Goal: Task Accomplishment & Management: Manage account settings

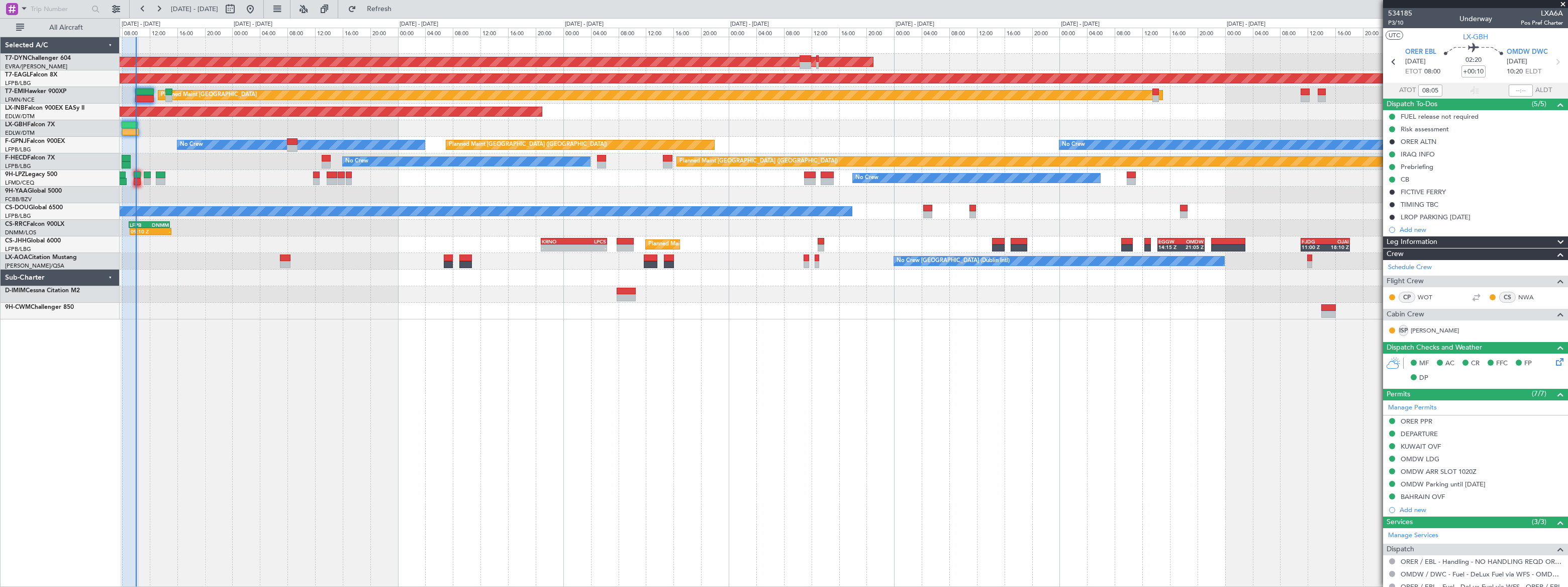
scroll to position [83, 0]
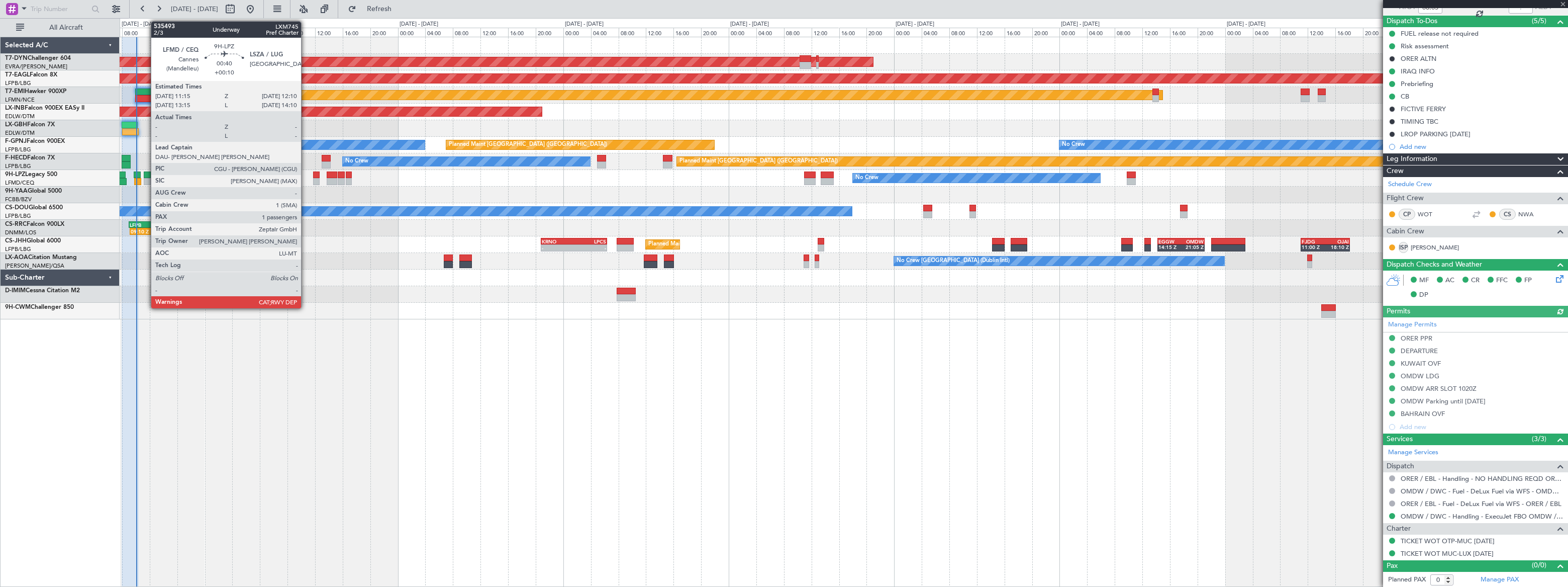
click at [145, 174] on div at bounding box center [147, 175] width 7 height 7
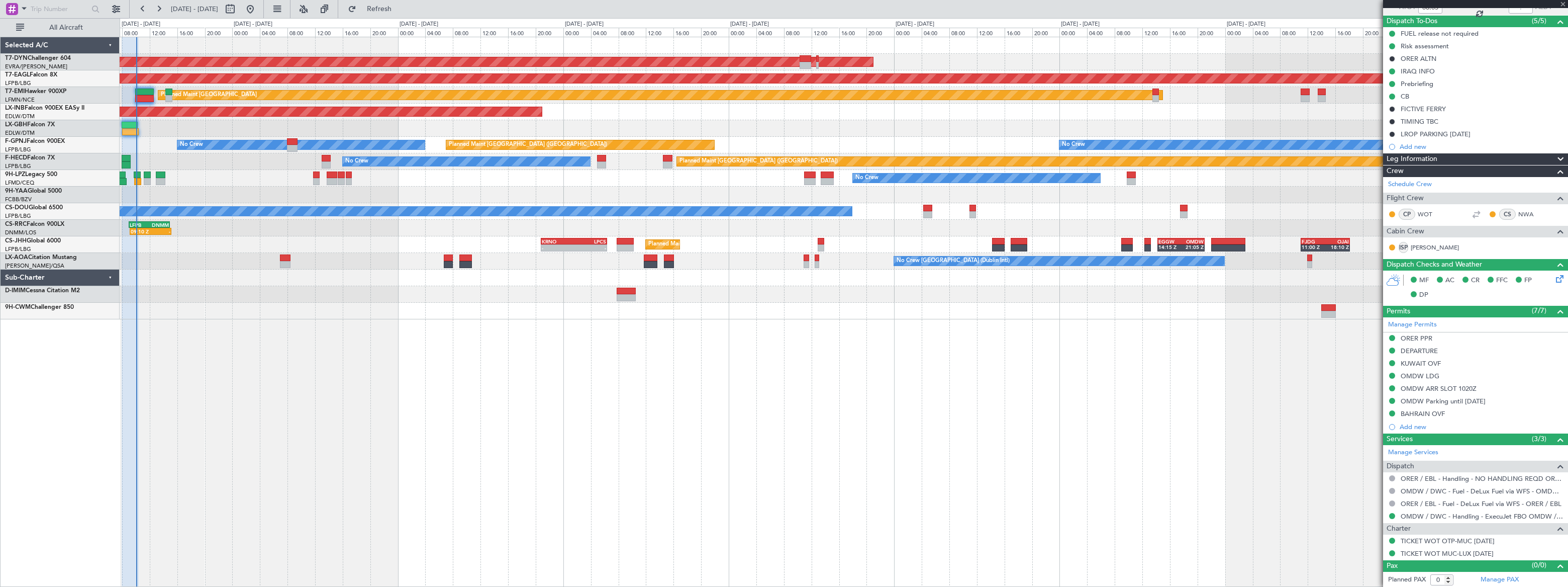
type input "1"
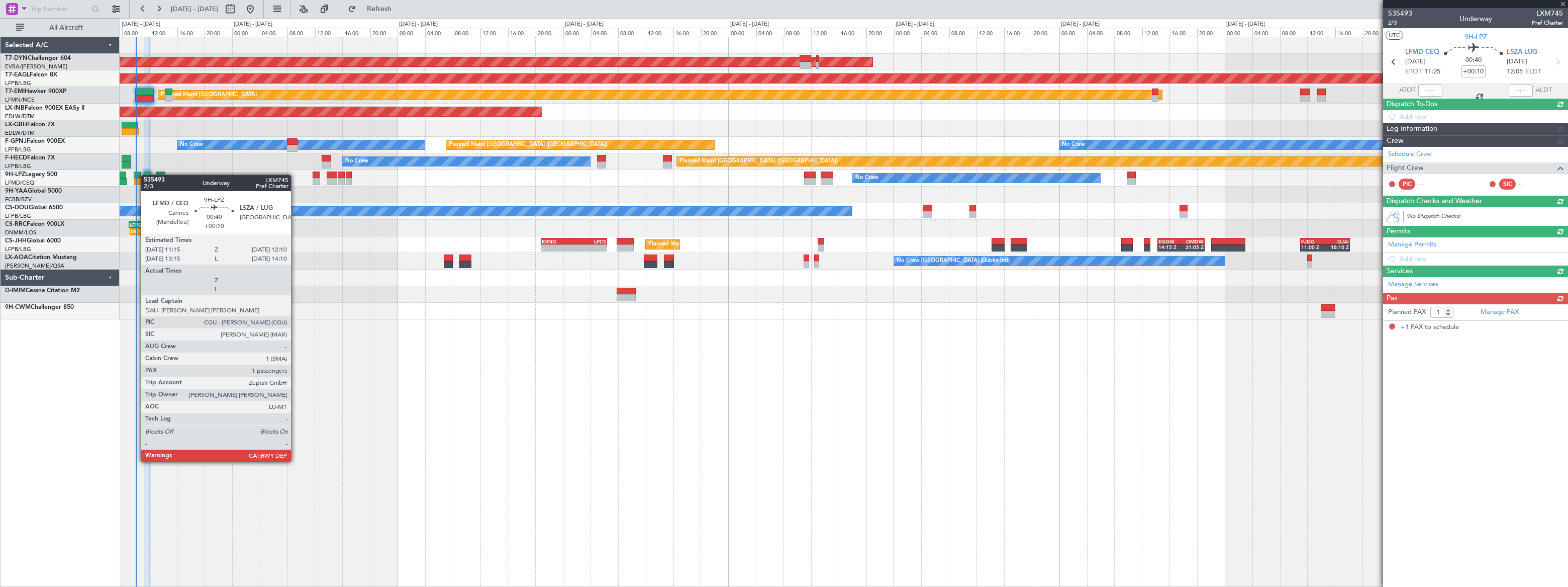
scroll to position [0, 0]
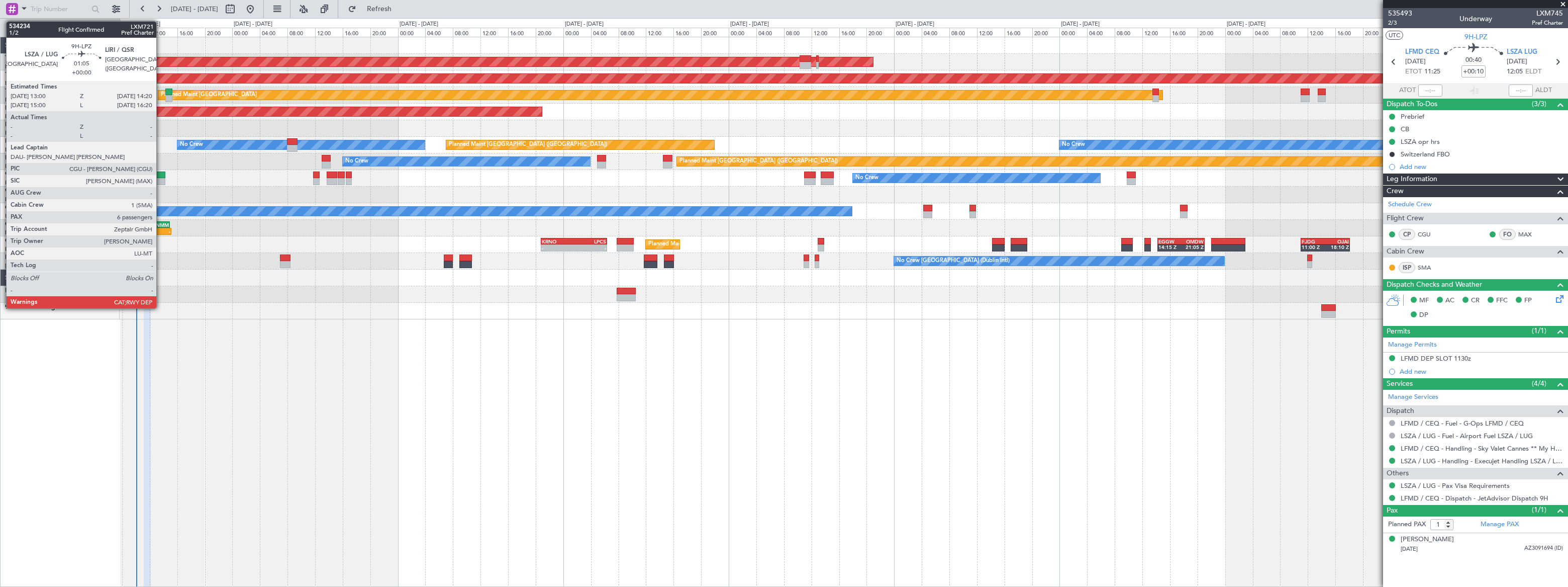
click at [161, 174] on div at bounding box center [161, 175] width 10 height 7
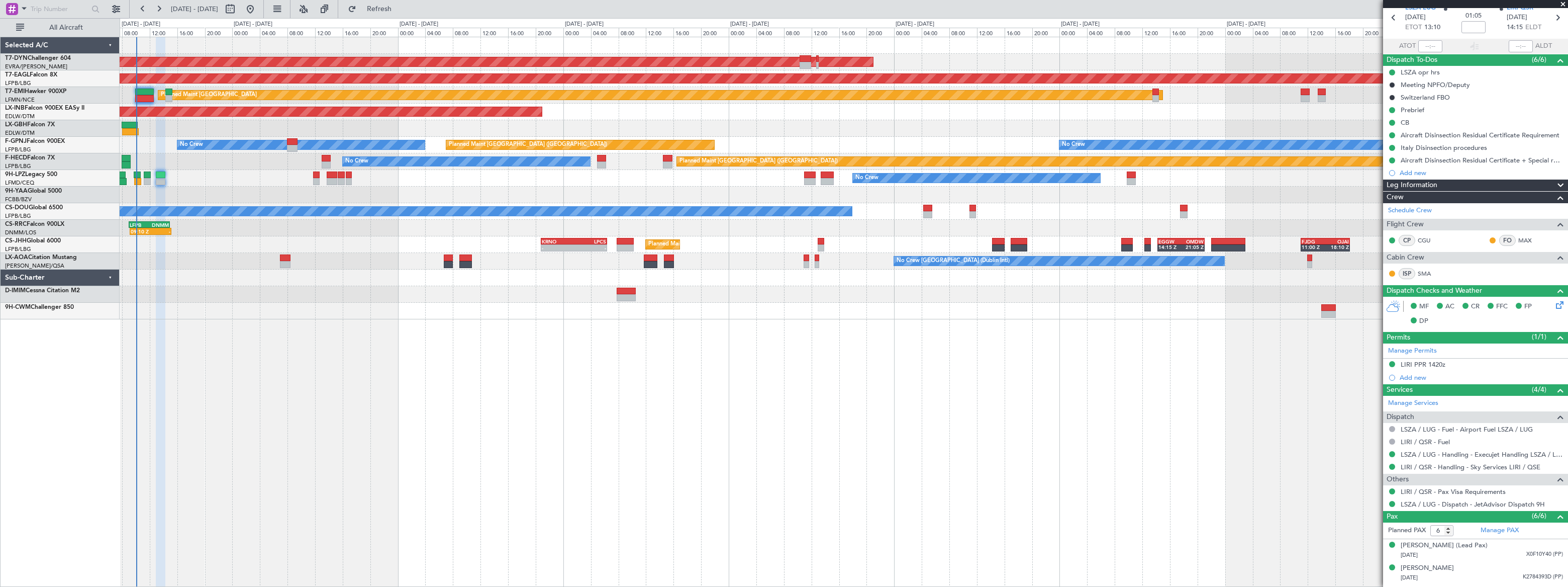
scroll to position [131, 0]
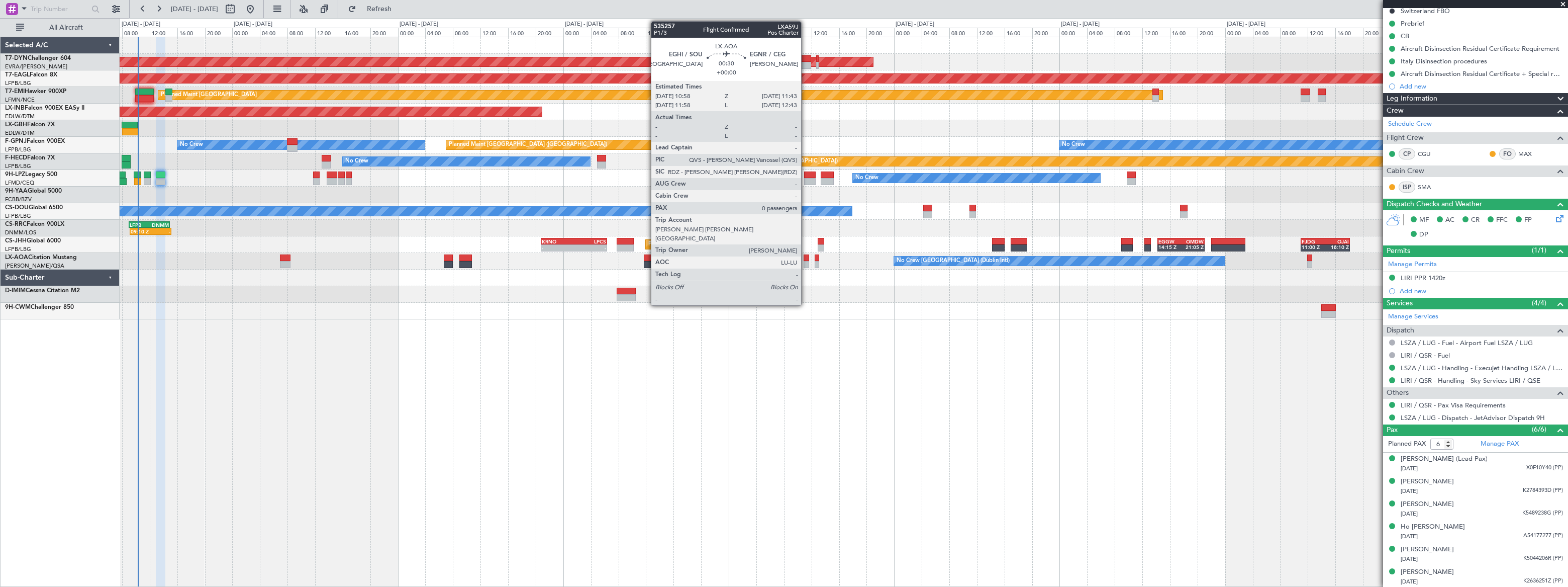
click at [806, 261] on div at bounding box center [806, 265] width 5 height 7
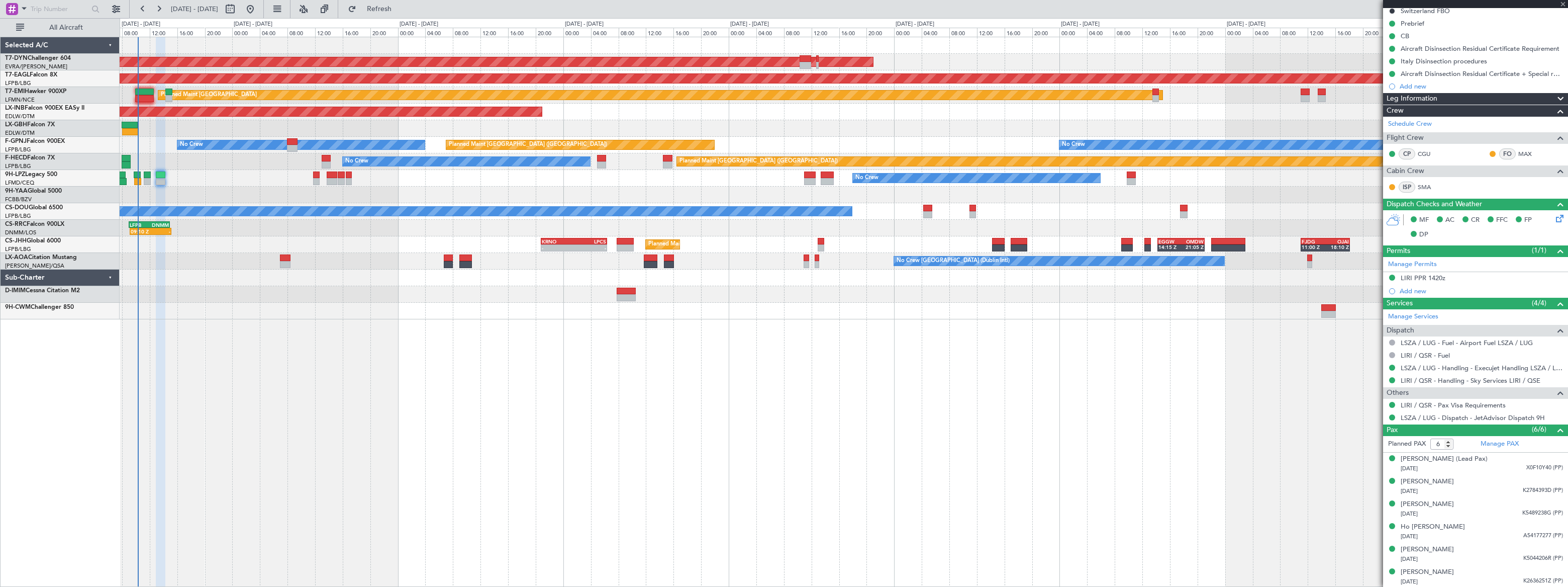
type input "0"
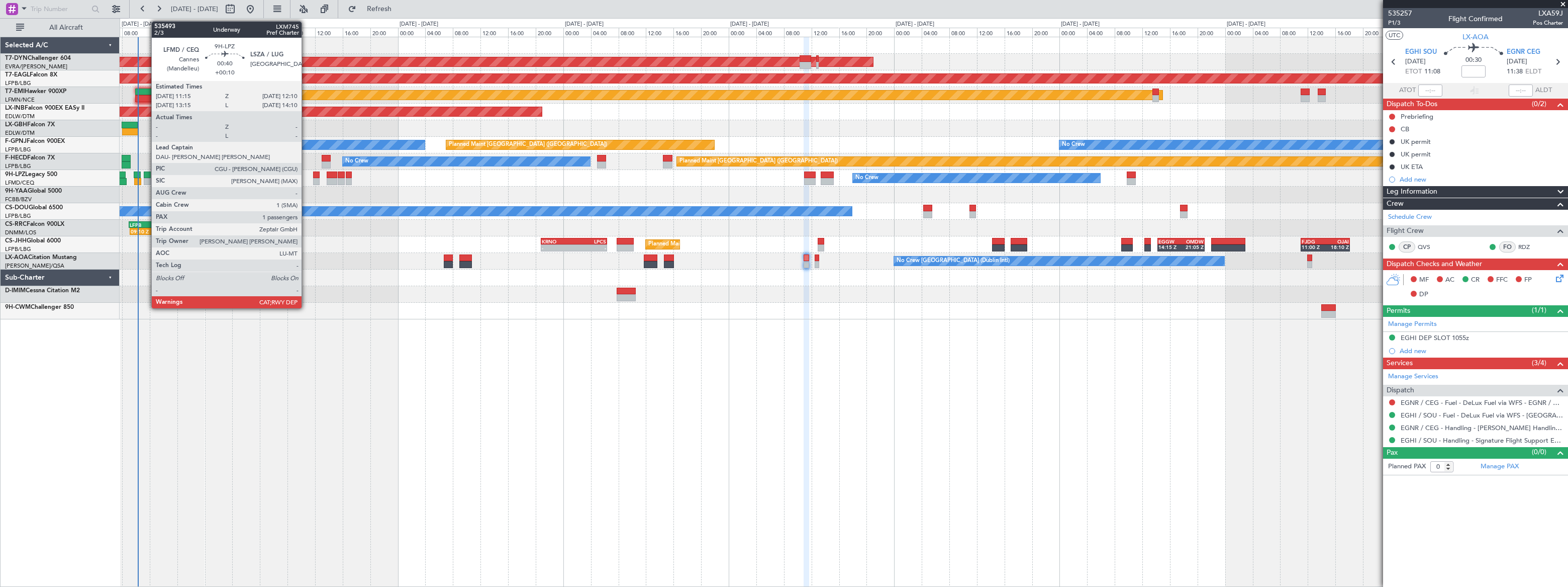
click at [146, 173] on div at bounding box center [147, 175] width 7 height 7
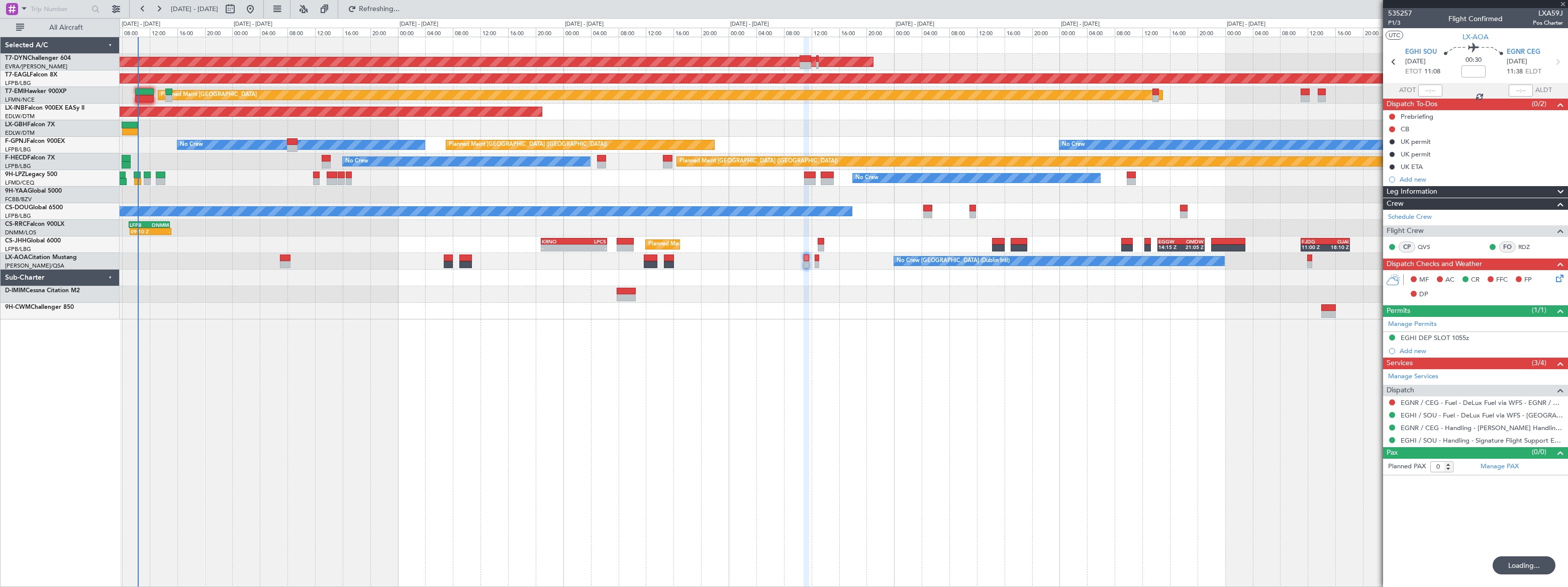
type input "+00:10"
type input "1"
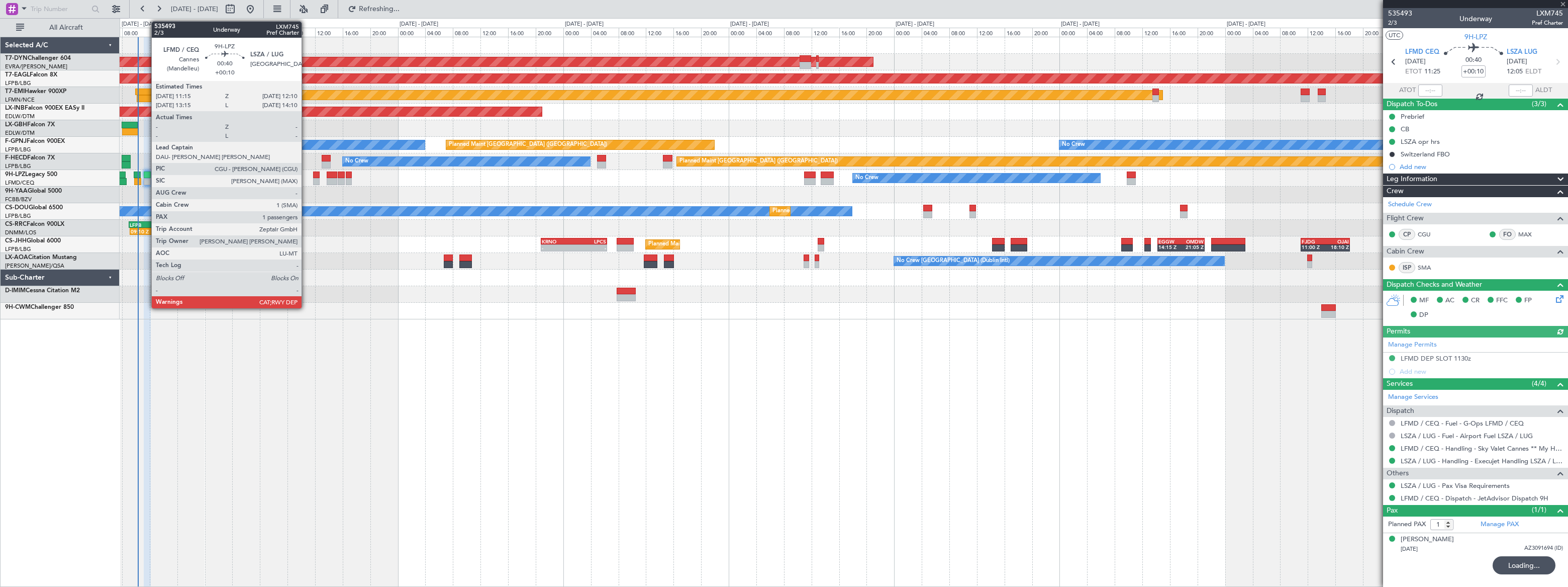
type input "0"
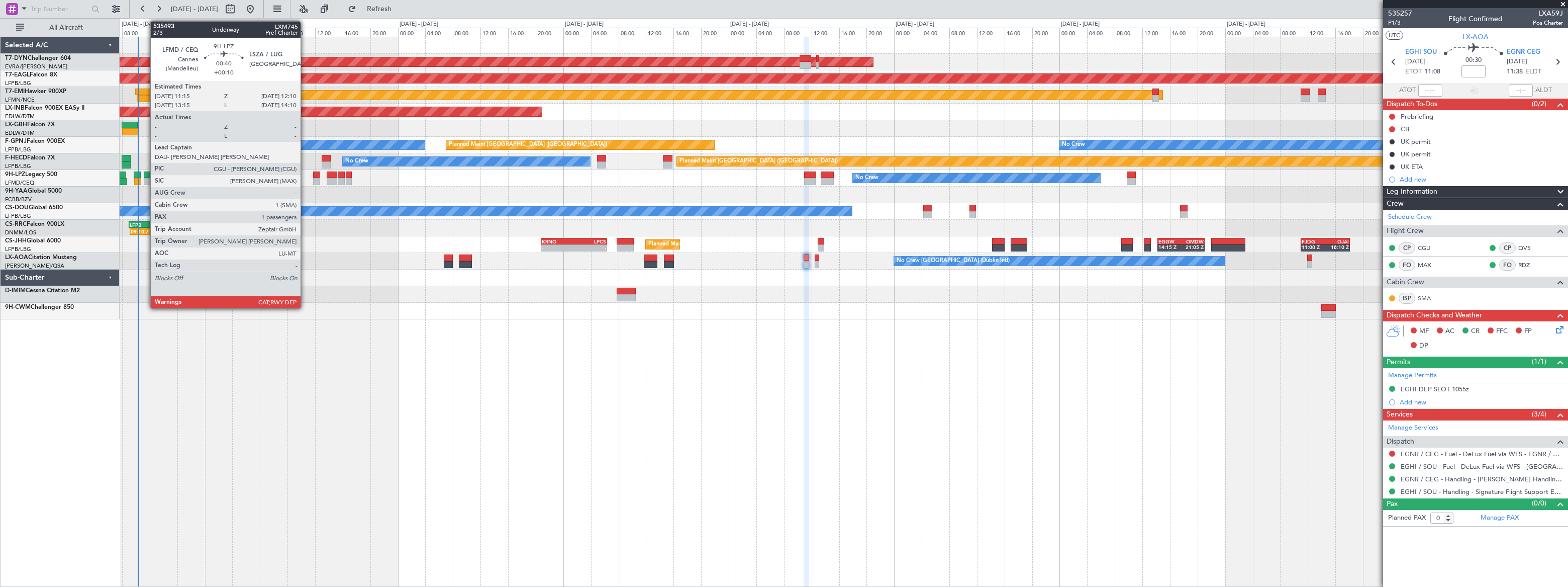
click at [145, 178] on div at bounding box center [147, 181] width 7 height 7
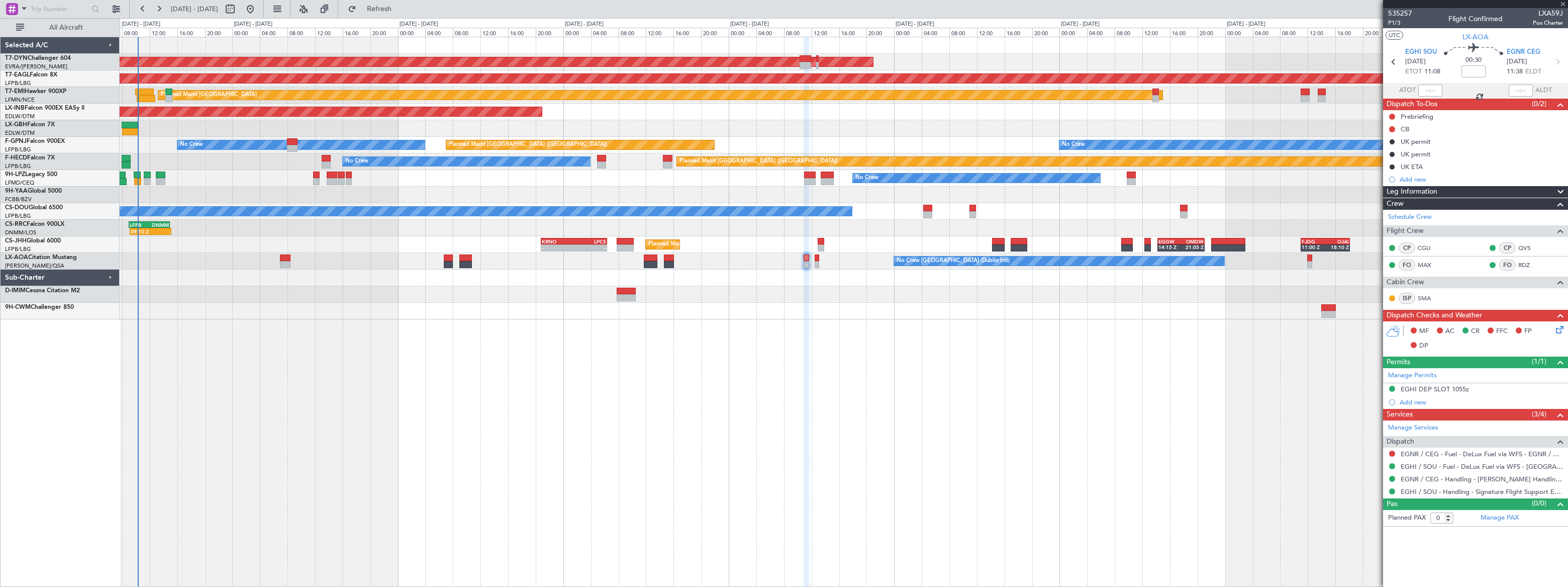
type input "+00:10"
type input "1"
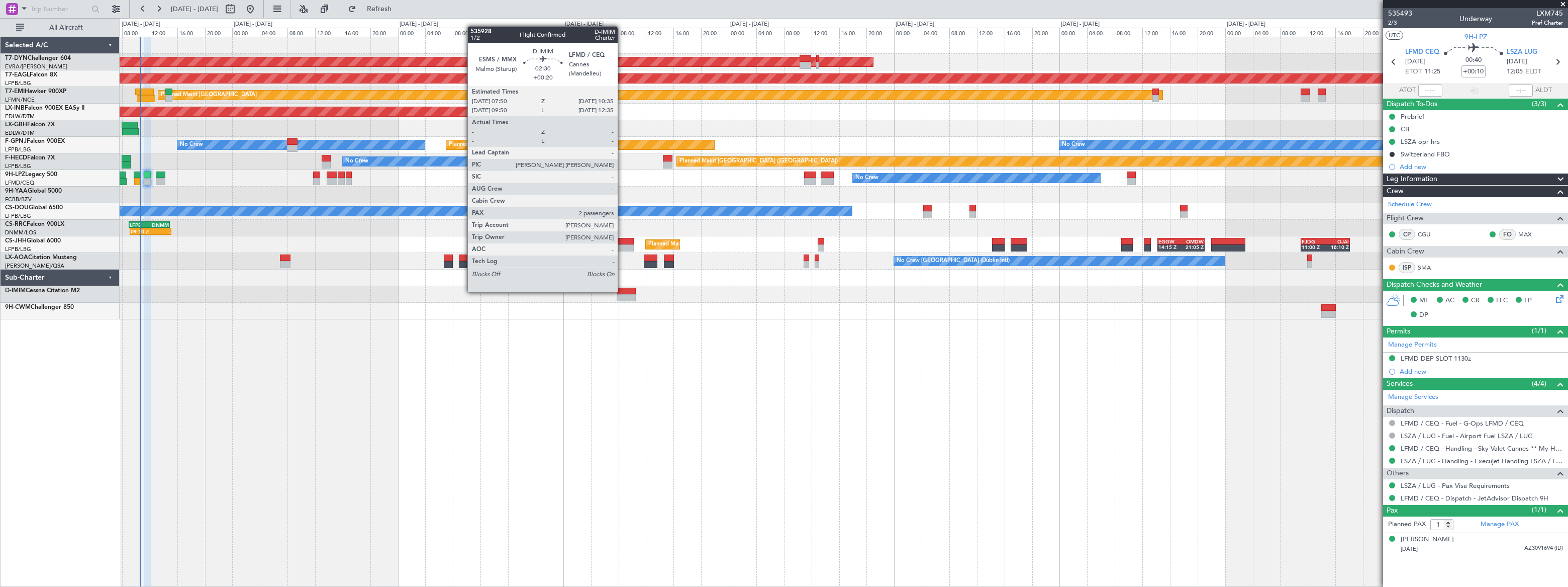
click at [623, 291] on div at bounding box center [626, 291] width 19 height 7
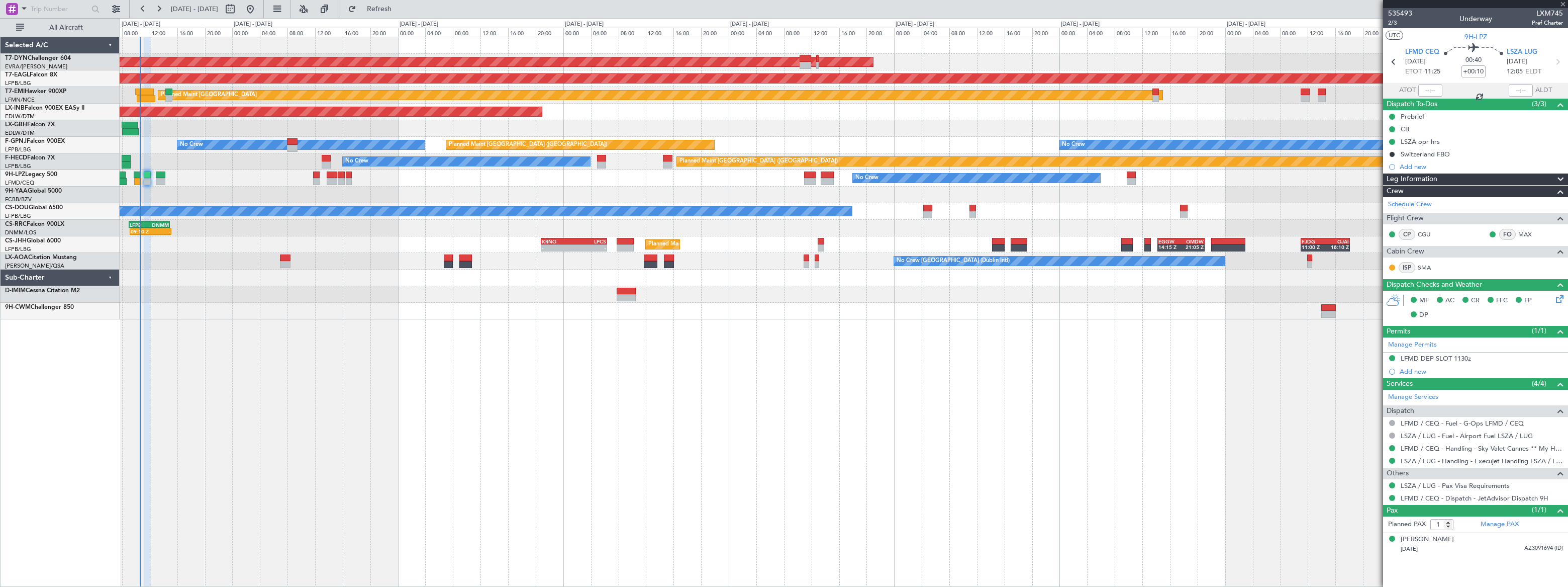
type input "+00:20"
type input "2"
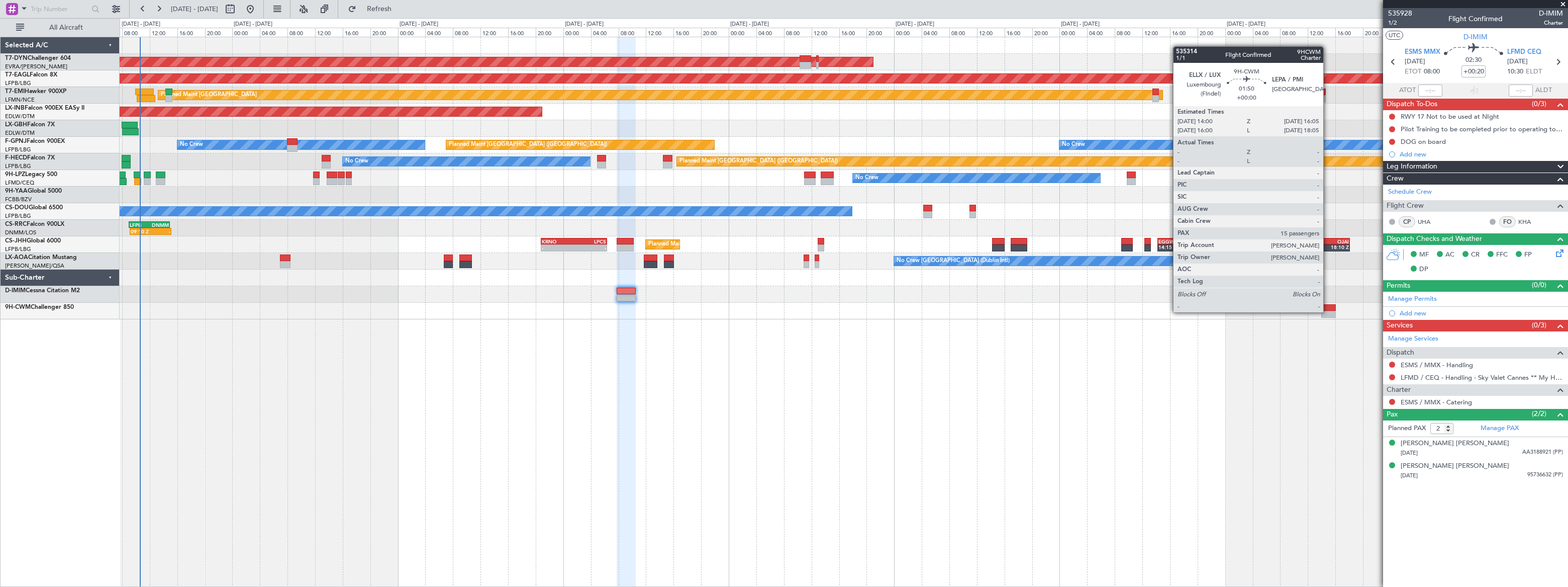
click at [1328, 311] on div at bounding box center [1329, 314] width 15 height 7
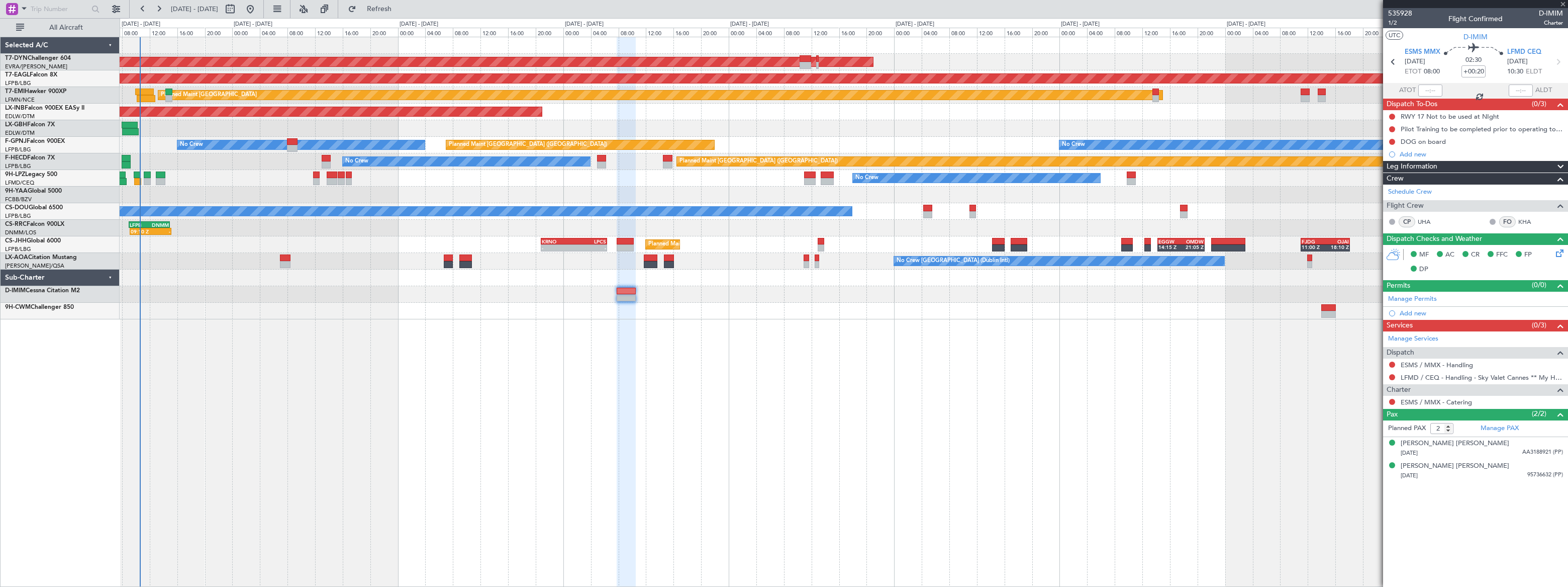
type input "15"
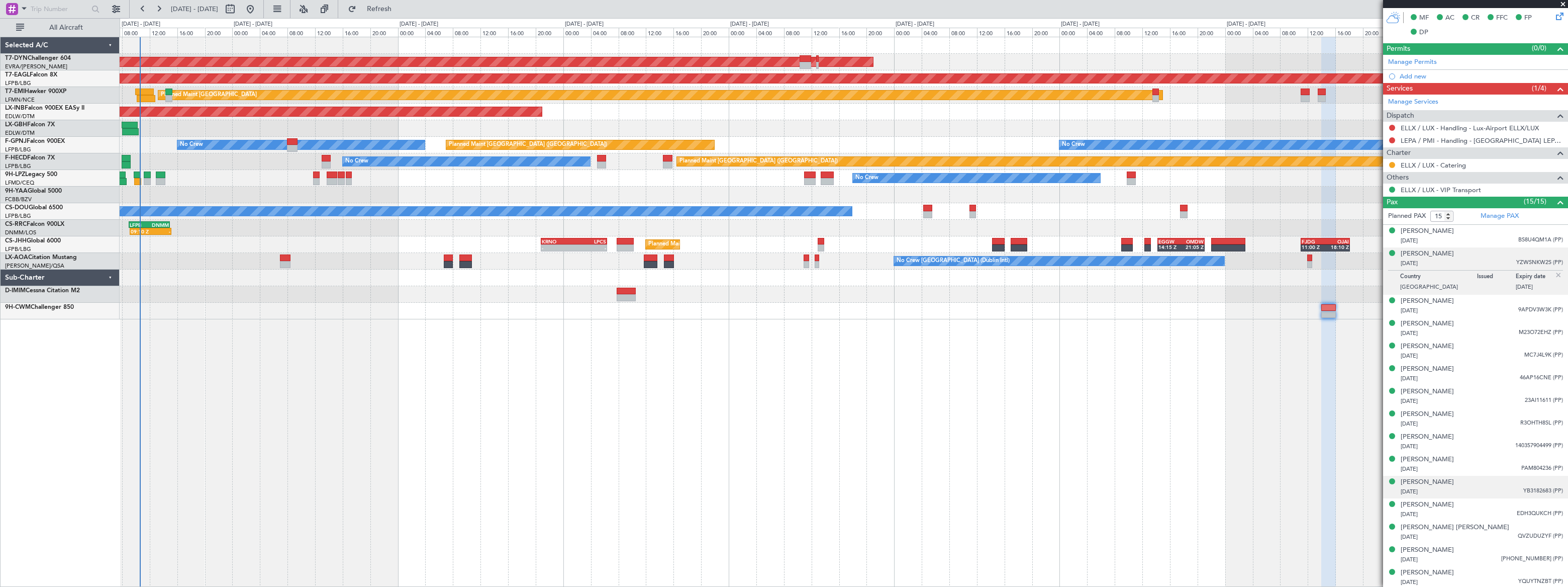
scroll to position [29, 0]
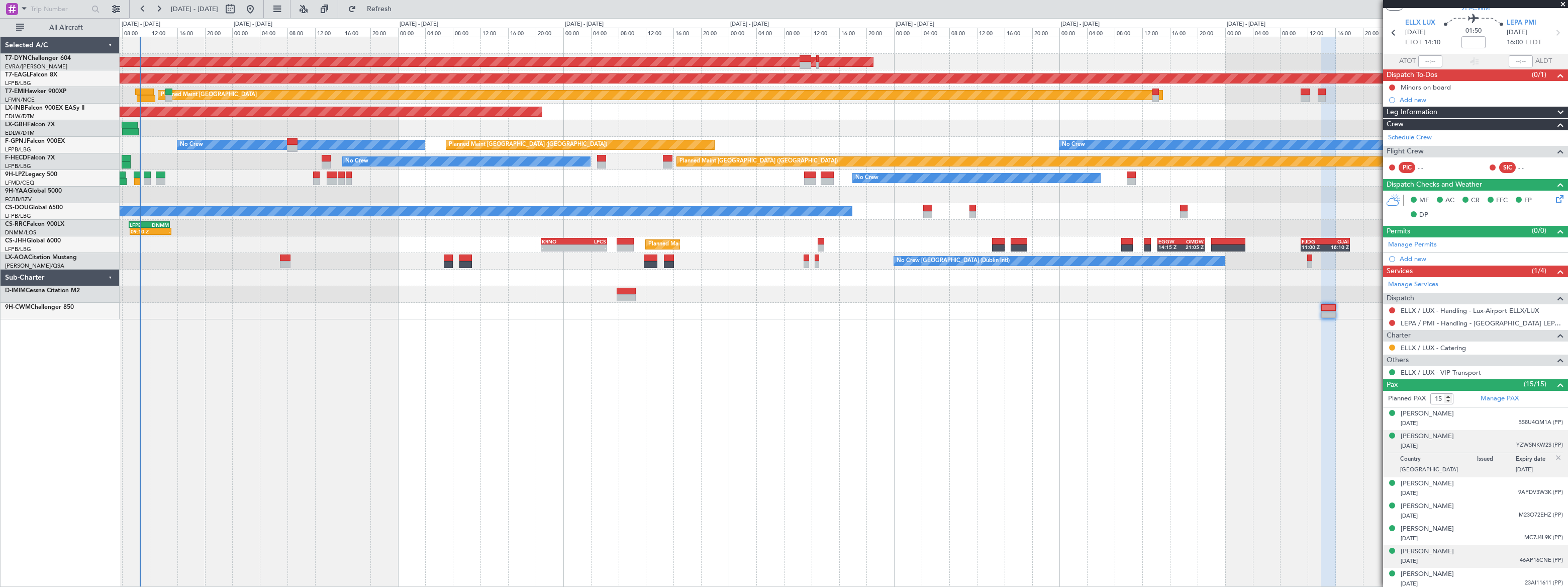
click at [1471, 556] on div "[DATE] 46AP16CNE (PP)" at bounding box center [1482, 561] width 163 height 10
click at [1454, 522] on div "[PERSON_NAME]" at bounding box center [1427, 527] width 54 height 10
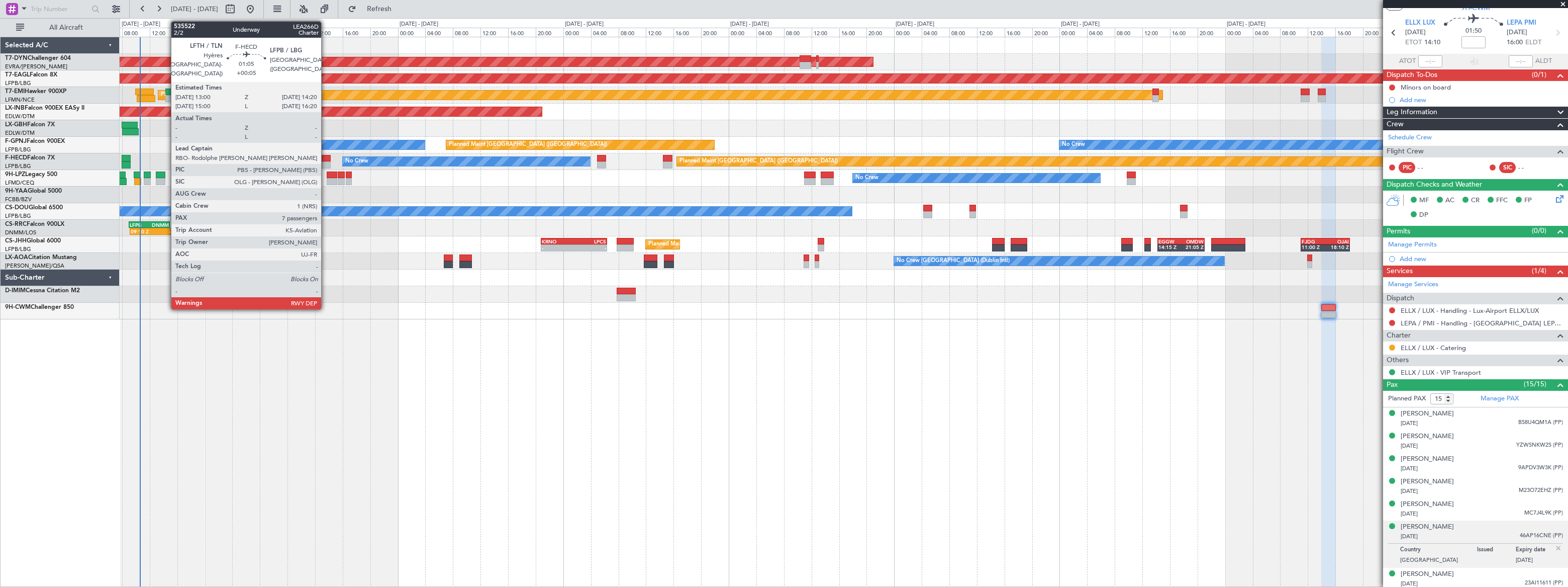
click at [326, 157] on div at bounding box center [326, 158] width 10 height 7
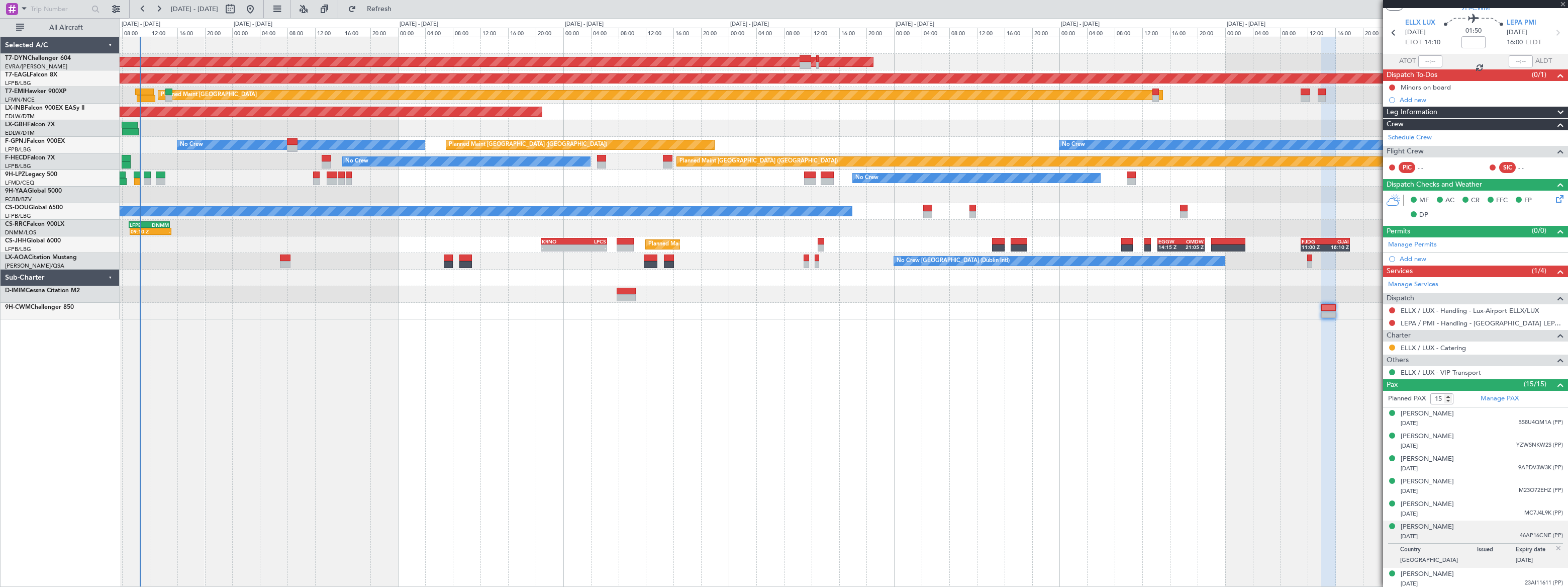
type input "+00:05"
type input "7"
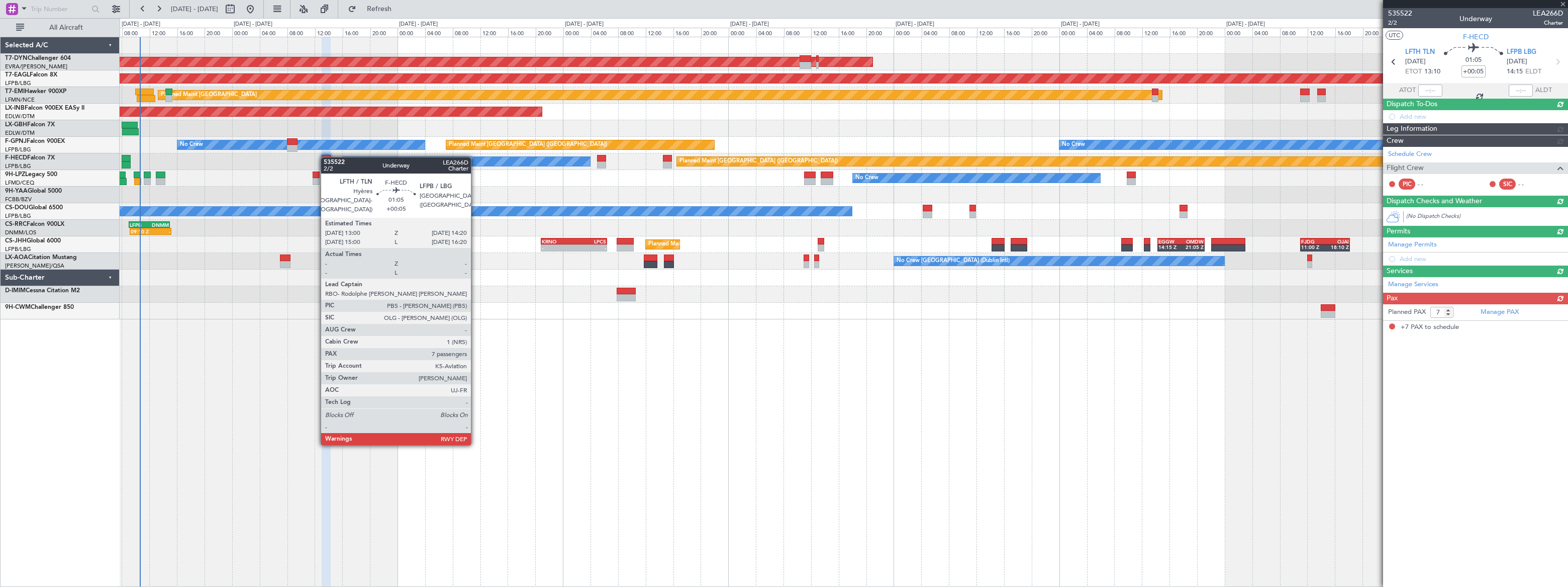
scroll to position [0, 0]
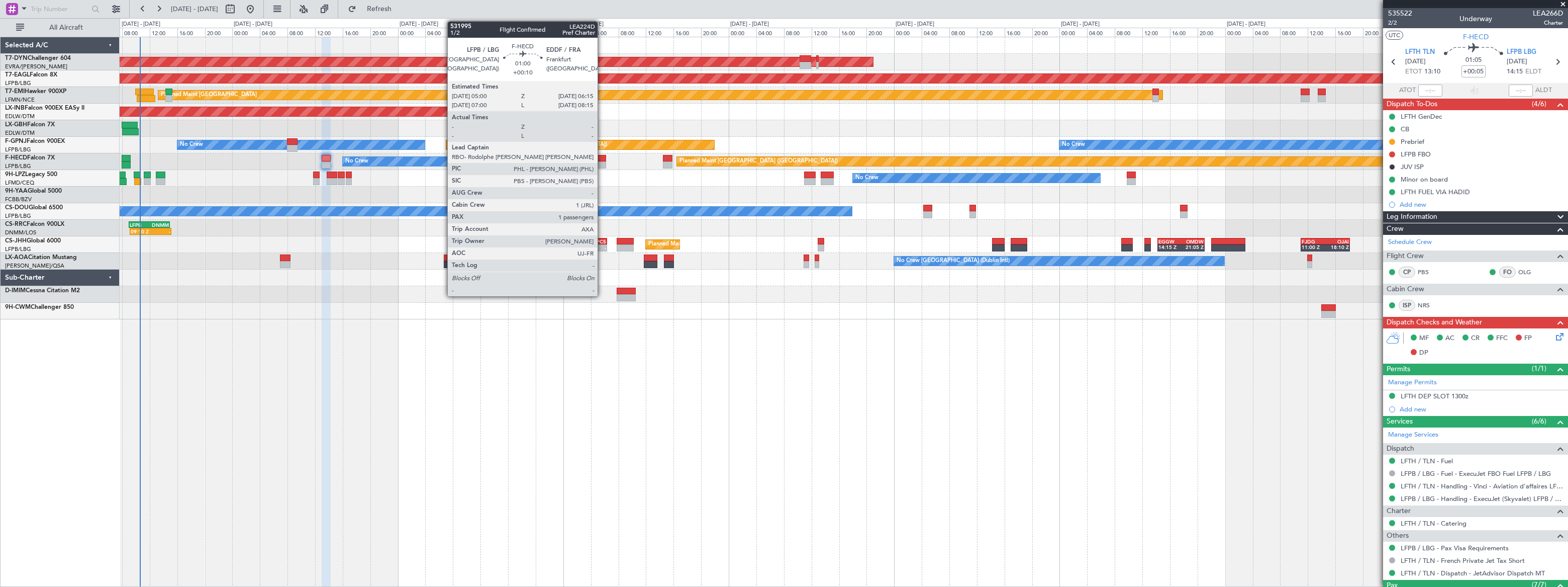
click at [602, 157] on div at bounding box center [601, 158] width 9 height 7
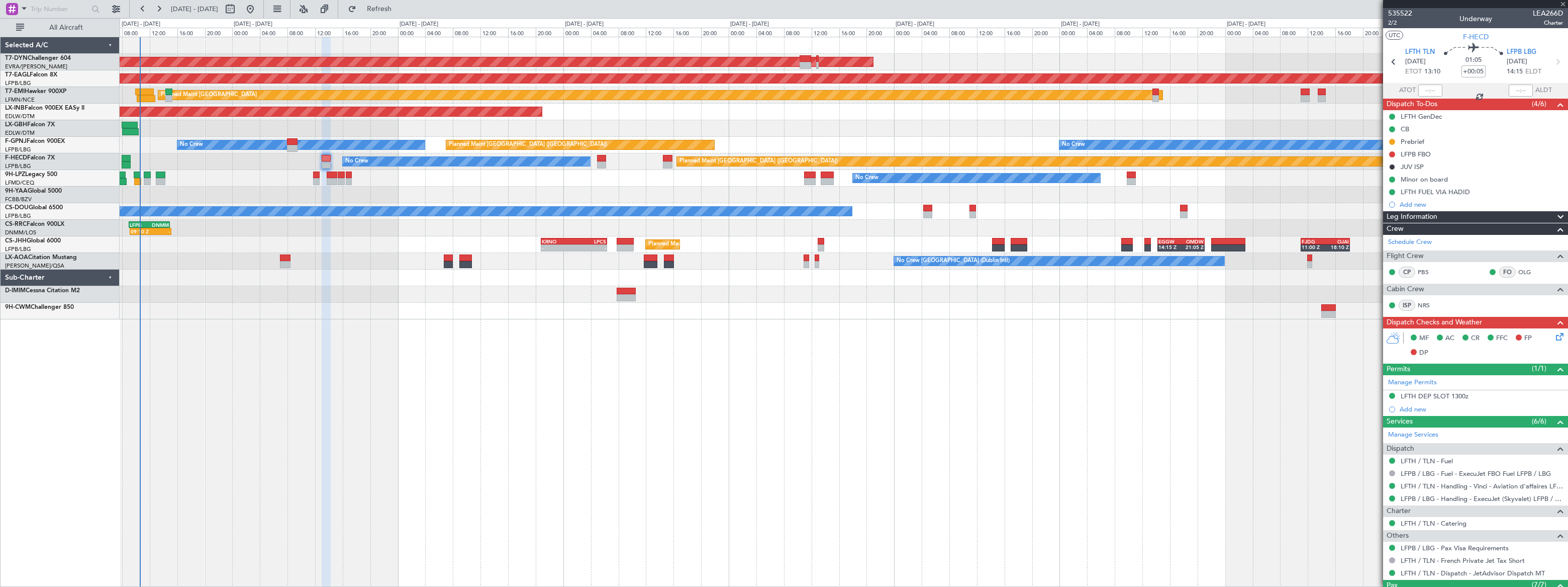
type input "+00:10"
type input "1"
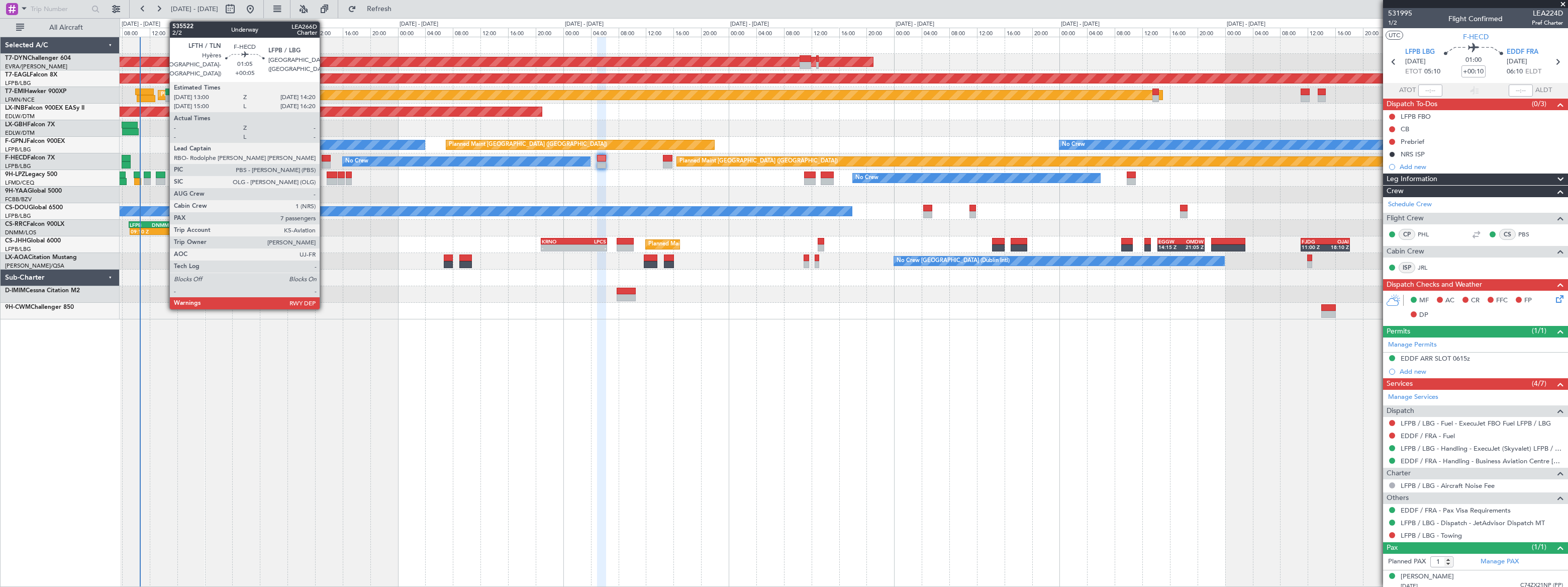
click at [324, 159] on div at bounding box center [326, 158] width 10 height 7
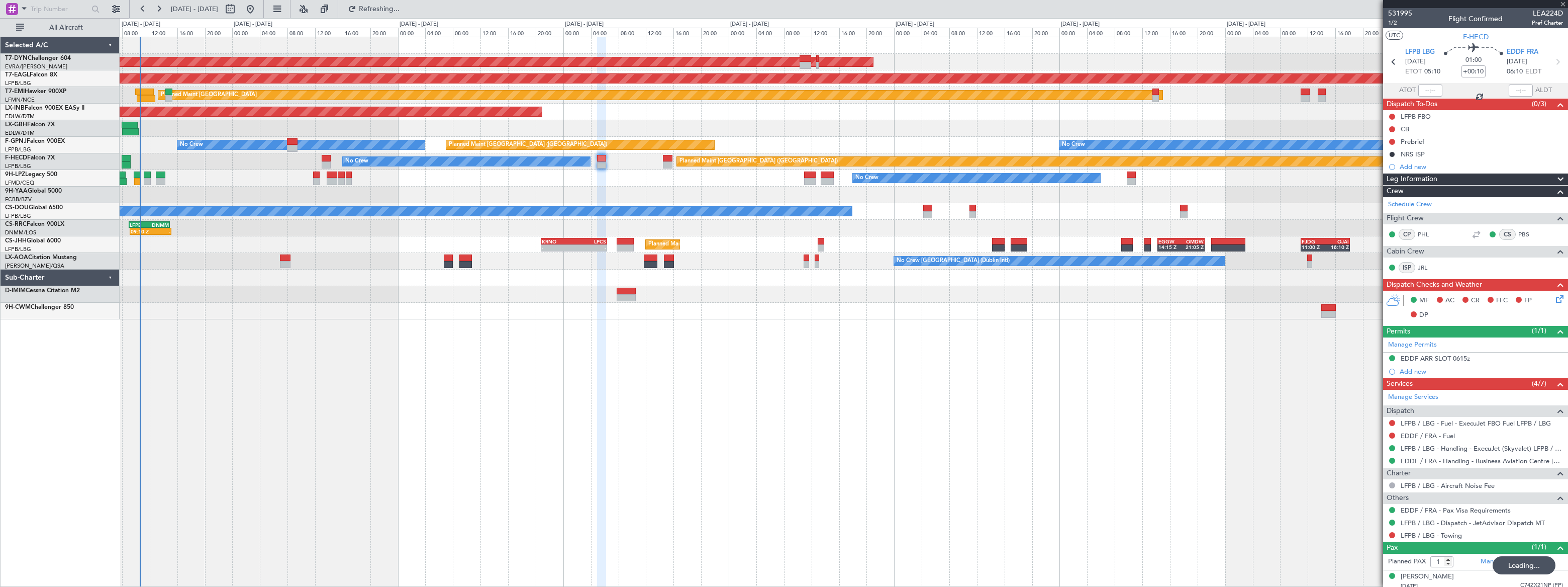
type input "+00:05"
type input "7"
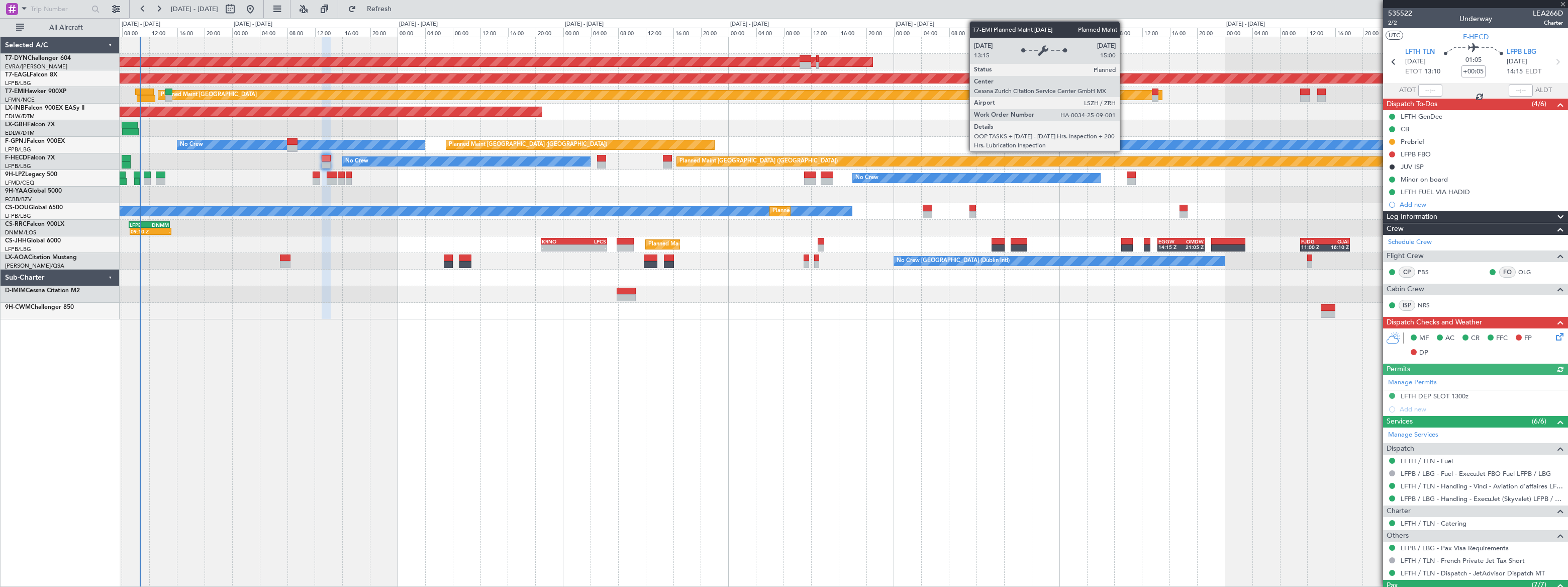
type input "+00:10"
type input "1"
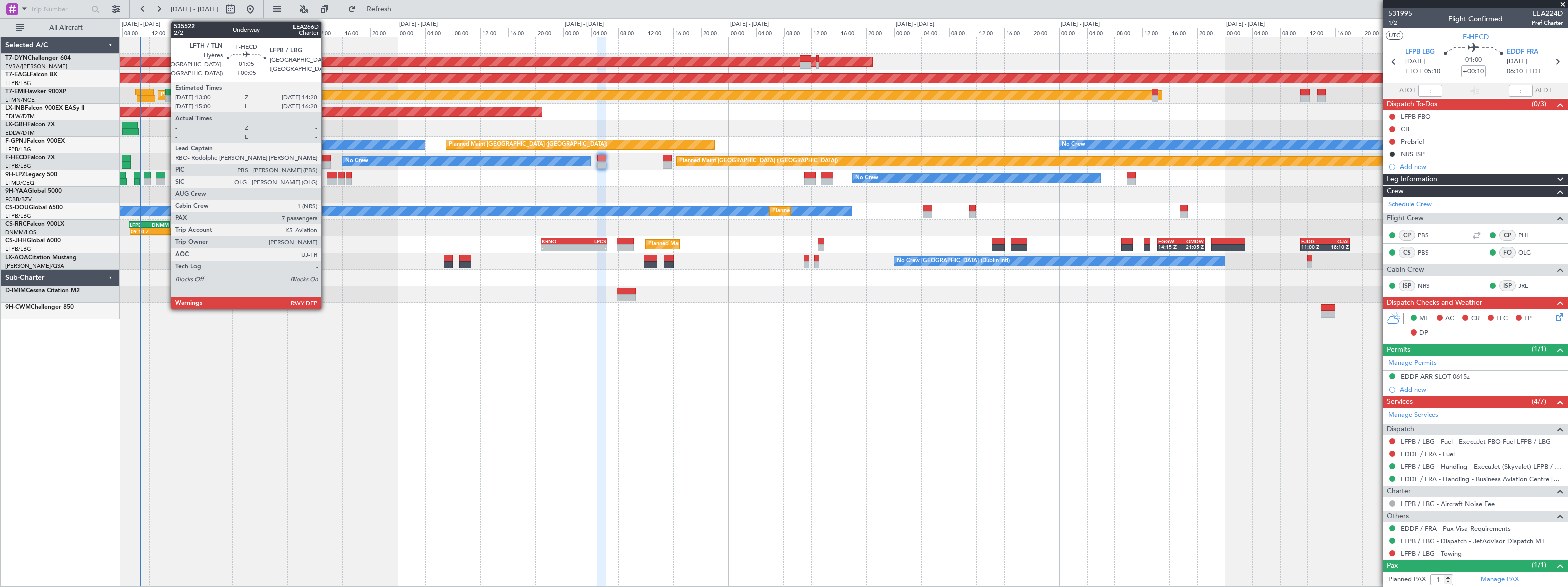
click at [326, 156] on div at bounding box center [326, 158] width 10 height 7
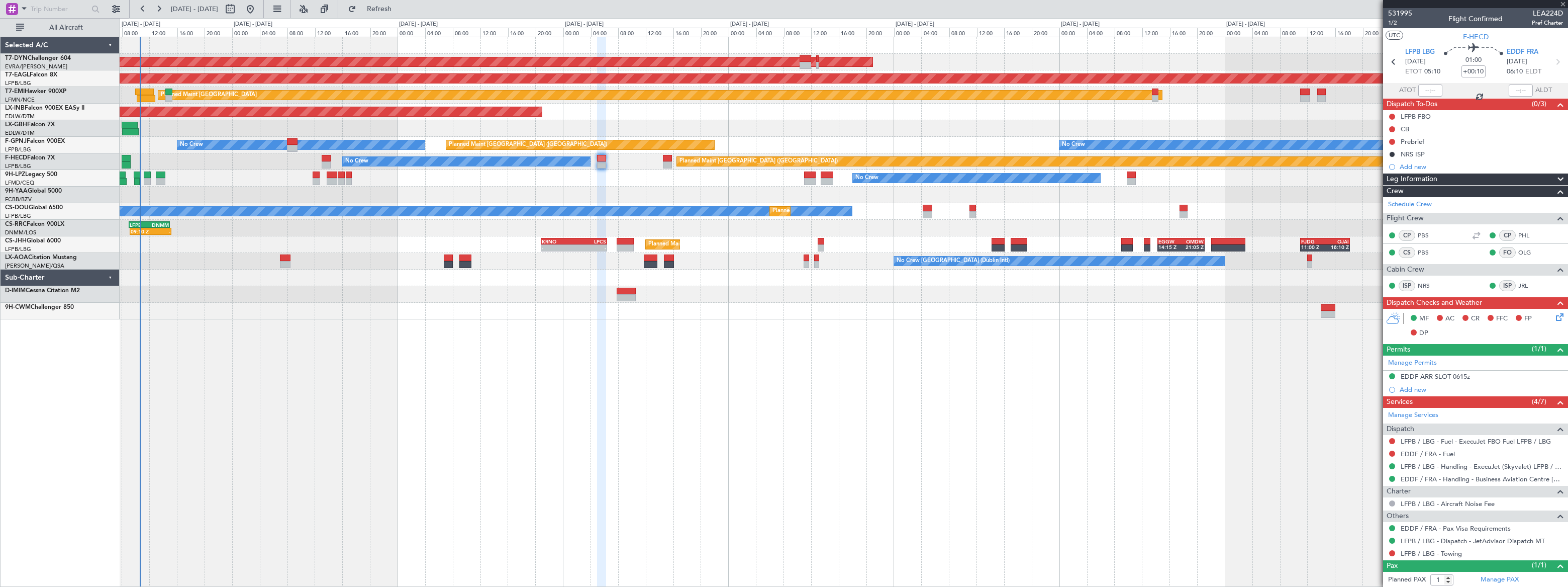
type input "+00:05"
type input "7"
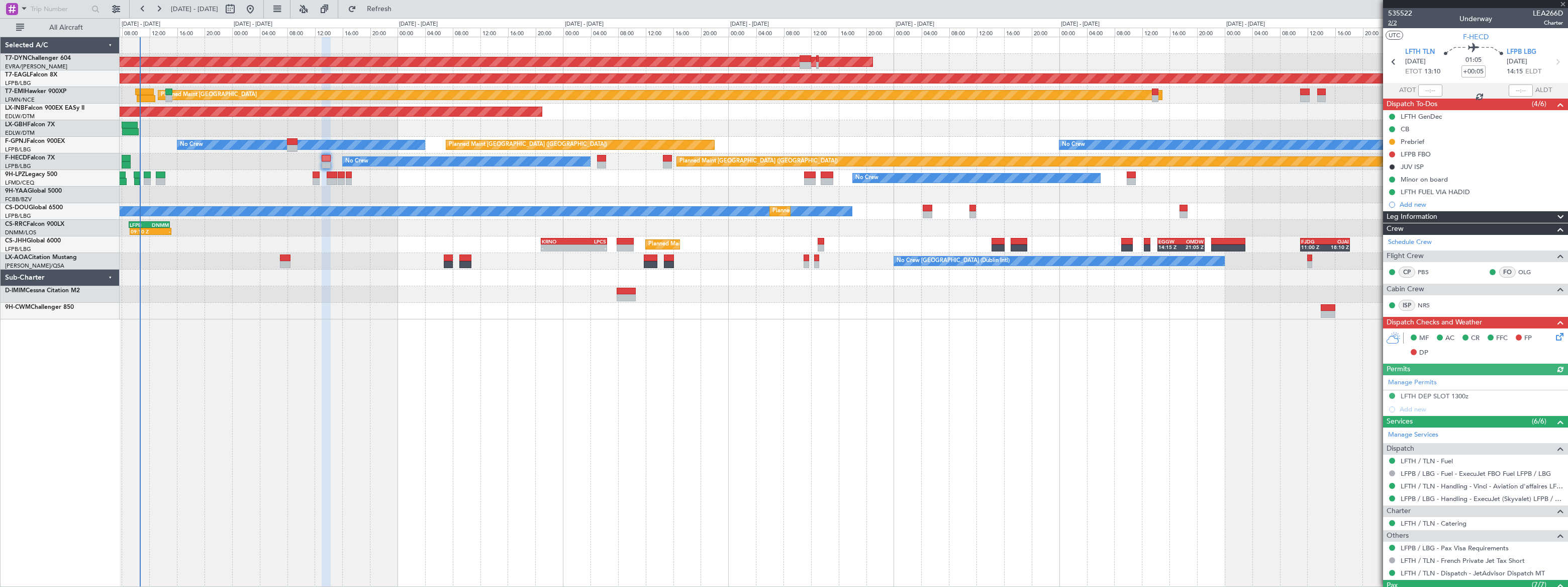
click at [1391, 21] on span "2/2" at bounding box center [1400, 23] width 24 height 9
click at [1506, 497] on link "LFPB / LBG - Handling - ExecuJet (Skyvalet) LFPB / LBG" at bounding box center [1482, 499] width 163 height 9
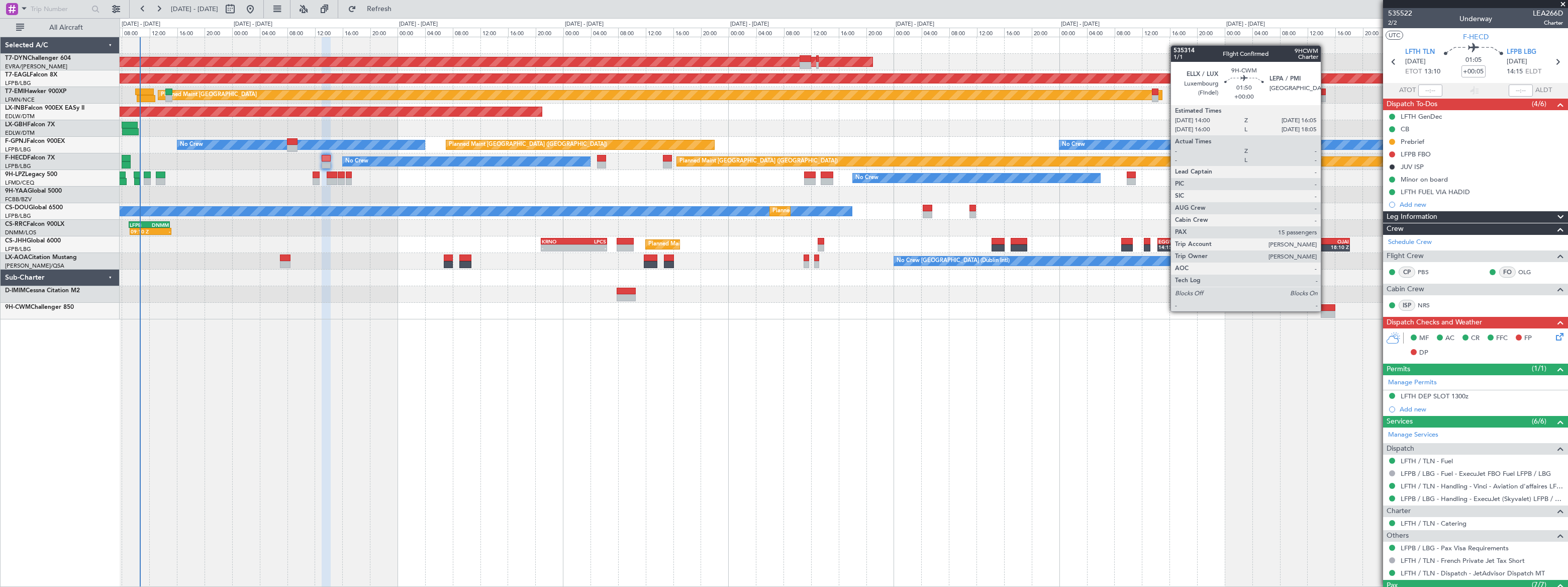
click at [1327, 310] on div at bounding box center [1328, 308] width 15 height 7
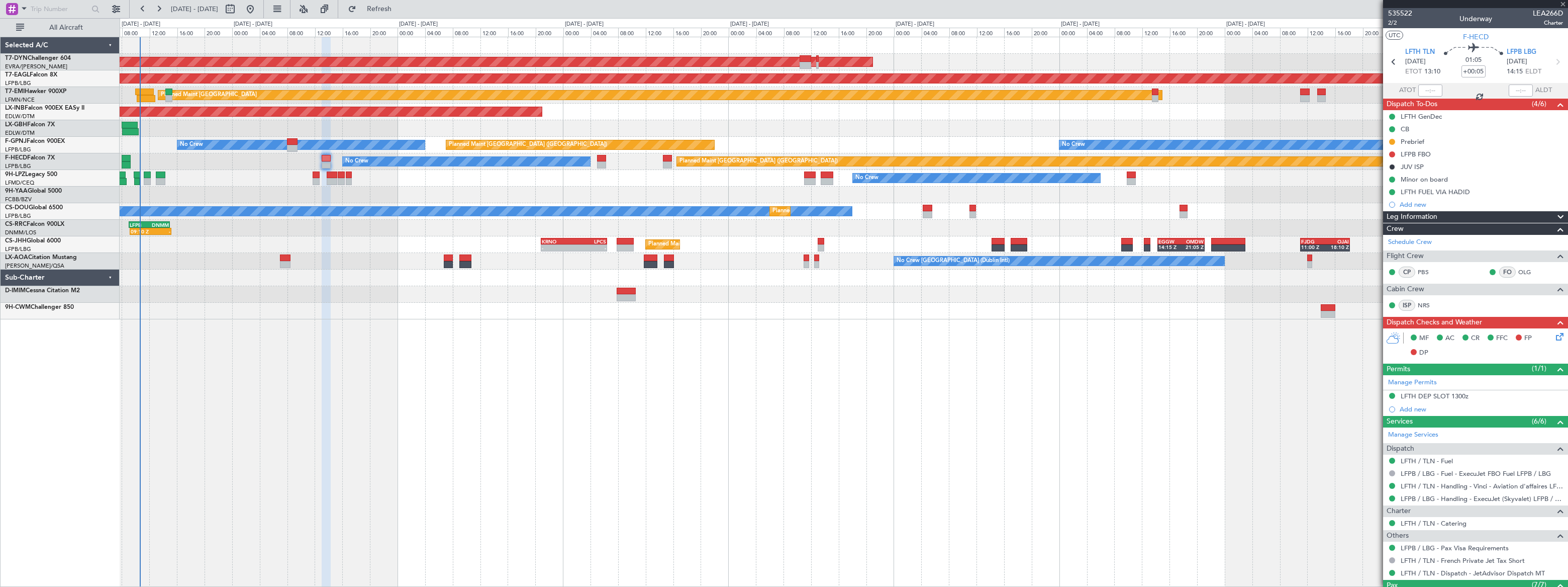
type input "15"
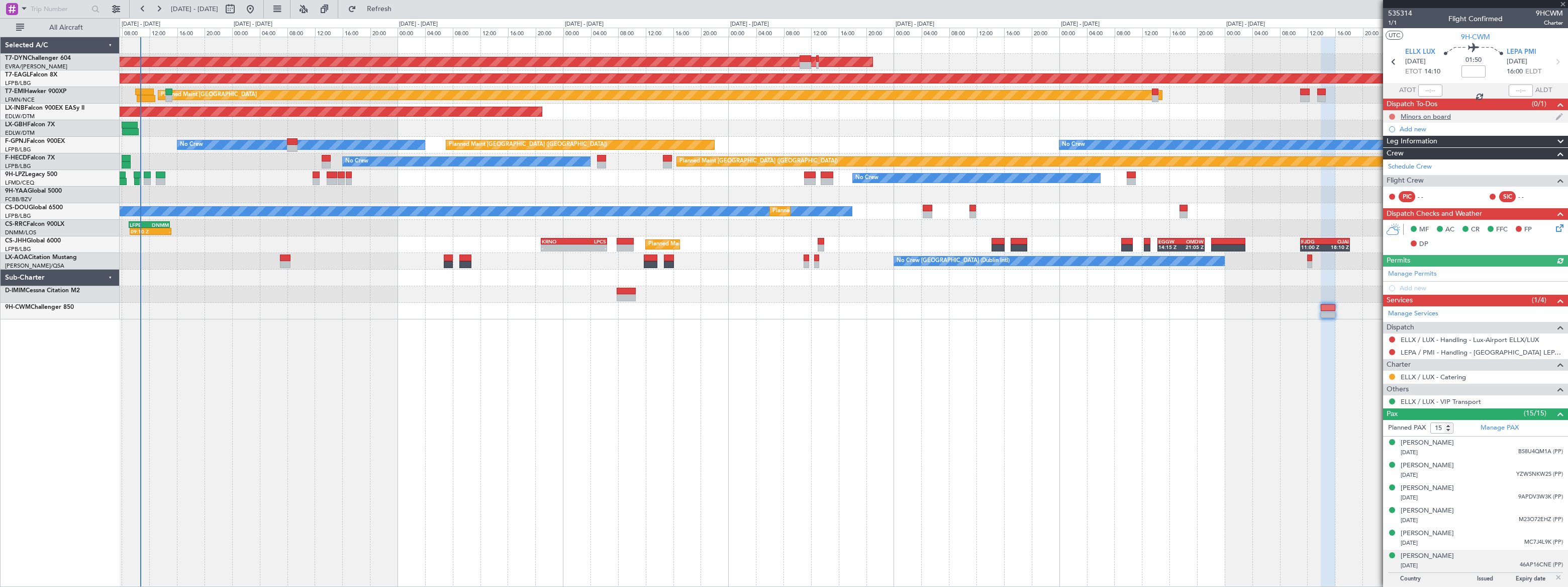
click at [1392, 114] on button at bounding box center [1392, 117] width 6 height 6
click at [1384, 147] on span "In Progress" at bounding box center [1396, 146] width 34 height 10
click at [1477, 118] on div "Minors on board" at bounding box center [1475, 116] width 185 height 13
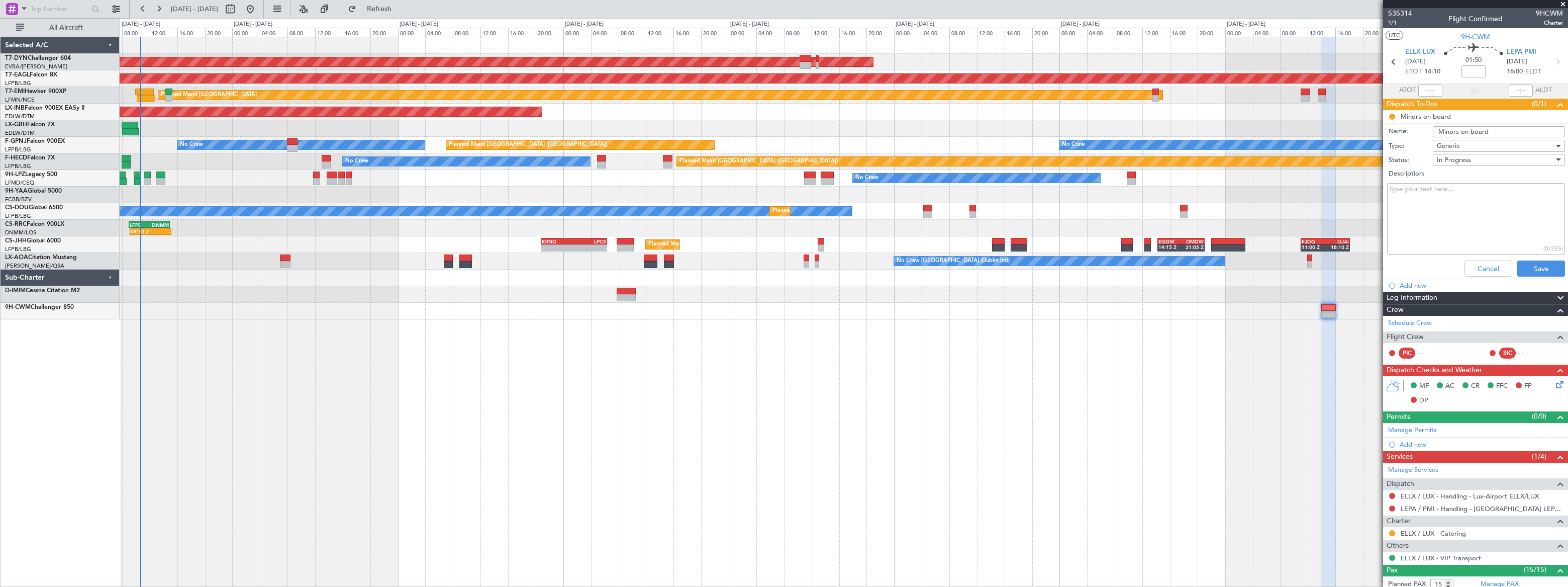
click at [1433, 203] on textarea "Description:" at bounding box center [1476, 219] width 178 height 72
paste textarea "if the biological mother is present then nothing extra is required for her to m…"
drag, startPoint x: 1510, startPoint y: 207, endPoint x: 1437, endPoint y: 210, distance: 73.1
click at [1437, 210] on textarea "ELLX : N/A LEPA: if the biological mother is present then nothing extra is requ…" at bounding box center [1476, 219] width 178 height 72
drag, startPoint x: 1544, startPoint y: 206, endPoint x: 1500, endPoint y: 208, distance: 44.0
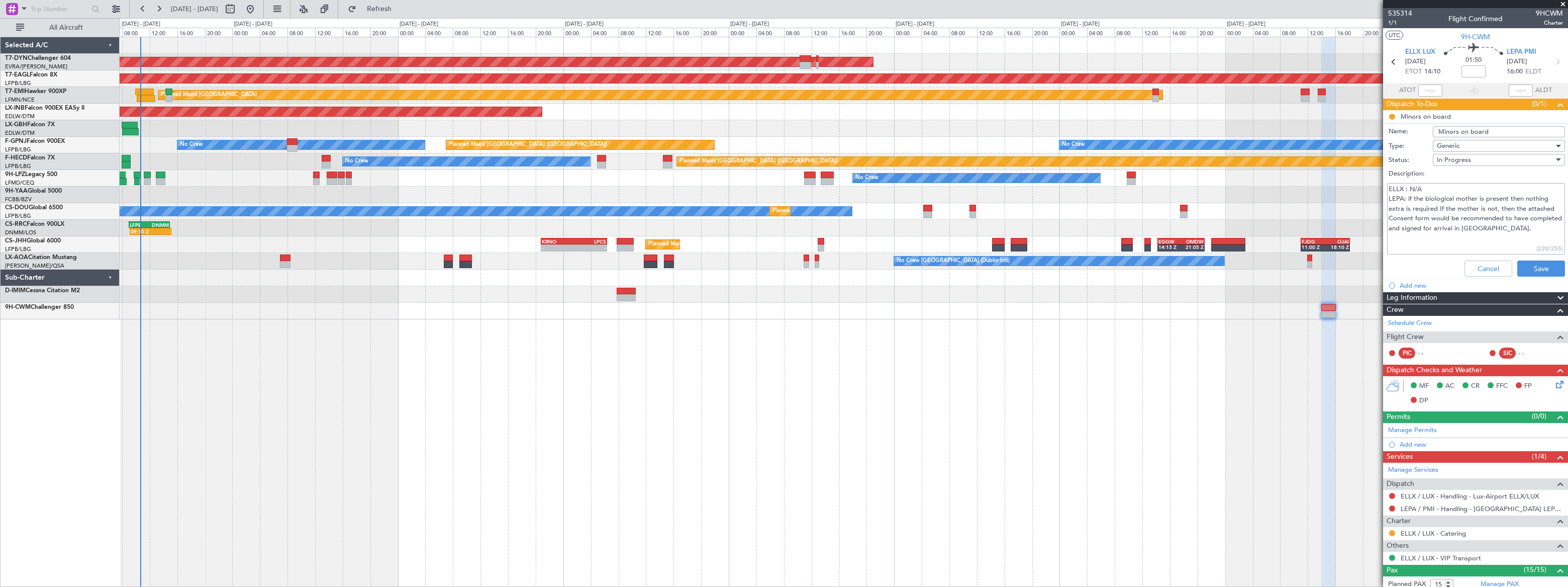
click at [1500, 208] on textarea "ELLX : N/A LEPA: if the biological mother is present then nothing extra is requ…" at bounding box center [1476, 219] width 178 height 72
click at [1554, 218] on textarea "ELLX : N/A LEPA: if the biological mother is present then nothing extra is requ…" at bounding box center [1476, 219] width 178 height 72
click at [1413, 227] on textarea "ELLX : N/A LEPA: if the biological mother is present then nothing extra is requ…" at bounding box center [1476, 219] width 178 height 72
paste textarea "biological mother"
drag, startPoint x: 1443, startPoint y: 228, endPoint x: 1452, endPoint y: 236, distance: 12.0
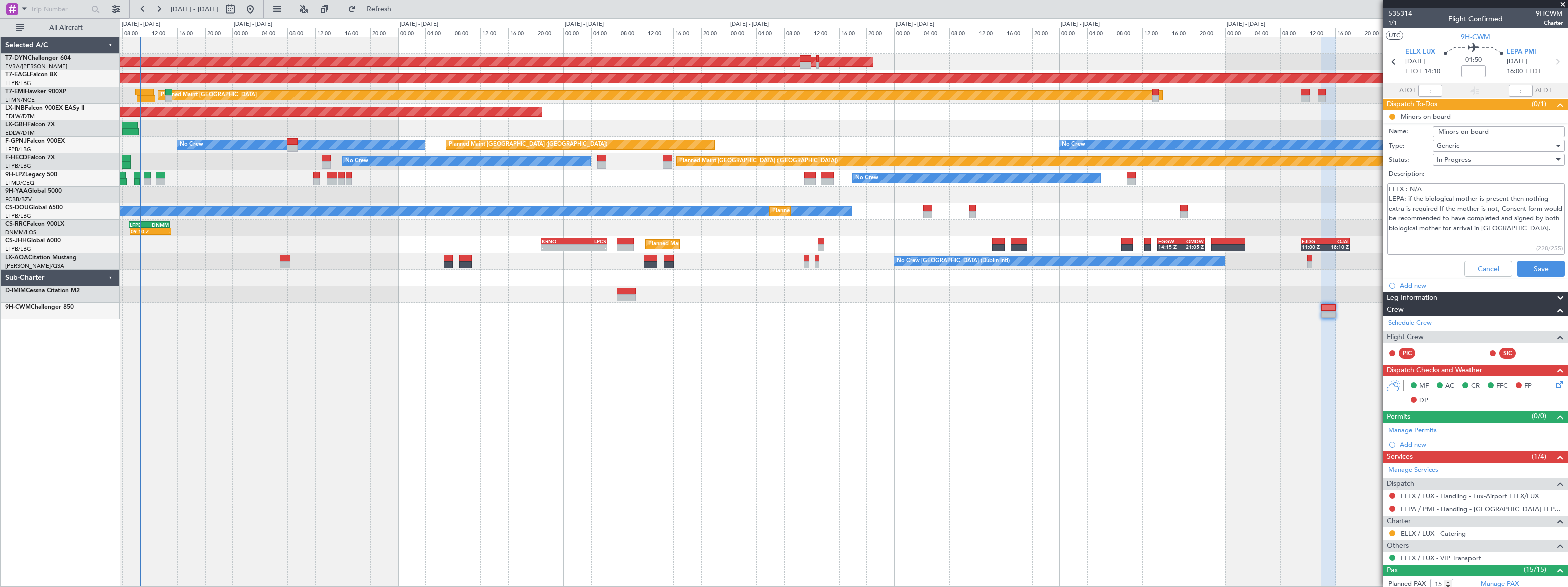
click at [1452, 236] on textarea "ELLX : N/A LEPA: if the biological mother is present then nothing extra is requ…" at bounding box center [1476, 219] width 178 height 72
type textarea "ELLX : N/A LEPA: if the biological mother is present then nothing extra is requ…"
click at [1519, 265] on button "Save" at bounding box center [1541, 269] width 47 height 16
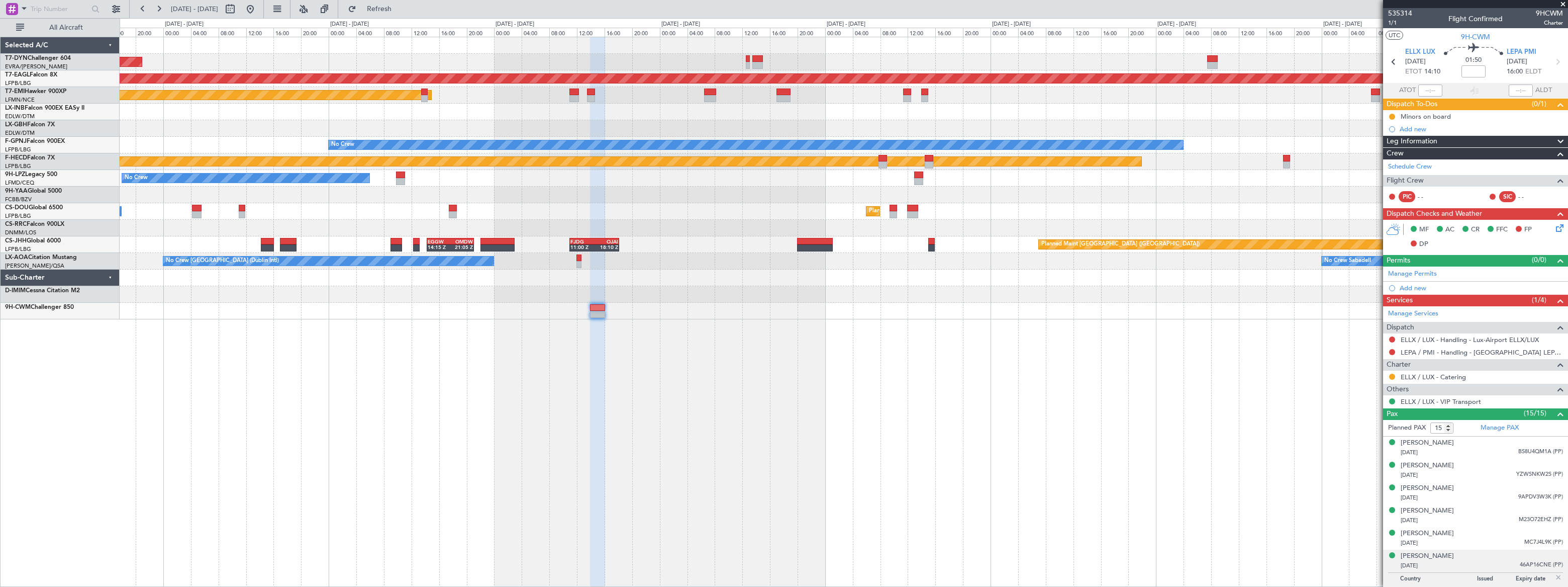
click at [451, 266] on div "AOG Maint Riga (Riga Intl) Grounded [US_STATE] ([GEOGRAPHIC_DATA]) Planned Main…" at bounding box center [844, 311] width 1448 height 550
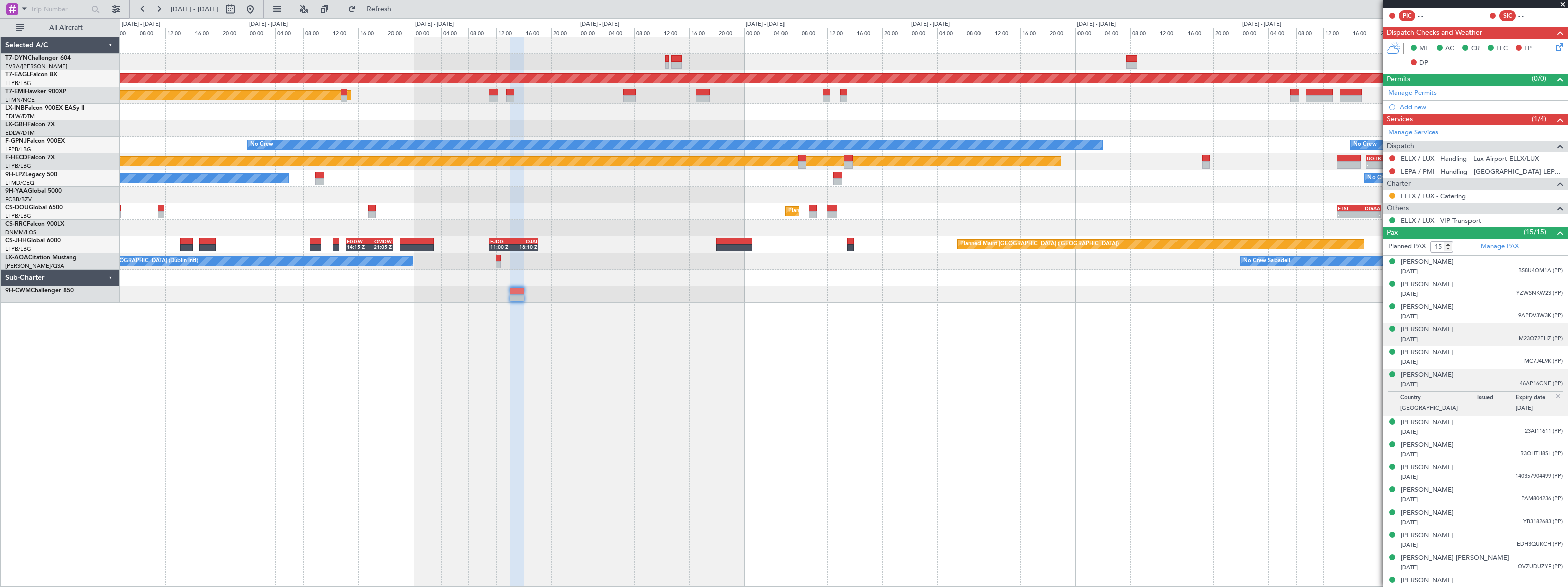
scroll to position [183, 0]
click at [1474, 448] on div "[DATE] R3OHTH8SL (PP)" at bounding box center [1482, 453] width 163 height 10
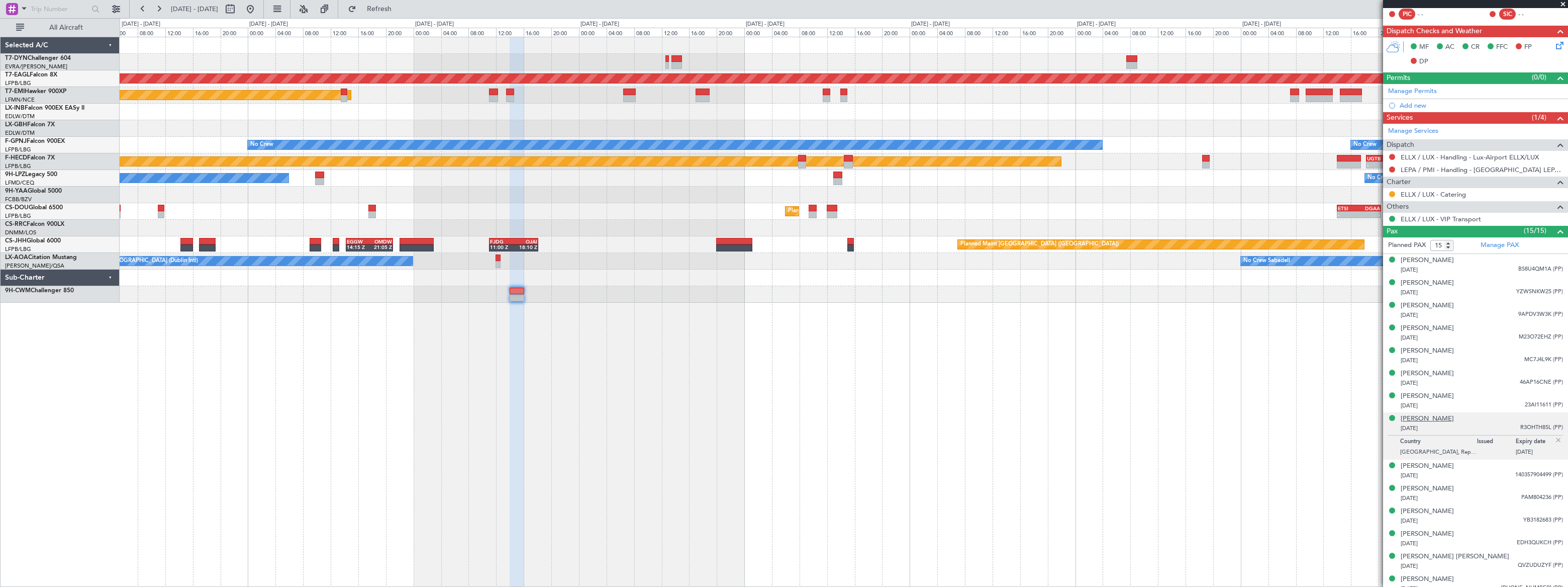
click at [1437, 415] on div "[PERSON_NAME]" at bounding box center [1427, 419] width 54 height 10
click at [1454, 278] on div "[PERSON_NAME]" at bounding box center [1427, 283] width 54 height 10
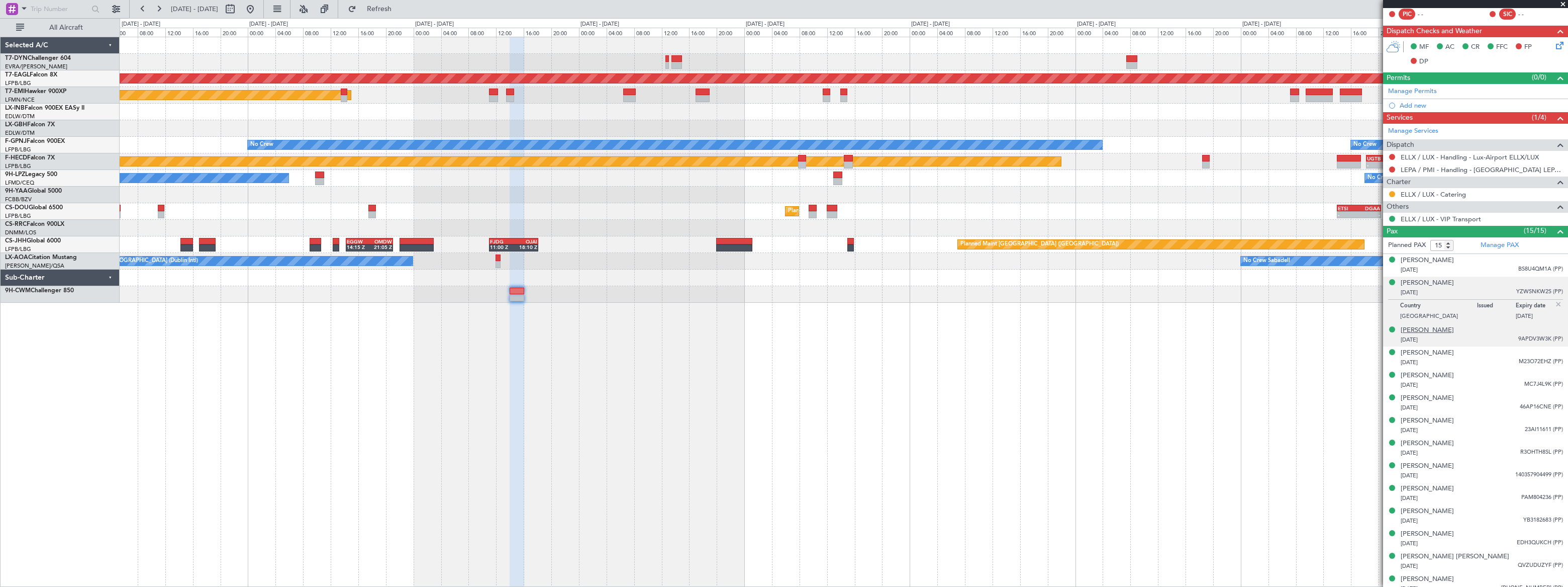
click at [1443, 331] on div "[PERSON_NAME]" at bounding box center [1427, 330] width 54 height 10
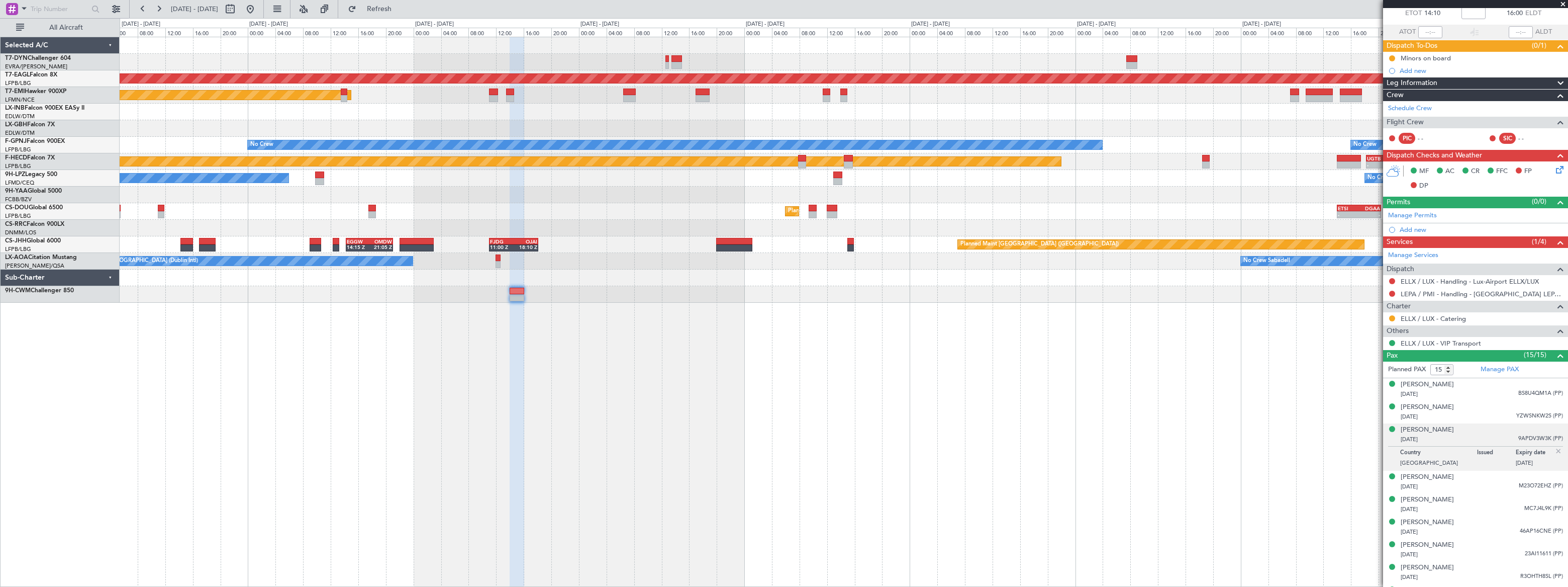
scroll to position [0, 0]
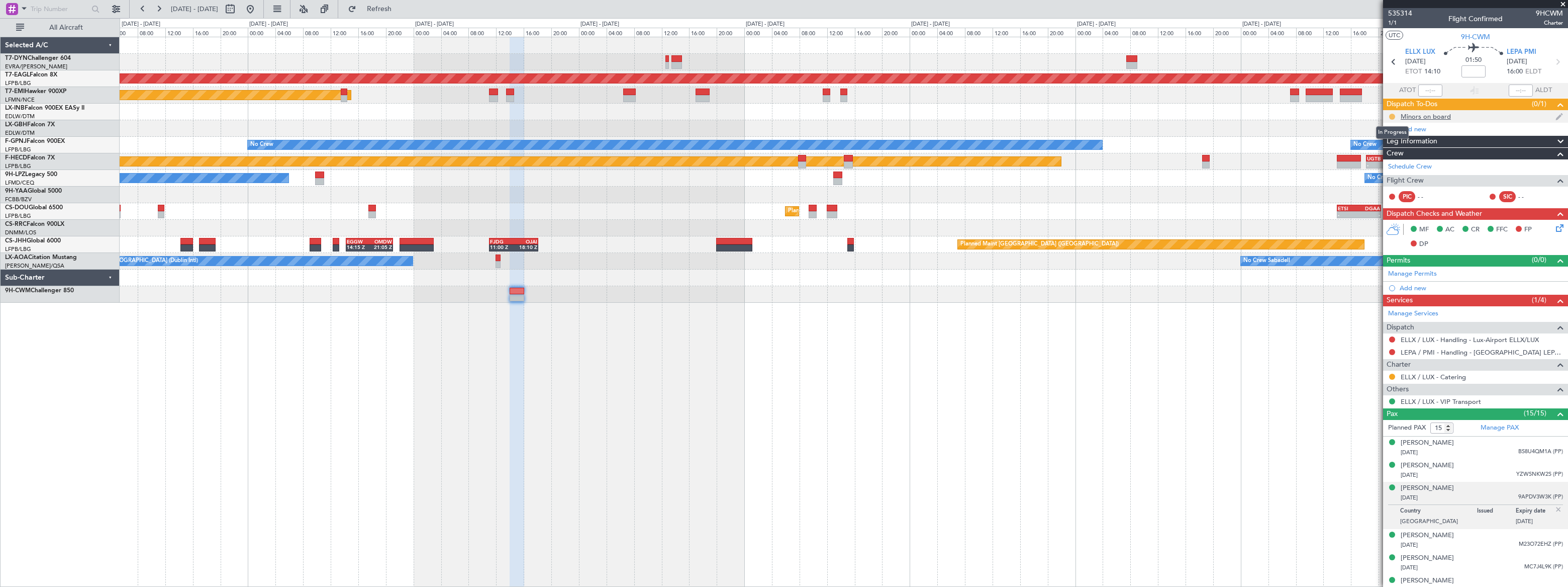
click at [1390, 114] on button at bounding box center [1392, 117] width 6 height 6
click at [1388, 160] on span "Completed" at bounding box center [1396, 161] width 33 height 10
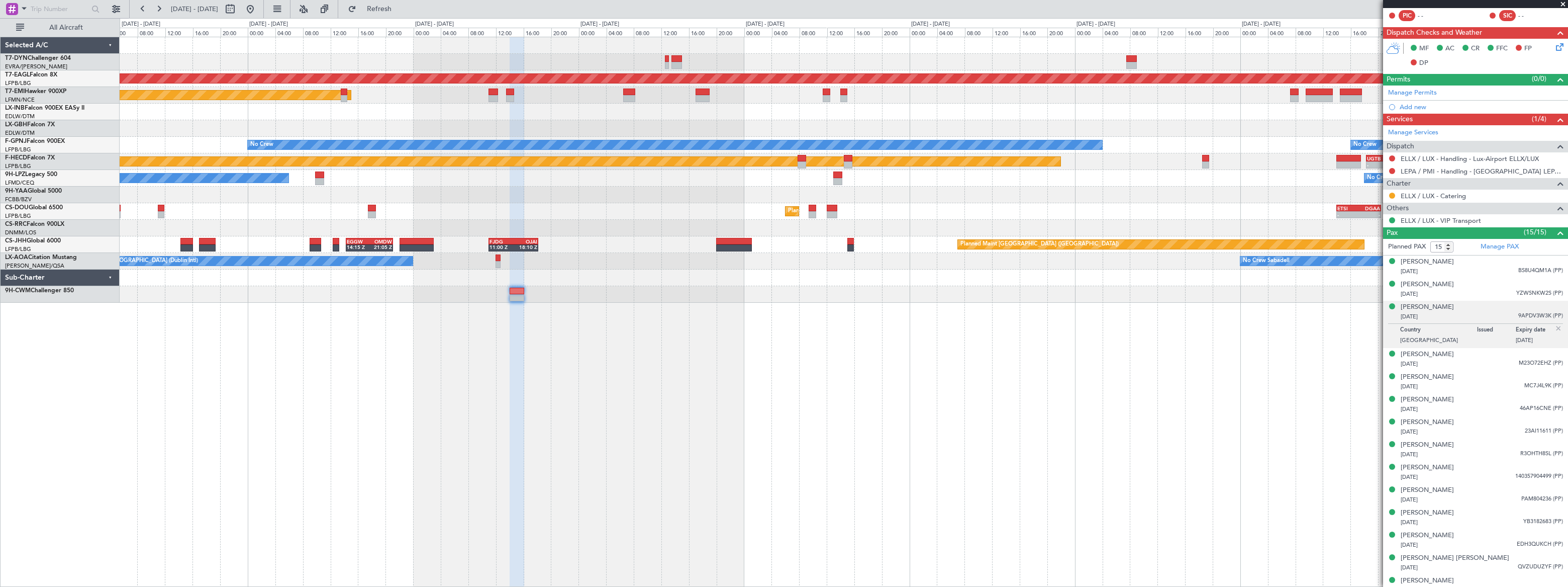
scroll to position [183, 0]
click at [1454, 397] on div "[PERSON_NAME]" at bounding box center [1427, 398] width 54 height 10
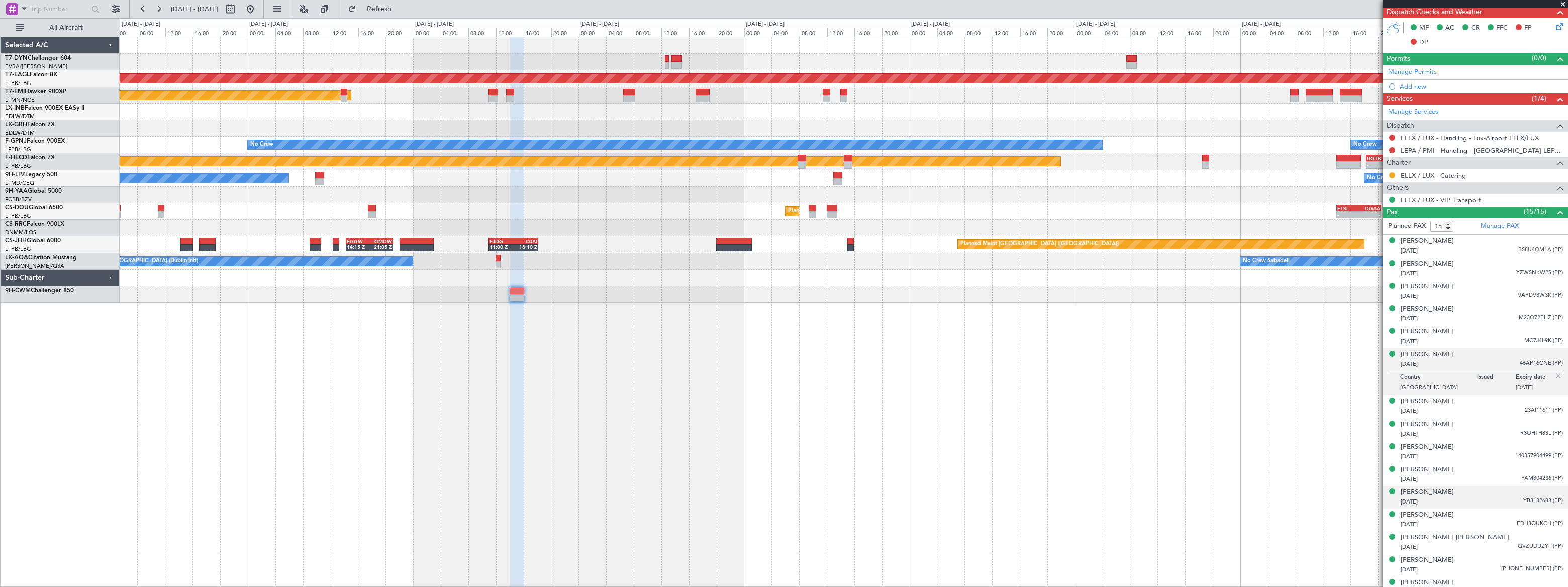
scroll to position [212, 0]
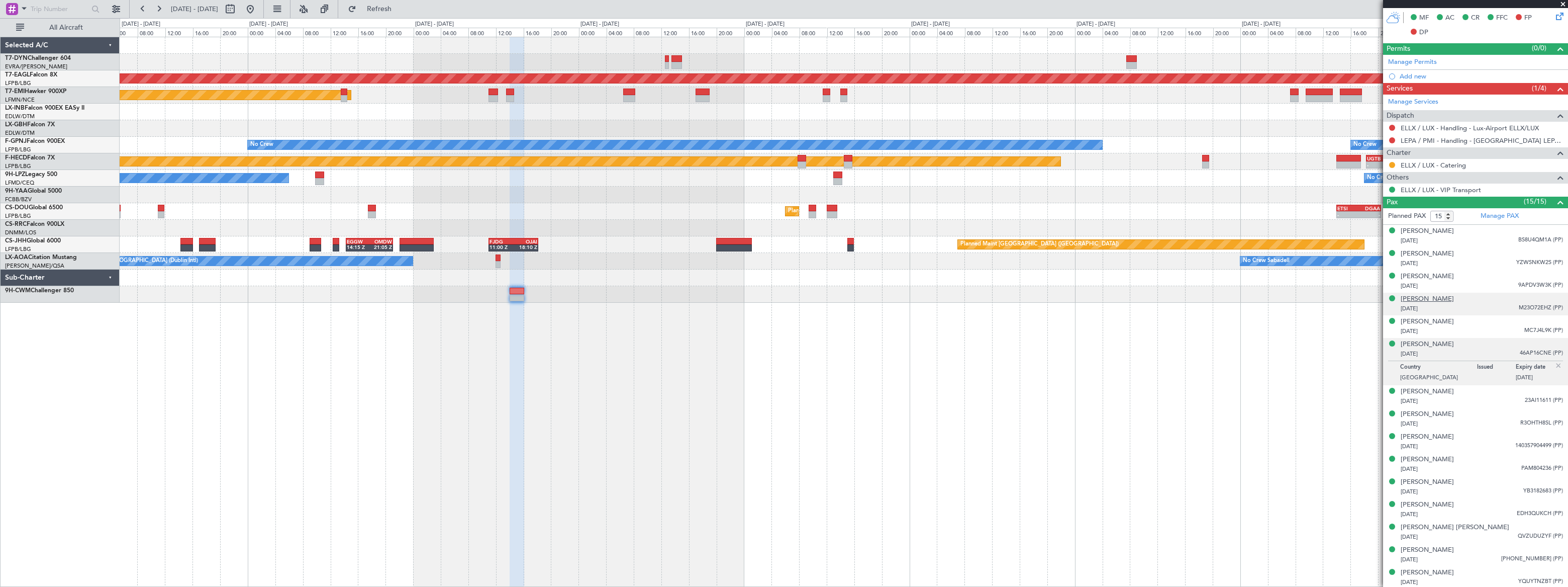
click at [1452, 299] on div "[PERSON_NAME]" at bounding box center [1427, 299] width 54 height 10
click at [1433, 569] on div "[PERSON_NAME]" at bounding box center [1427, 572] width 54 height 10
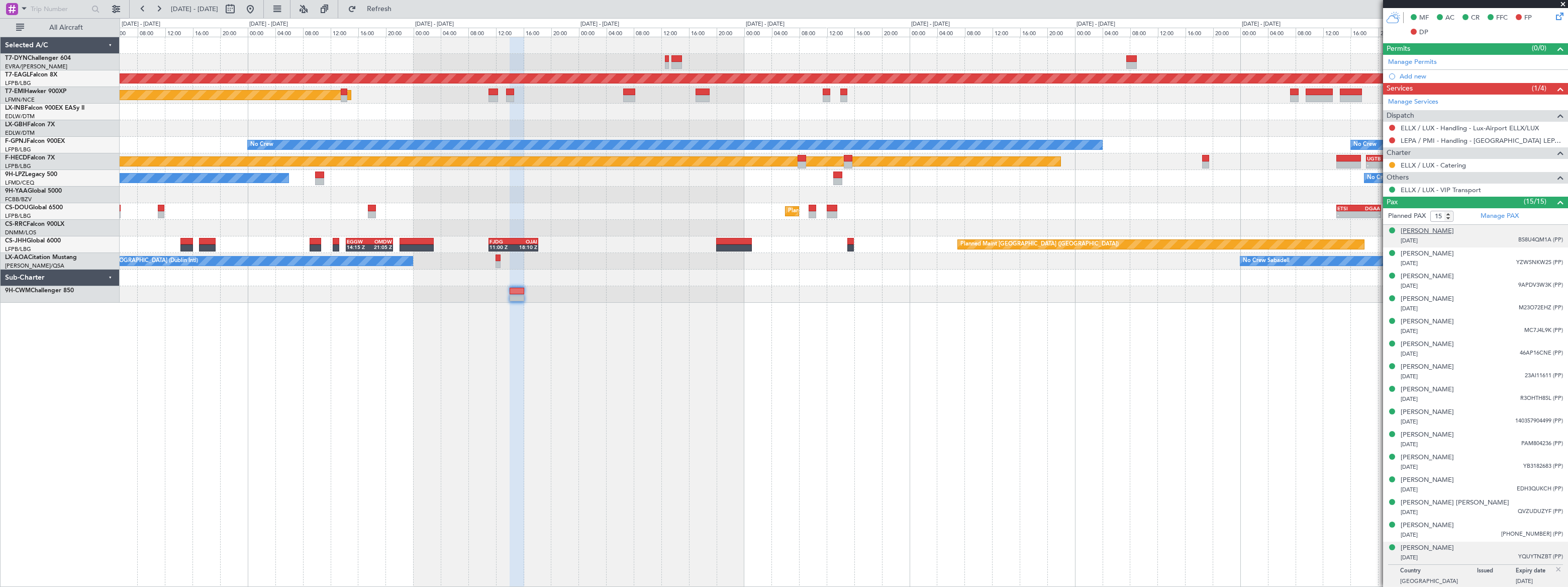
click at [1416, 228] on div "[PERSON_NAME]" at bounding box center [1427, 231] width 54 height 10
click at [1471, 524] on div "[PERSON_NAME] [PERSON_NAME]" at bounding box center [1455, 527] width 108 height 10
click at [1454, 552] on div "[PERSON_NAME]" at bounding box center [1427, 550] width 54 height 10
click at [1430, 412] on div "[PERSON_NAME]" at bounding box center [1427, 412] width 54 height 10
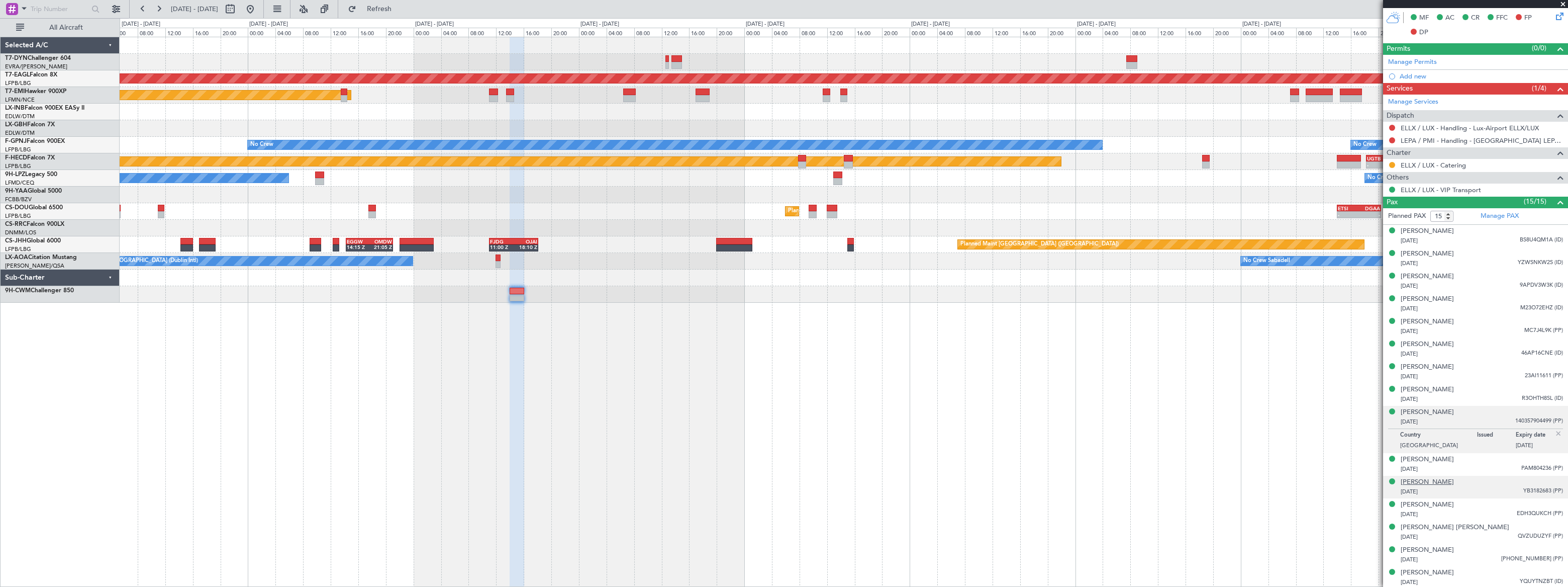
click at [1437, 480] on div "[PERSON_NAME]" at bounding box center [1427, 482] width 54 height 10
click at [1434, 369] on div "[PERSON_NAME]" at bounding box center [1427, 367] width 54 height 10
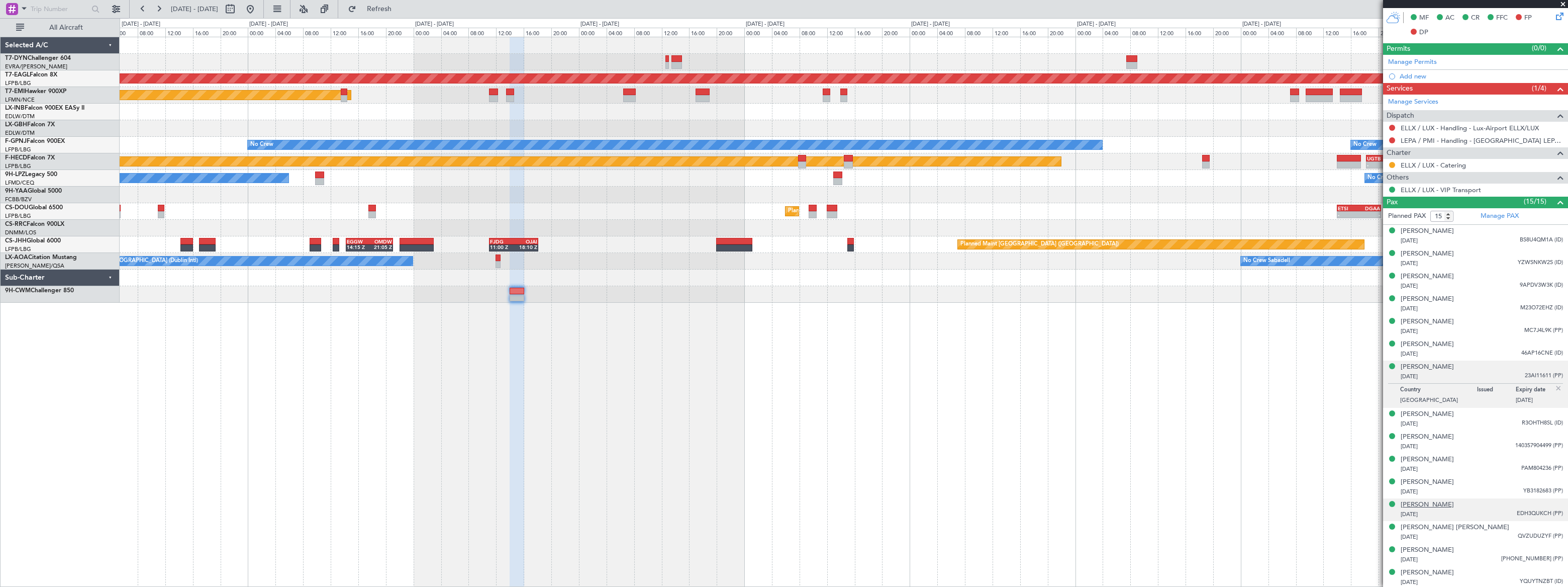
click at [1424, 502] on div "[PERSON_NAME]" at bounding box center [1427, 505] width 54 height 10
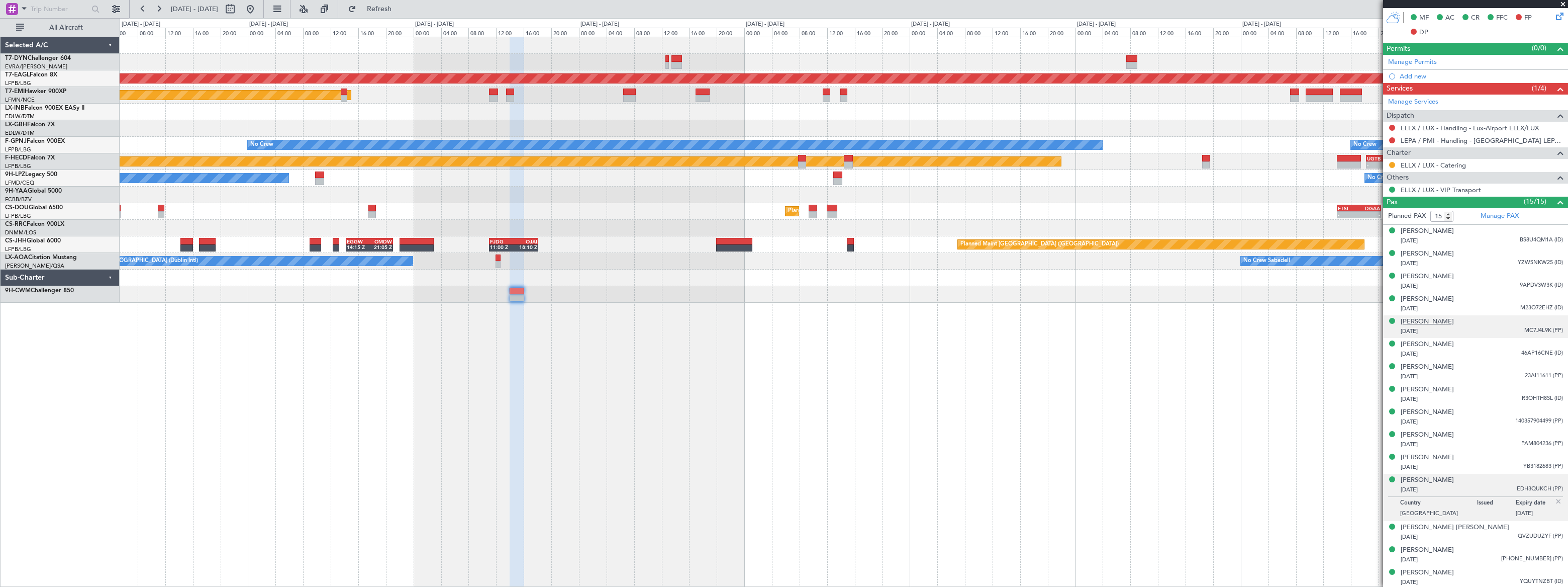
click at [1421, 317] on div "[PERSON_NAME]" at bounding box center [1427, 322] width 54 height 10
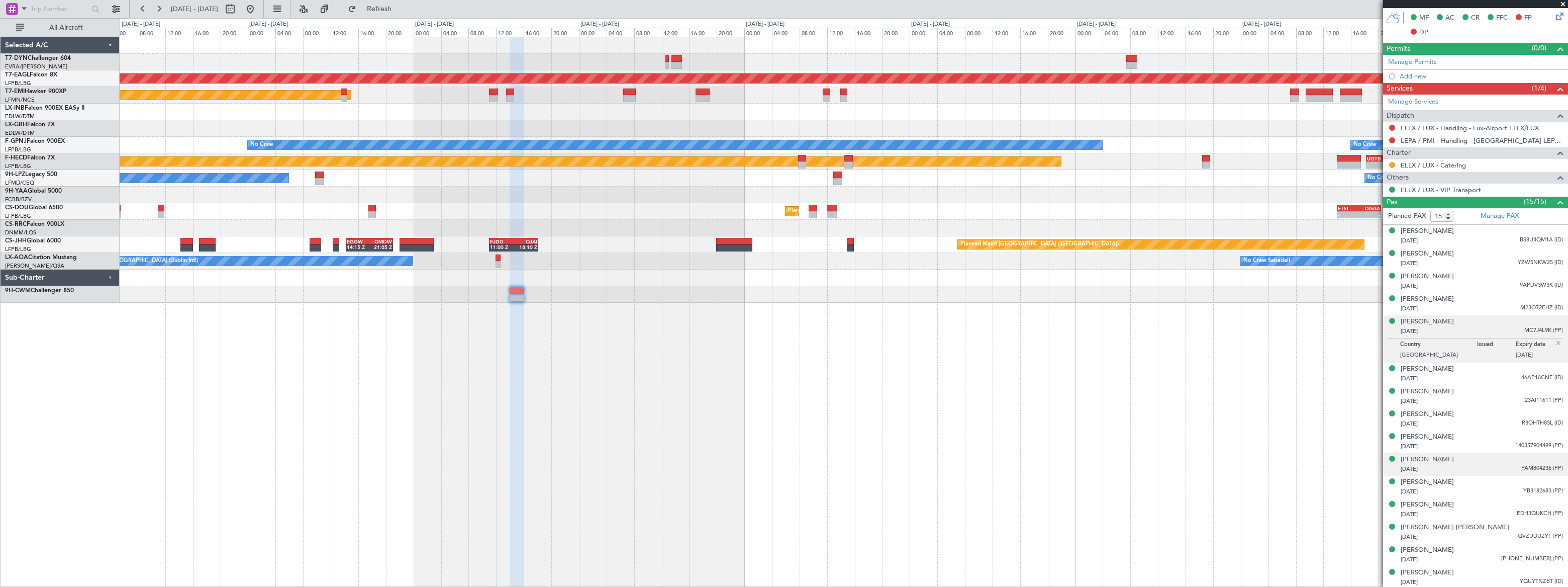
click at [1454, 456] on div "[PERSON_NAME]" at bounding box center [1427, 459] width 54 height 10
click at [401, 13] on span "Refresh" at bounding box center [379, 9] width 42 height 7
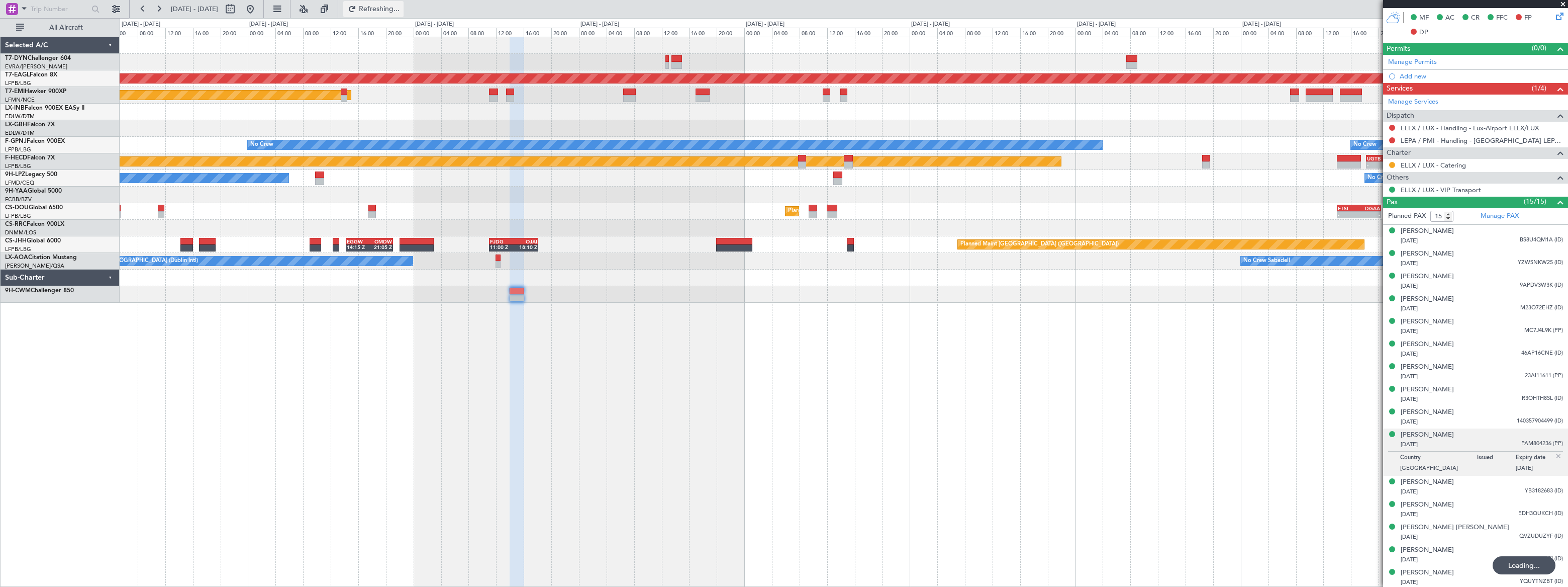
click at [401, 13] on span "Refreshing..." at bounding box center [379, 9] width 42 height 7
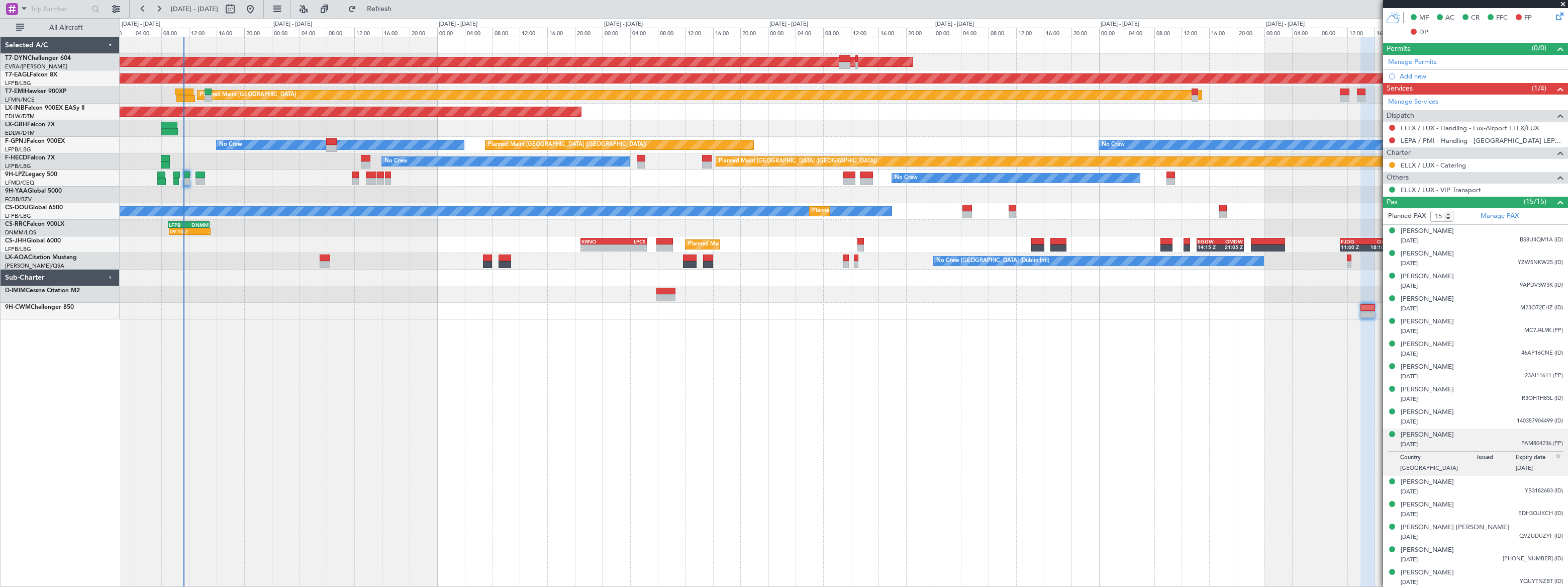
click at [1232, 362] on div "AOG Maint Riga (Riga Intl) Grounded [US_STATE] ([GEOGRAPHIC_DATA]) Planned Main…" at bounding box center [844, 311] width 1448 height 550
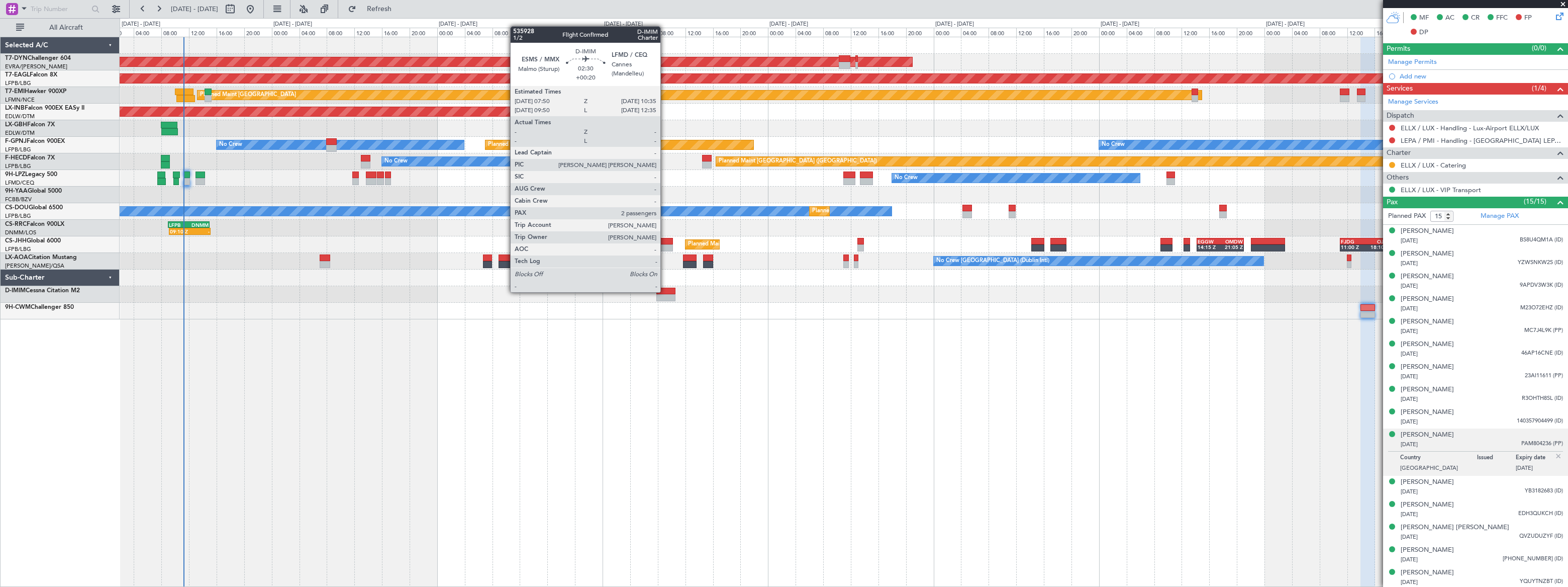
click at [665, 291] on div at bounding box center [665, 291] width 19 height 7
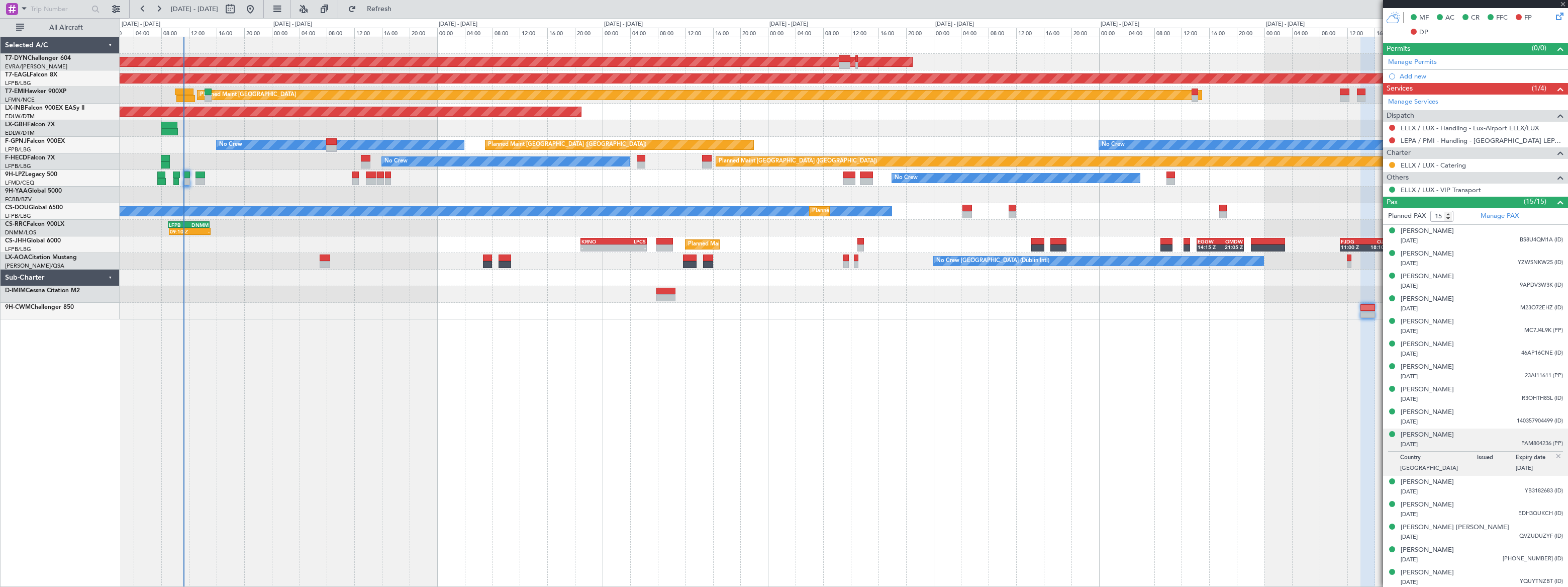
type input "+00:20"
type input "2"
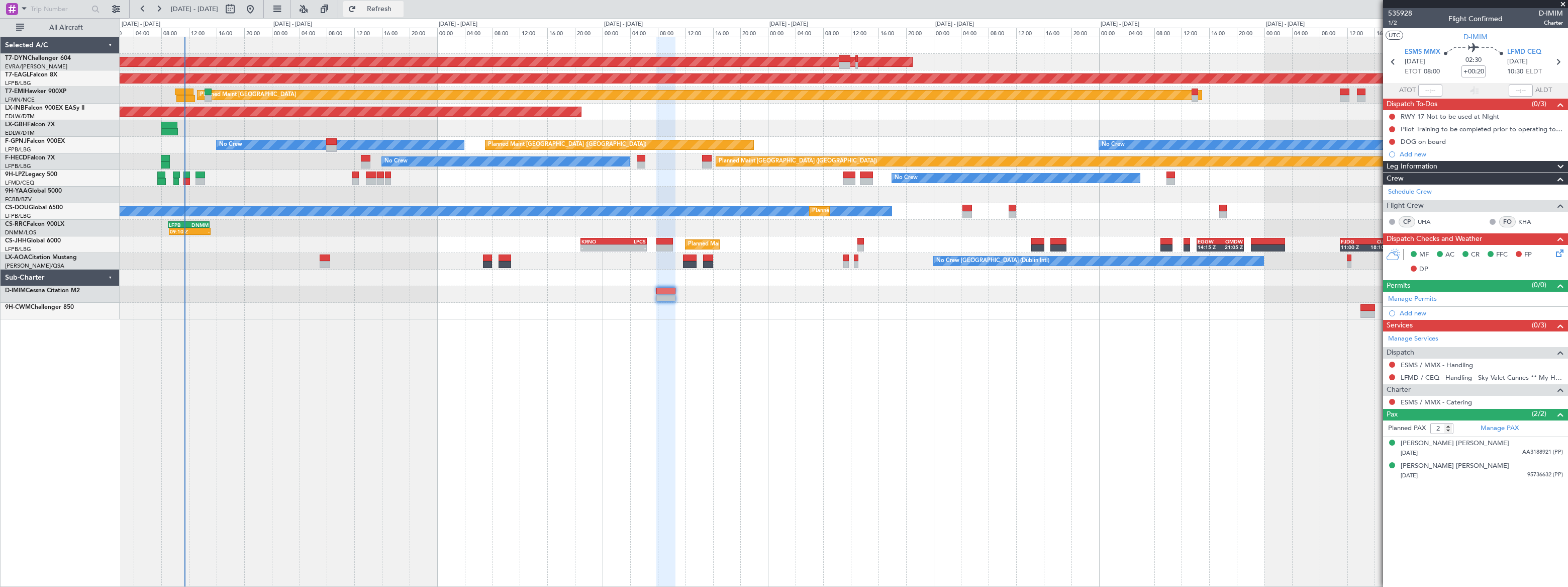
click at [401, 10] on span "Refresh" at bounding box center [379, 9] width 42 height 7
click at [401, 10] on span "Refreshing..." at bounding box center [379, 9] width 42 height 7
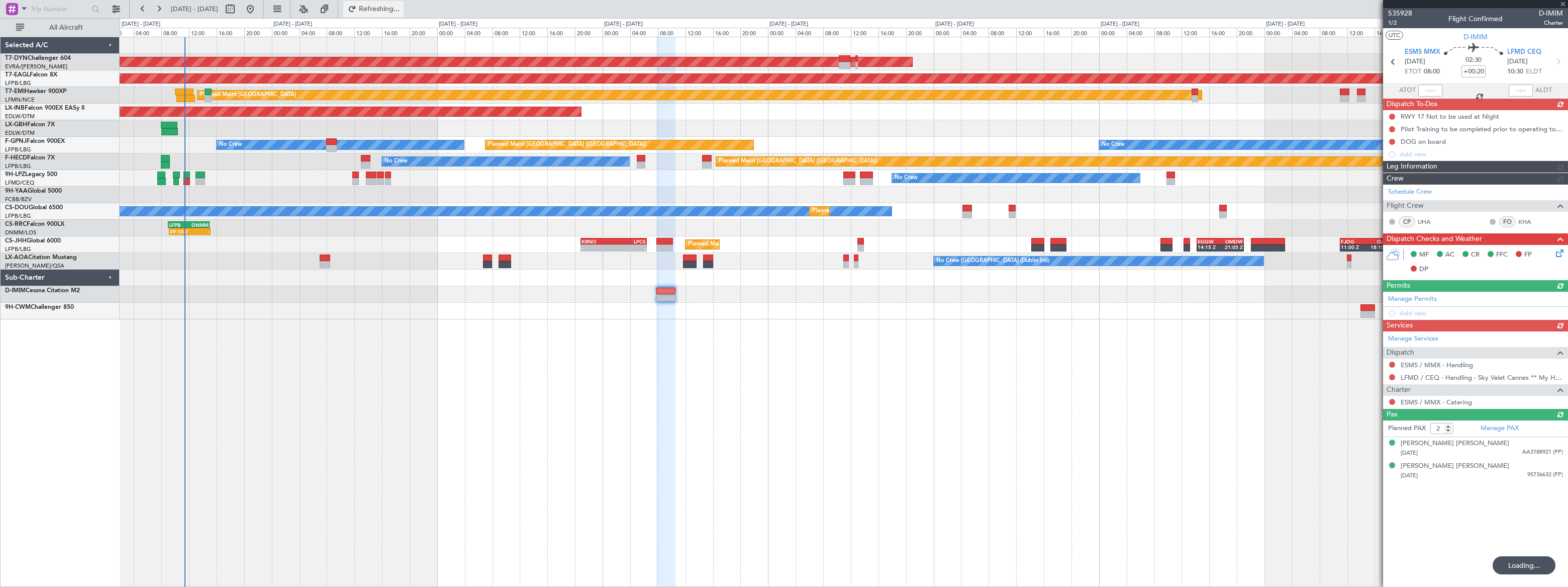
click at [401, 10] on span "Refreshing..." at bounding box center [379, 9] width 42 height 7
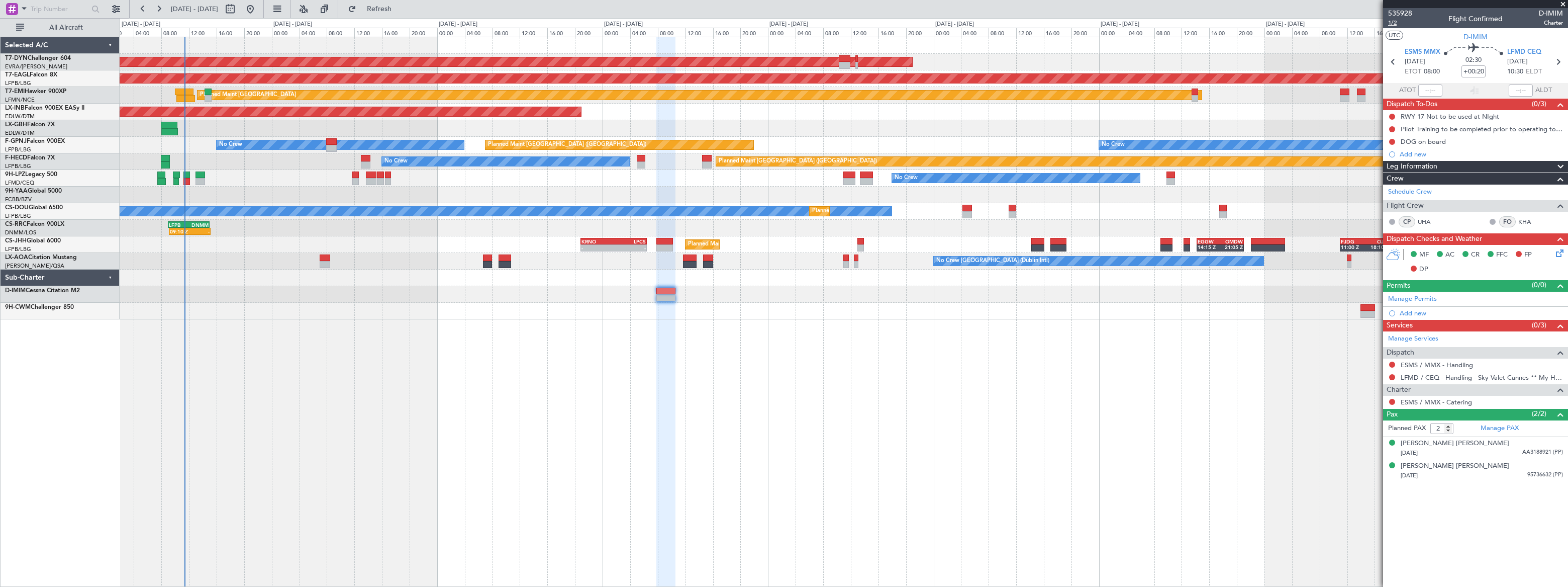
click at [1392, 22] on span "1/2" at bounding box center [1400, 23] width 24 height 9
click at [1396, 11] on span "535928" at bounding box center [1400, 13] width 24 height 10
click at [404, 4] on button "Refresh" at bounding box center [373, 9] width 60 height 16
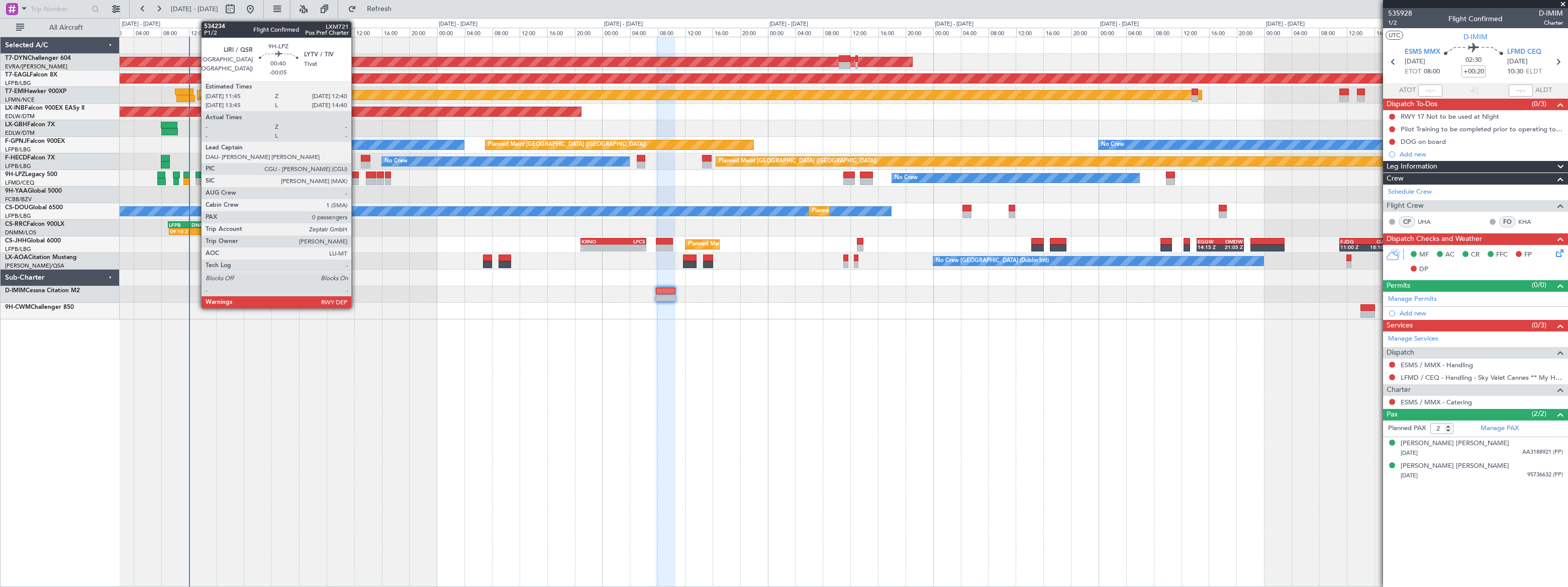
click at [355, 176] on div at bounding box center [355, 175] width 7 height 7
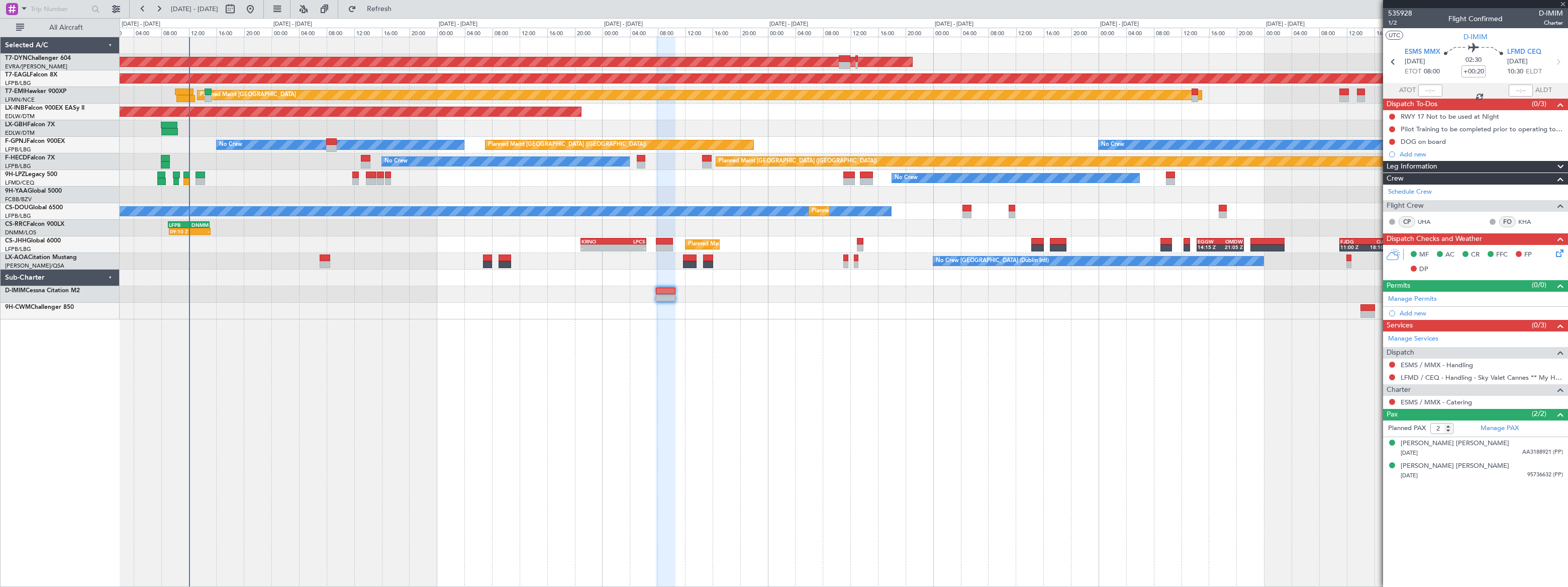
type input "-00:05"
type input "0"
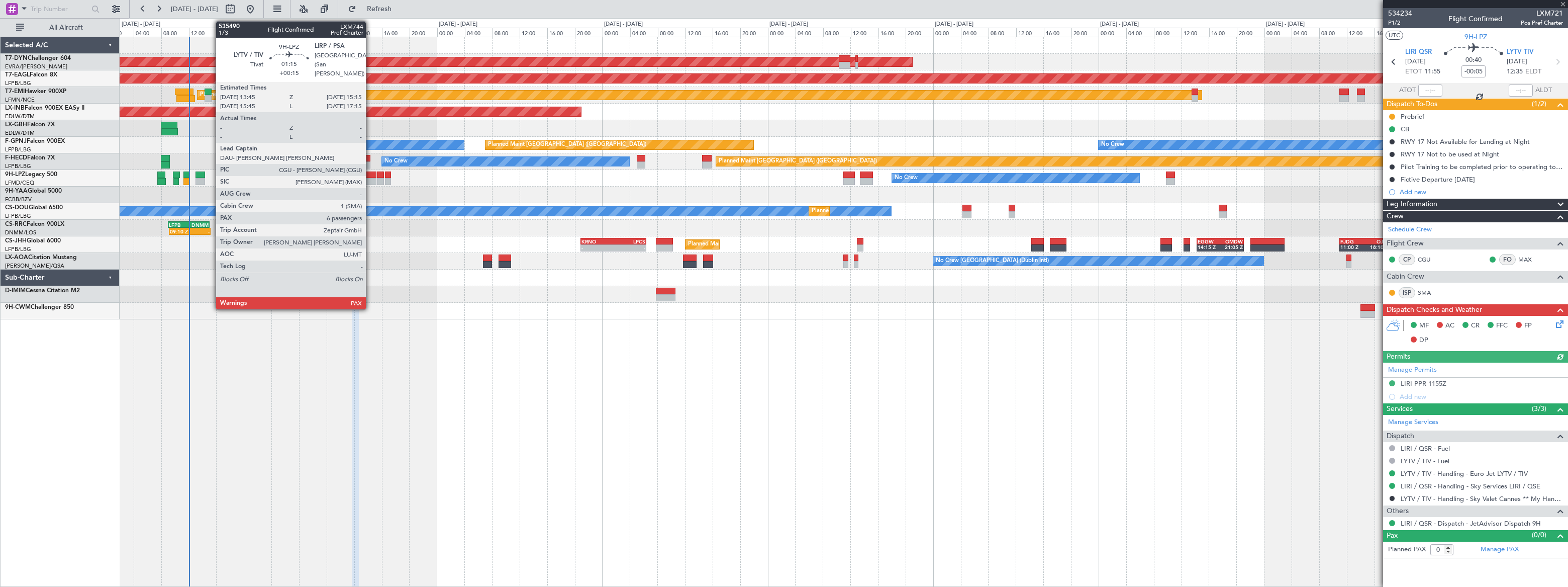
click at [370, 178] on div at bounding box center [371, 181] width 10 height 7
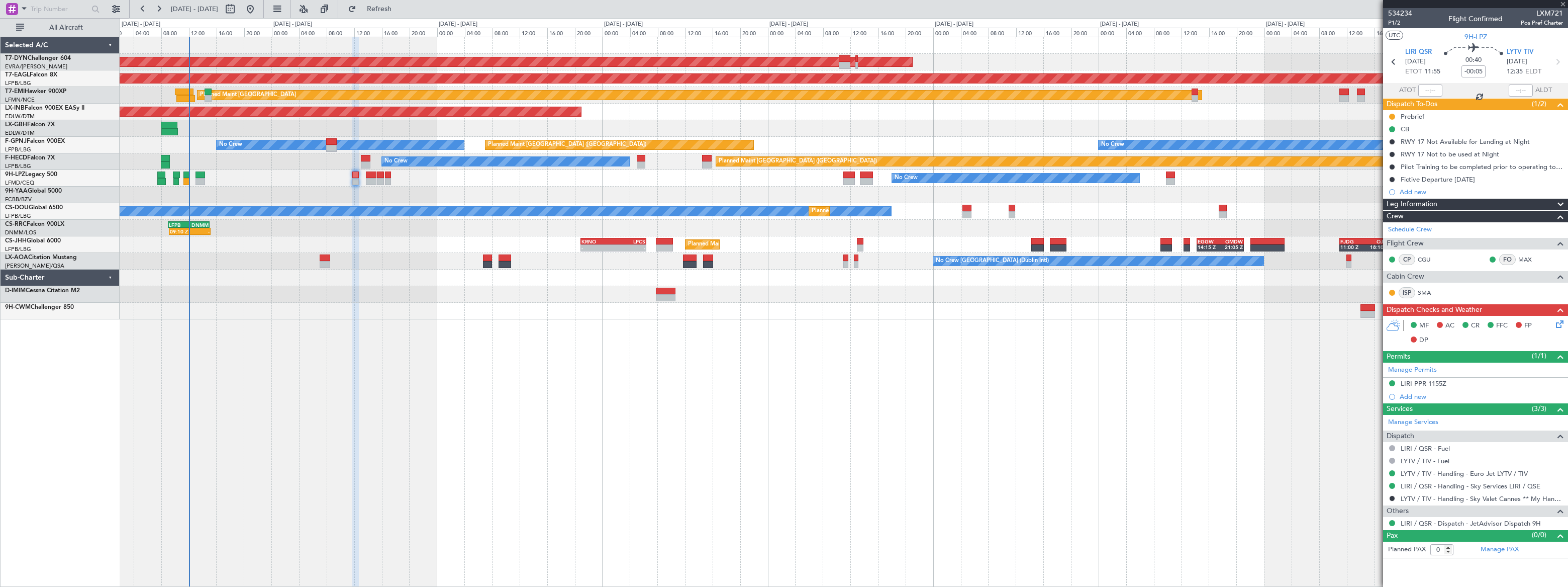
type input "+00:15"
type input "6"
click at [1392, 24] on span "1/3" at bounding box center [1400, 23] width 24 height 9
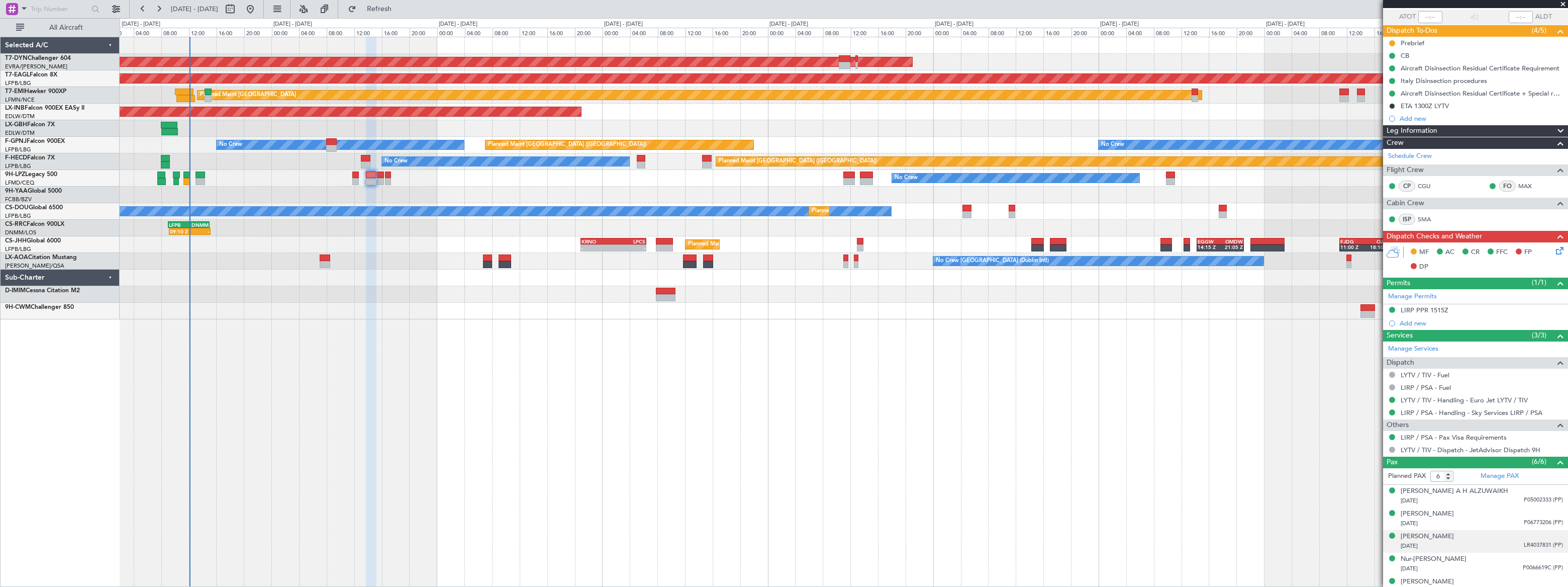
scroll to position [76, 0]
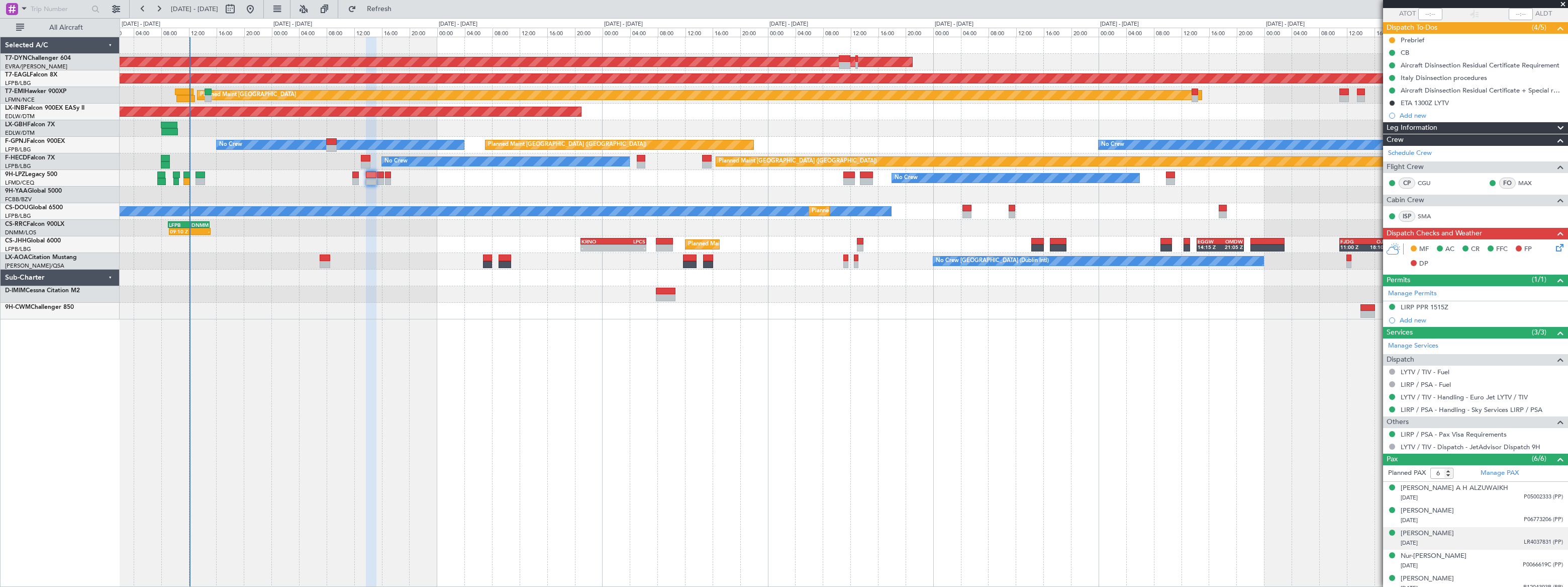
click at [1493, 538] on div "[DATE] LR4037831 (PP)" at bounding box center [1482, 543] width 163 height 10
click at [1440, 531] on div "[PERSON_NAME]" at bounding box center [1427, 533] width 54 height 10
click at [1390, 432] on button at bounding box center [1392, 434] width 6 height 6
click at [1365, 493] on span "Requested" at bounding box center [1363, 492] width 32 height 10
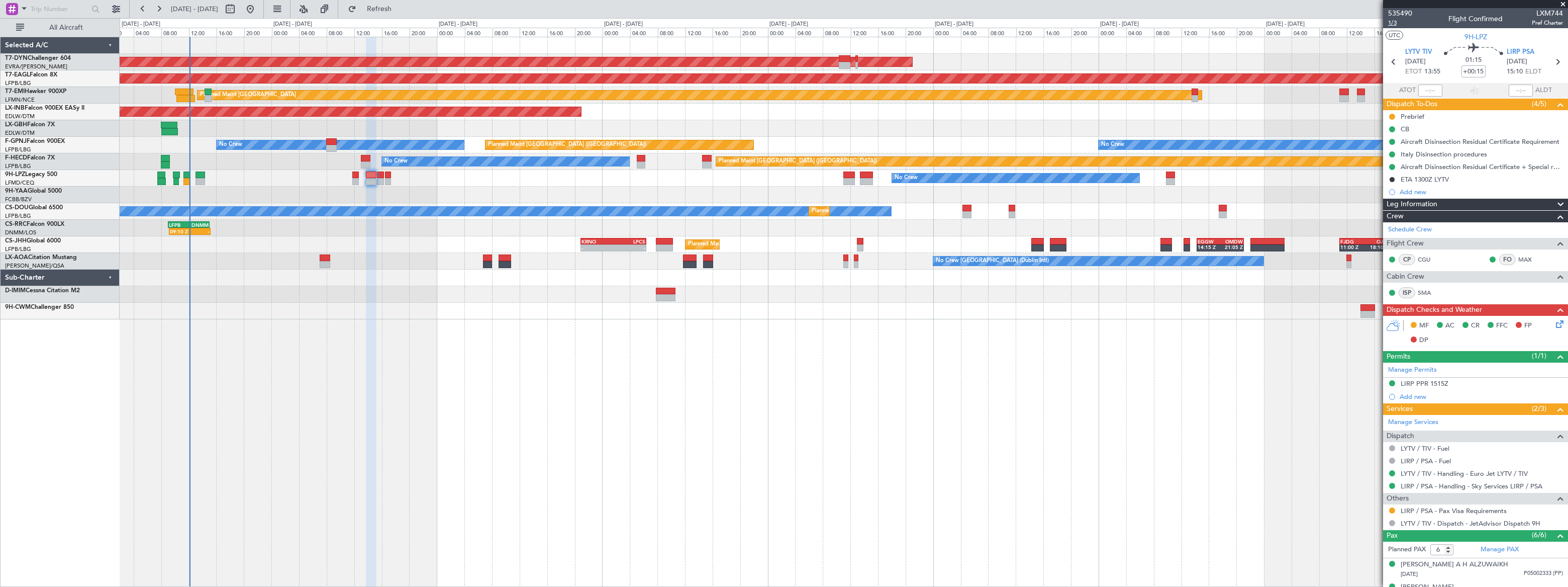
click at [1391, 24] on span "1/3" at bounding box center [1400, 23] width 24 height 9
click at [1554, 322] on icon at bounding box center [1558, 322] width 8 height 8
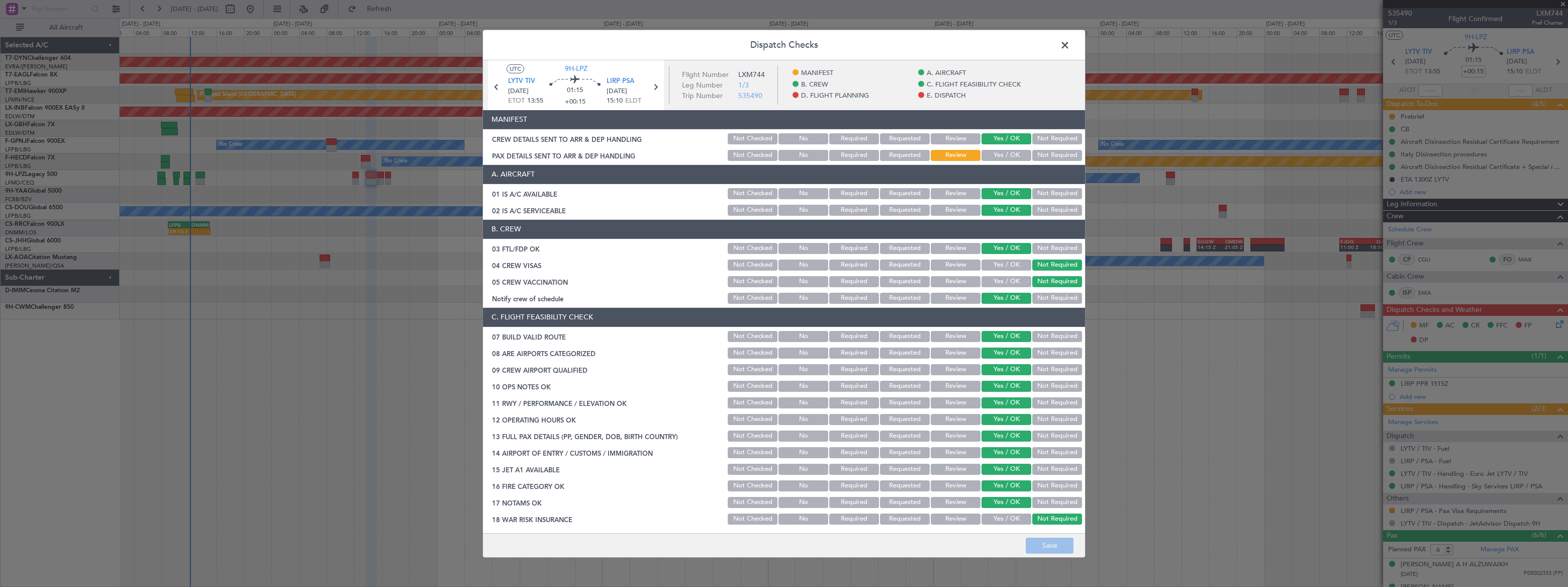
click at [1010, 152] on button "Yes / OK" at bounding box center [1006, 155] width 50 height 11
click at [1040, 543] on button "Save" at bounding box center [1049, 546] width 47 height 16
click at [1070, 43] on span at bounding box center [1070, 47] width 0 height 20
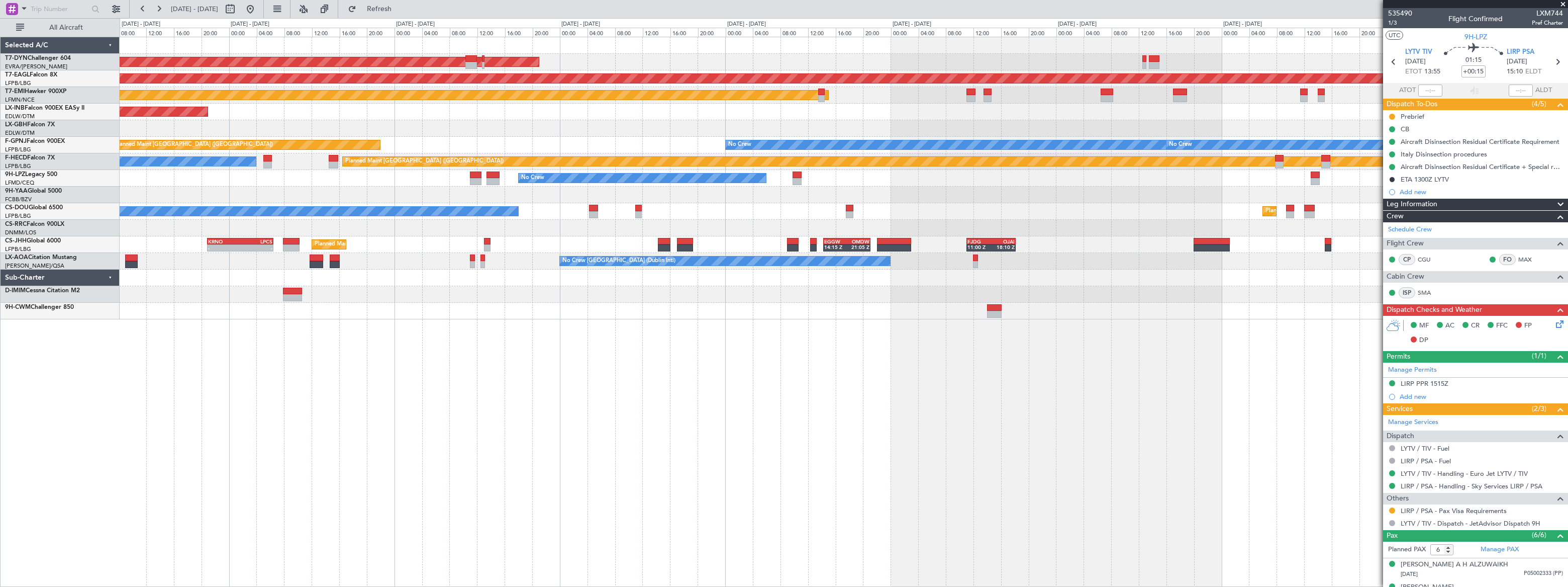
click at [855, 307] on div "AOG Maint Riga (Riga Intl) Grounded New York (Teterboro) Planned Maint Zurich U…" at bounding box center [844, 311] width 1448 height 550
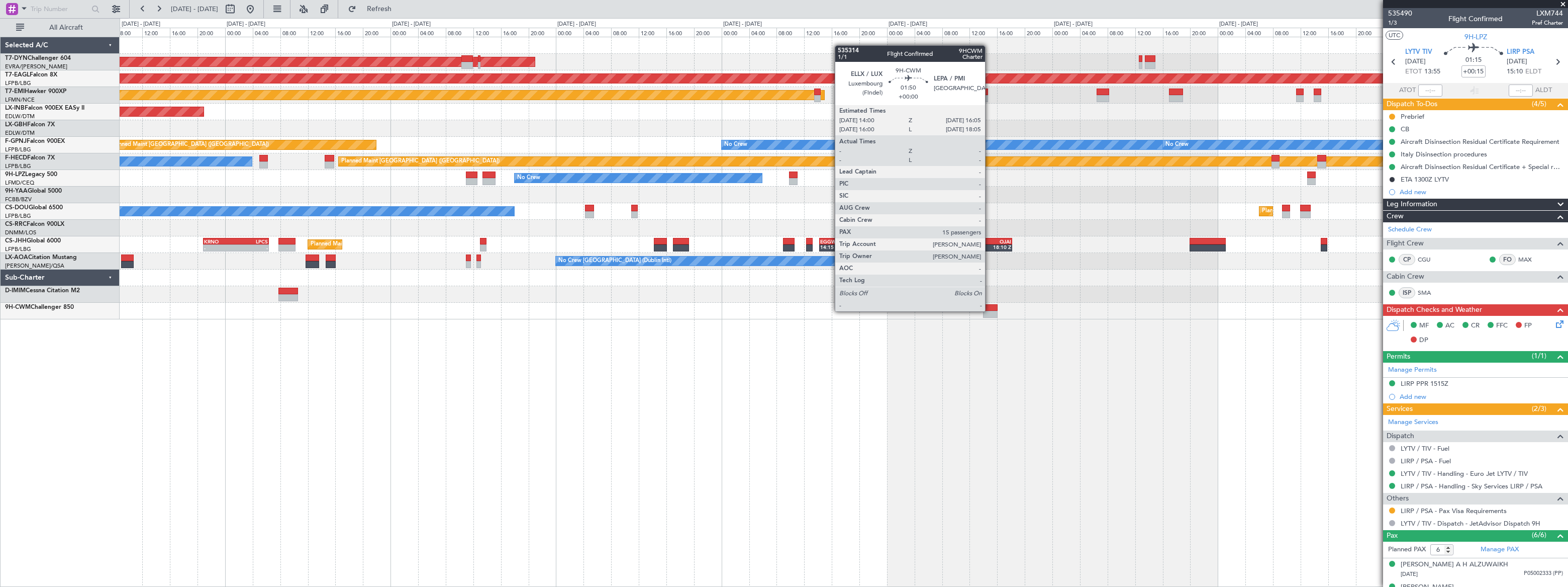
click at [990, 311] on div at bounding box center [990, 314] width 15 height 7
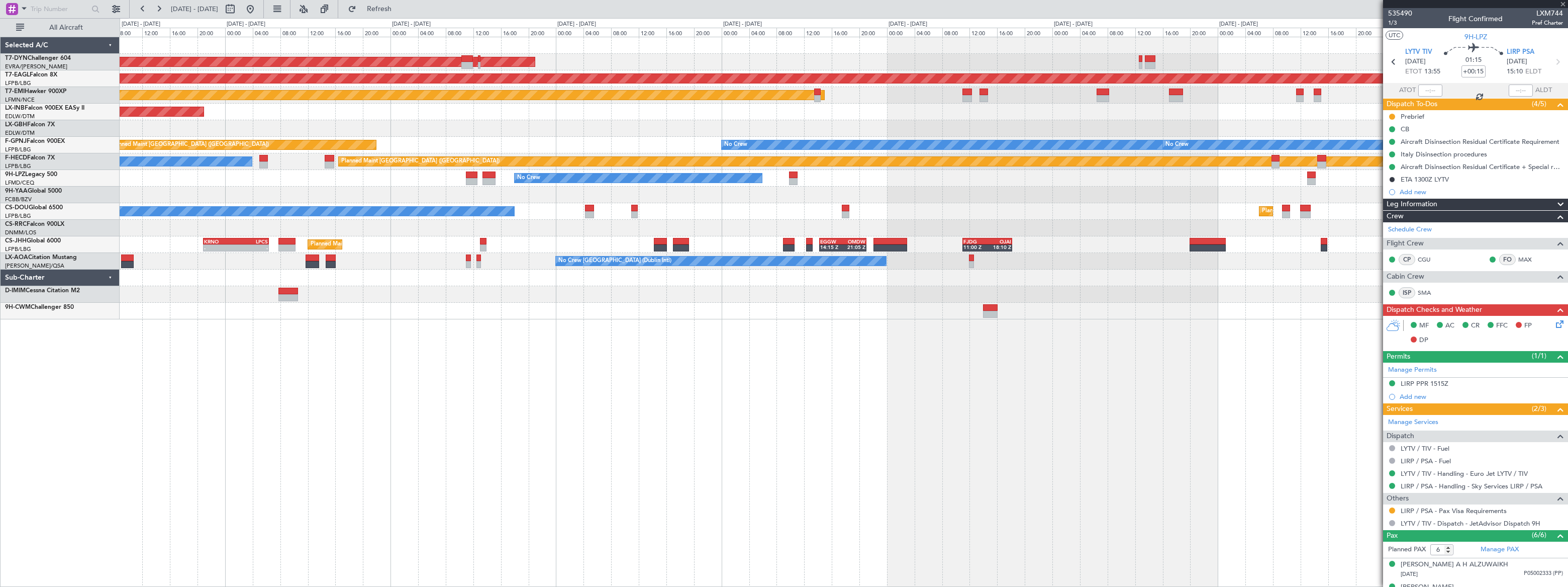
type input "15"
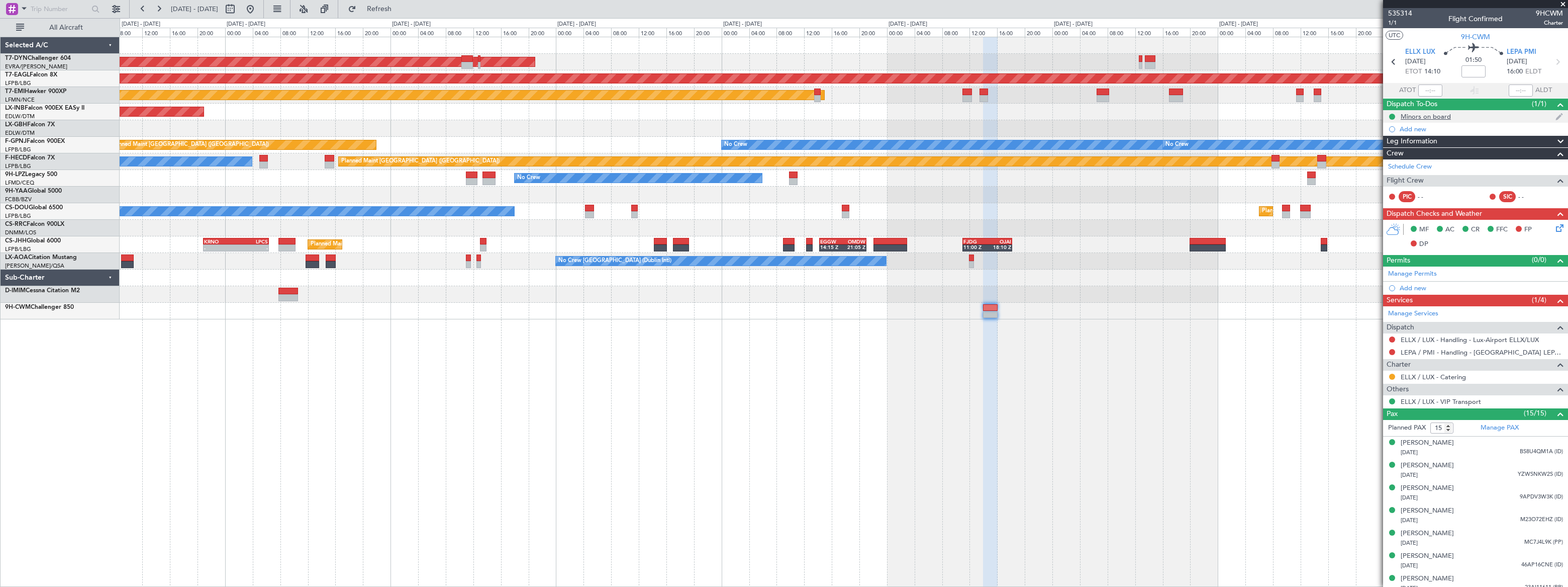
click at [1469, 114] on div "Minors on board" at bounding box center [1475, 116] width 185 height 13
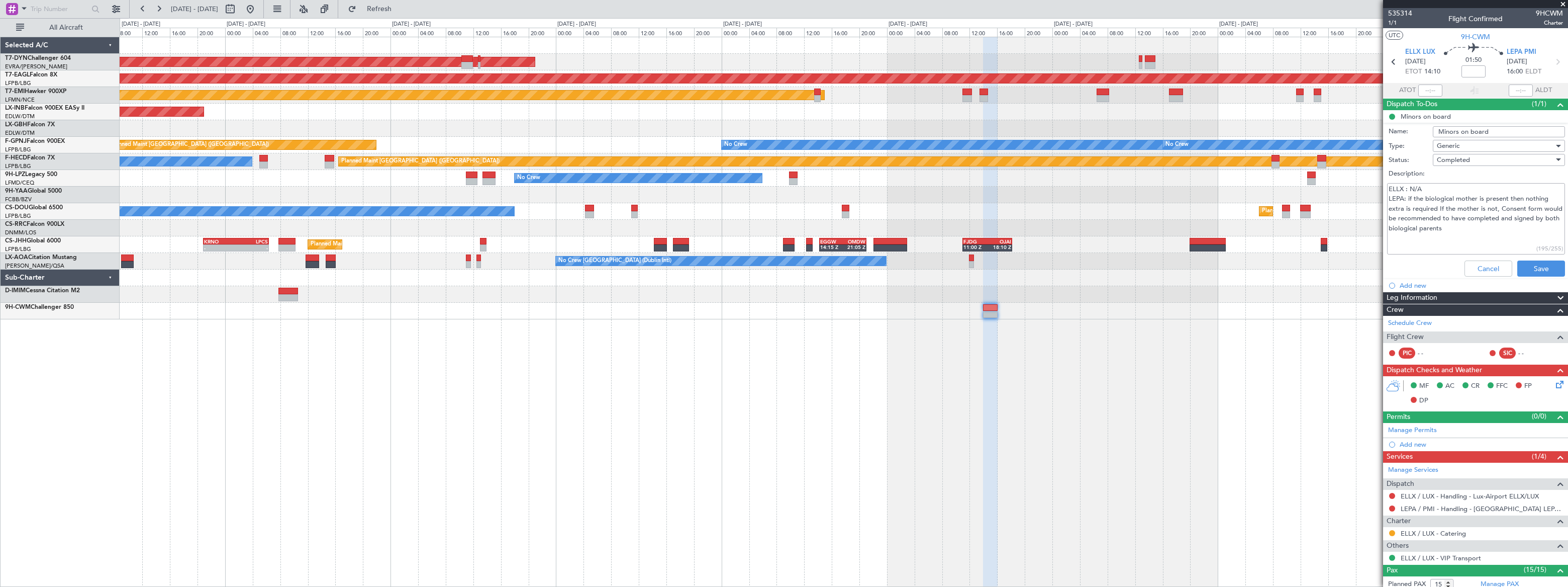
drag, startPoint x: 1422, startPoint y: 199, endPoint x: 1407, endPoint y: 199, distance: 15.0
click at [1407, 199] on textarea "ELLX : N/A LEPA: if the biological mother is present then nothing extra is requ…" at bounding box center [1476, 219] width 178 height 72
drag, startPoint x: 1477, startPoint y: 209, endPoint x: 1489, endPoint y: 229, distance: 23.3
click at [1493, 229] on textarea "ELLX : N/A LEPA: biological mother is present then nothing extra is required If…" at bounding box center [1476, 219] width 178 height 72
click at [1555, 208] on textarea "ELLX : N/A LEPA: biological mother is present then nothing extra is required If…" at bounding box center [1476, 219] width 178 height 72
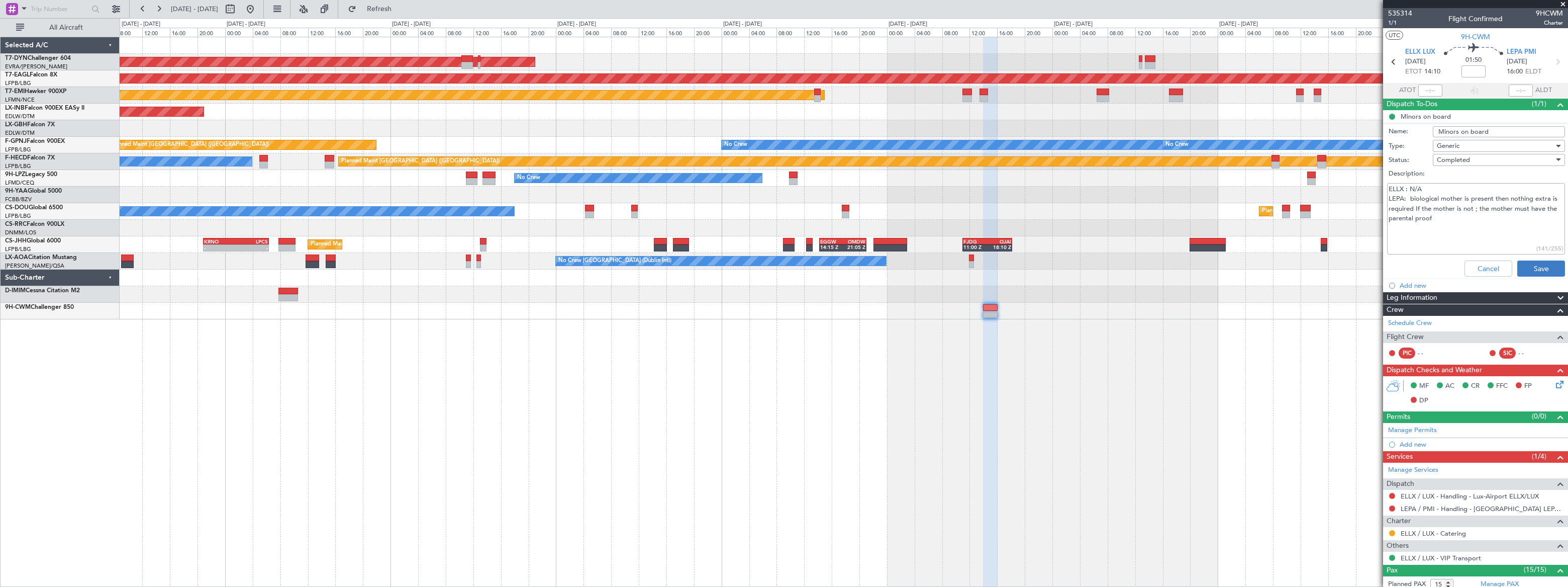
type textarea "ELLX : N/A LEPA: biological mother is present then nothing extra is required If…"
click at [1536, 269] on button "Save" at bounding box center [1541, 269] width 47 height 16
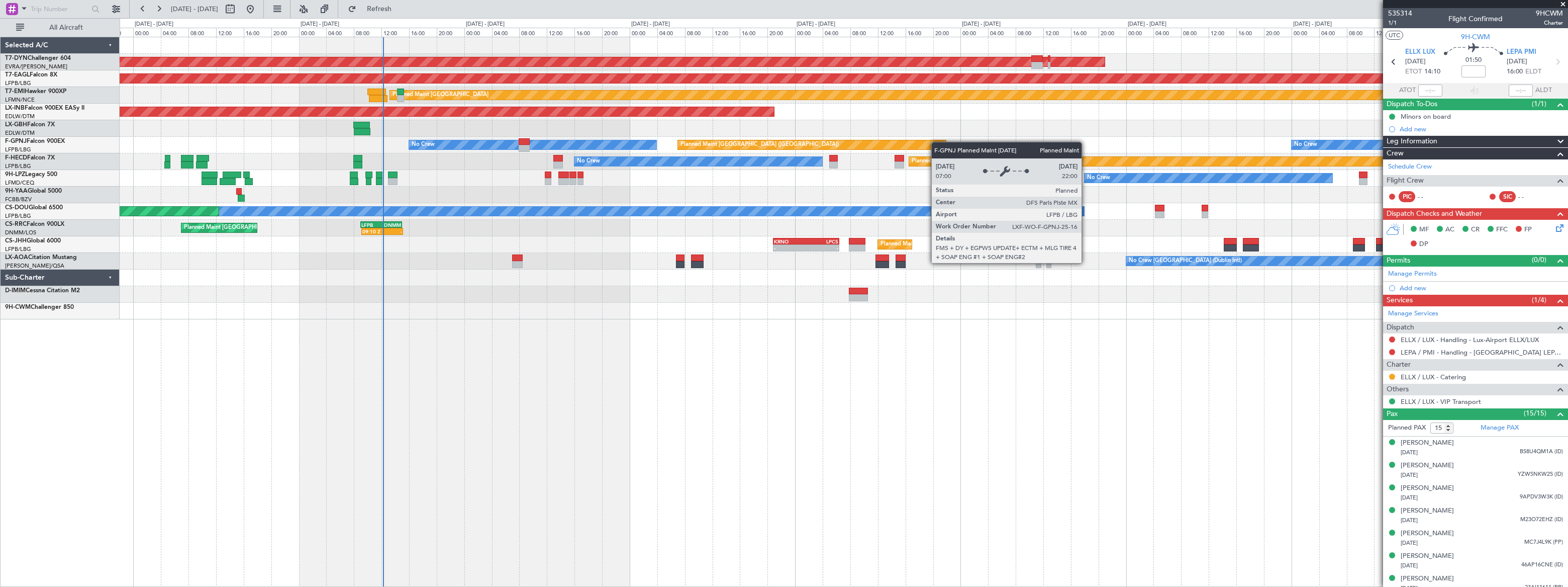
click at [936, 142] on div "Planned Maint [GEOGRAPHIC_DATA] ([GEOGRAPHIC_DATA])" at bounding box center [812, 144] width 268 height 9
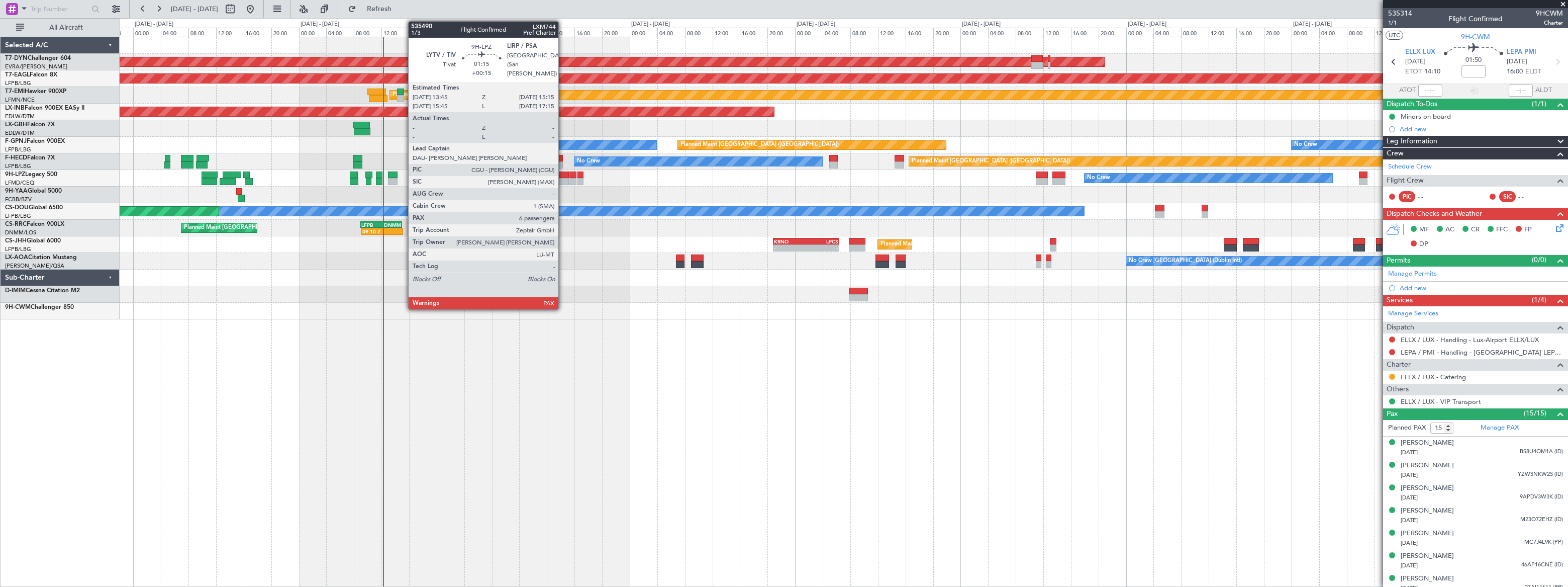
click at [563, 178] on div at bounding box center [563, 181] width 10 height 7
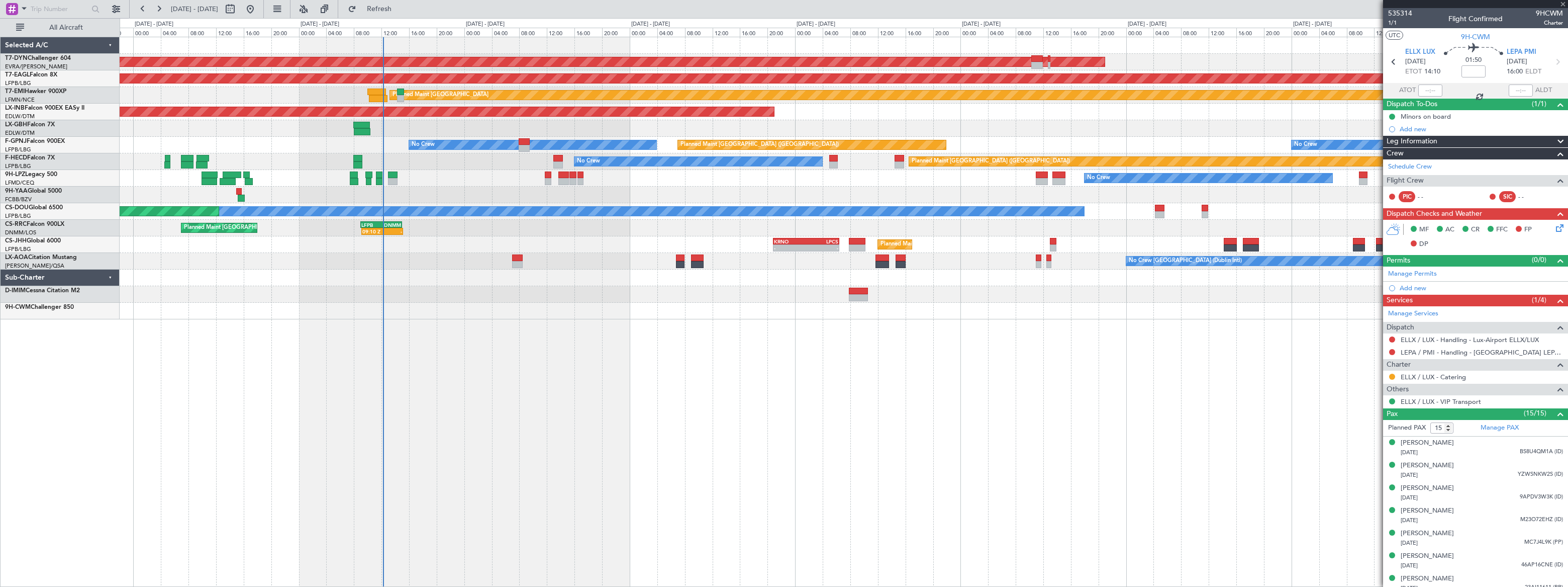
type input "+00:15"
type input "6"
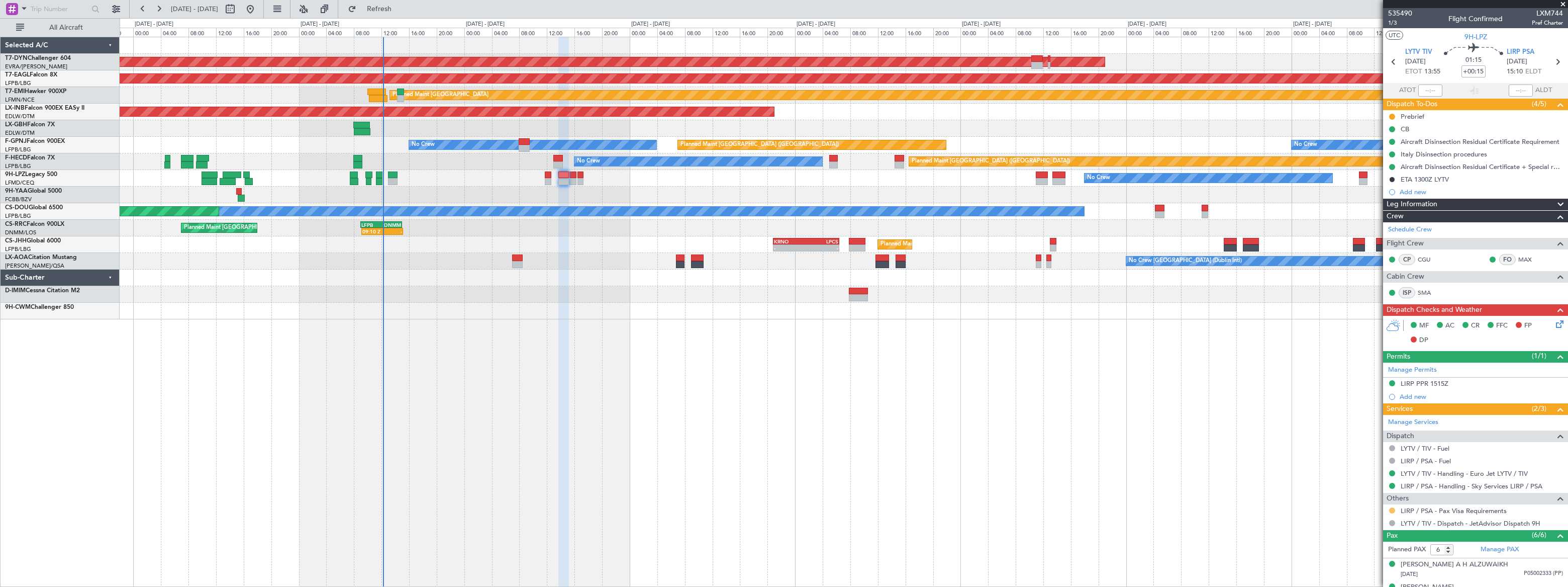
click at [1391, 509] on button at bounding box center [1392, 510] width 6 height 6
click at [1352, 496] on span "Confirmed" at bounding box center [1363, 494] width 31 height 10
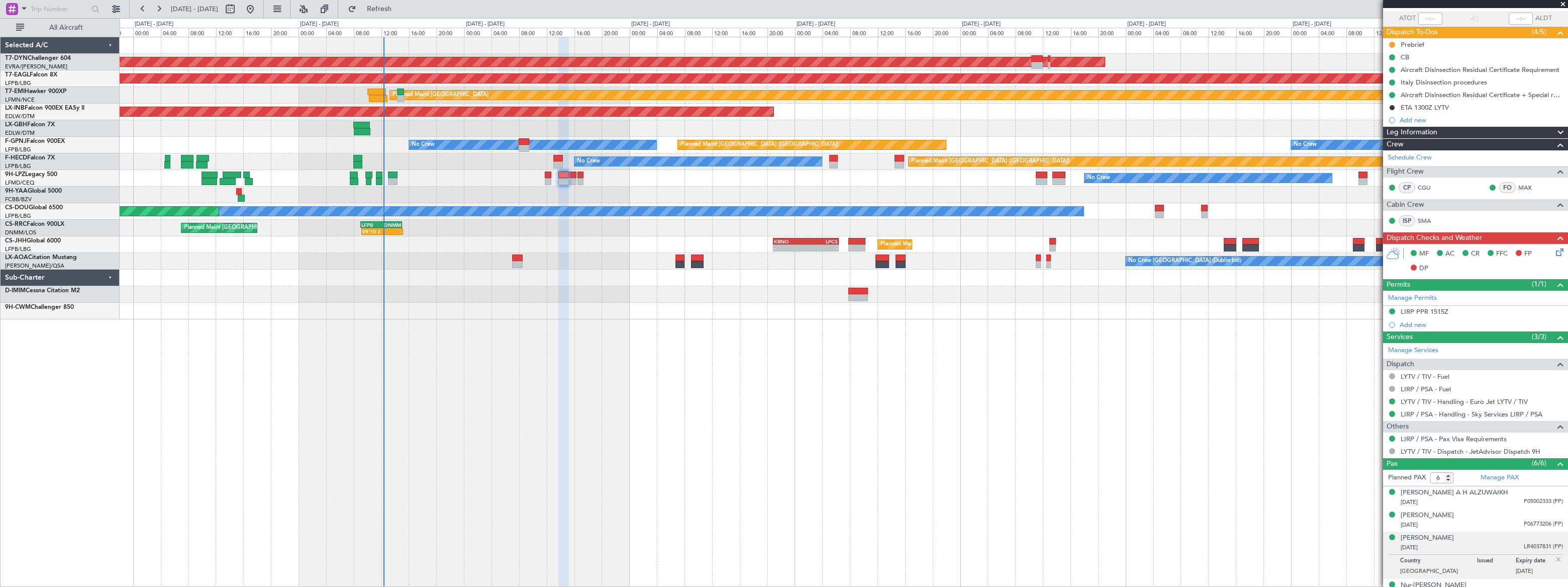
scroll to position [130, 0]
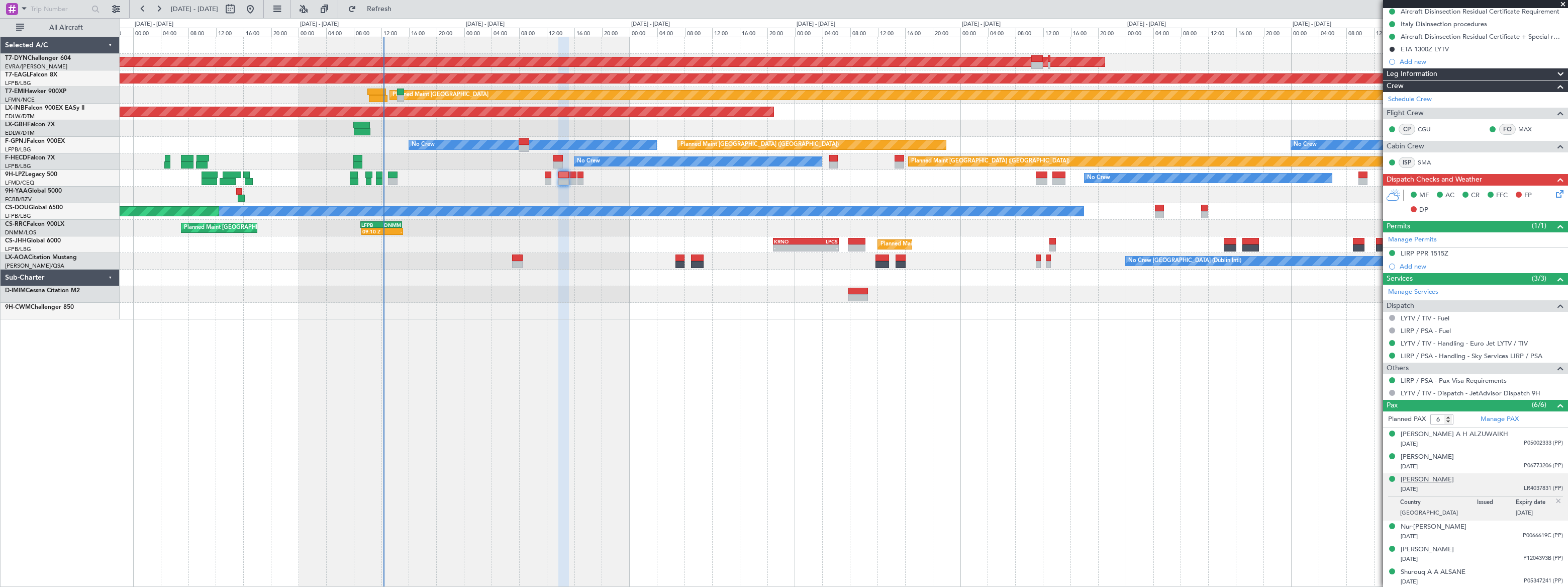
click at [1438, 479] on div "[PERSON_NAME]" at bounding box center [1427, 479] width 54 height 10
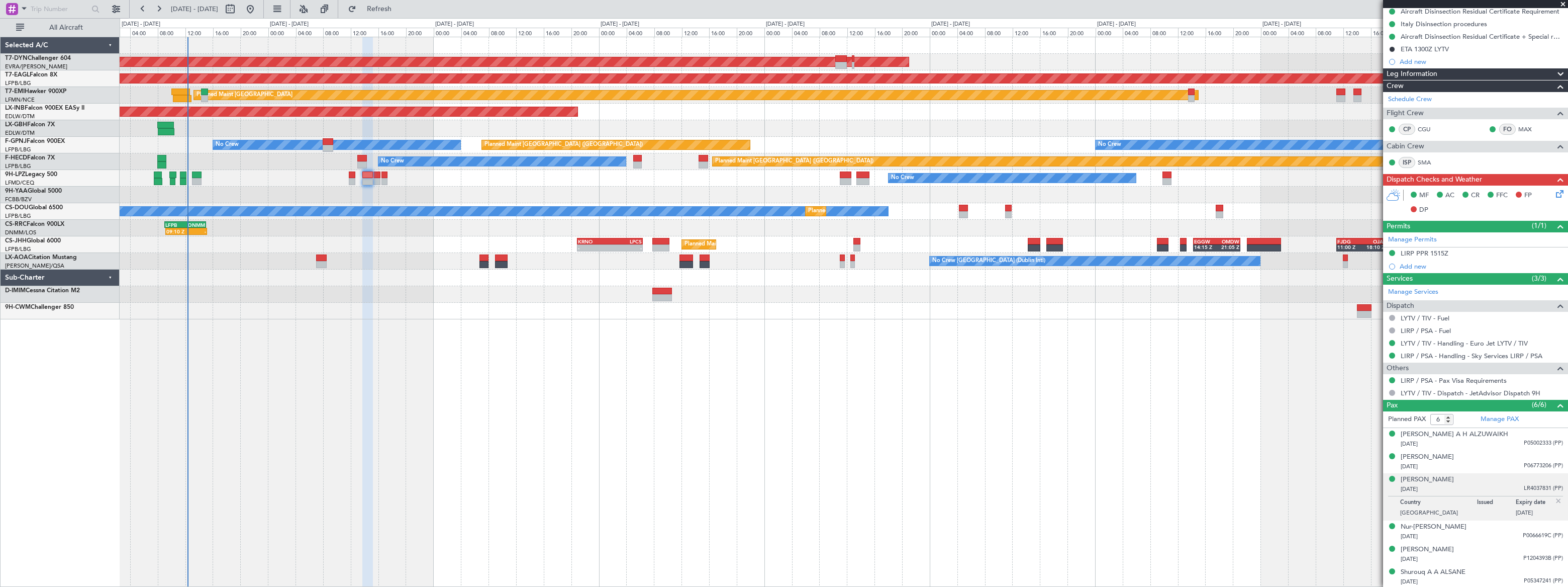
click at [529, 322] on div "AOG Maint Riga (Riga Intl) Grounded New York (Teterboro) Planned Maint Zurich U…" at bounding box center [844, 311] width 1448 height 550
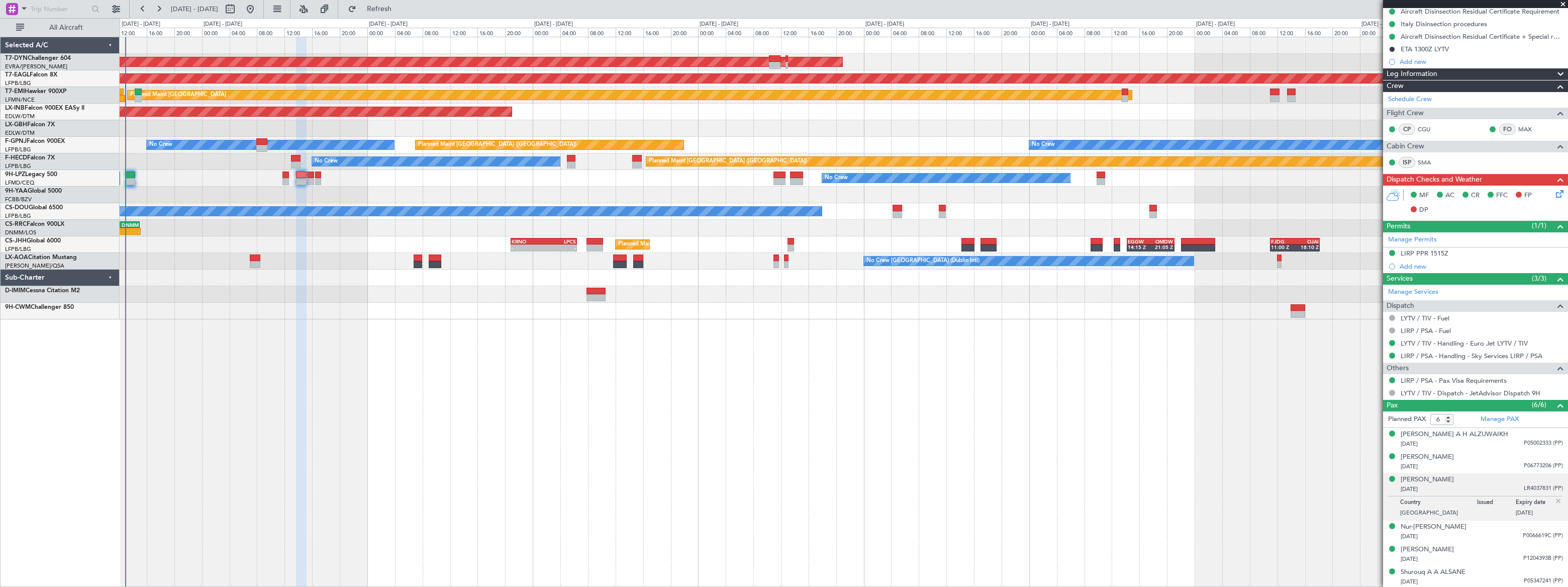
click at [226, 267] on div "AOG Maint Riga (Riga Intl) Grounded New York (Teterboro) Planned Maint Zurich U…" at bounding box center [844, 178] width 1448 height 282
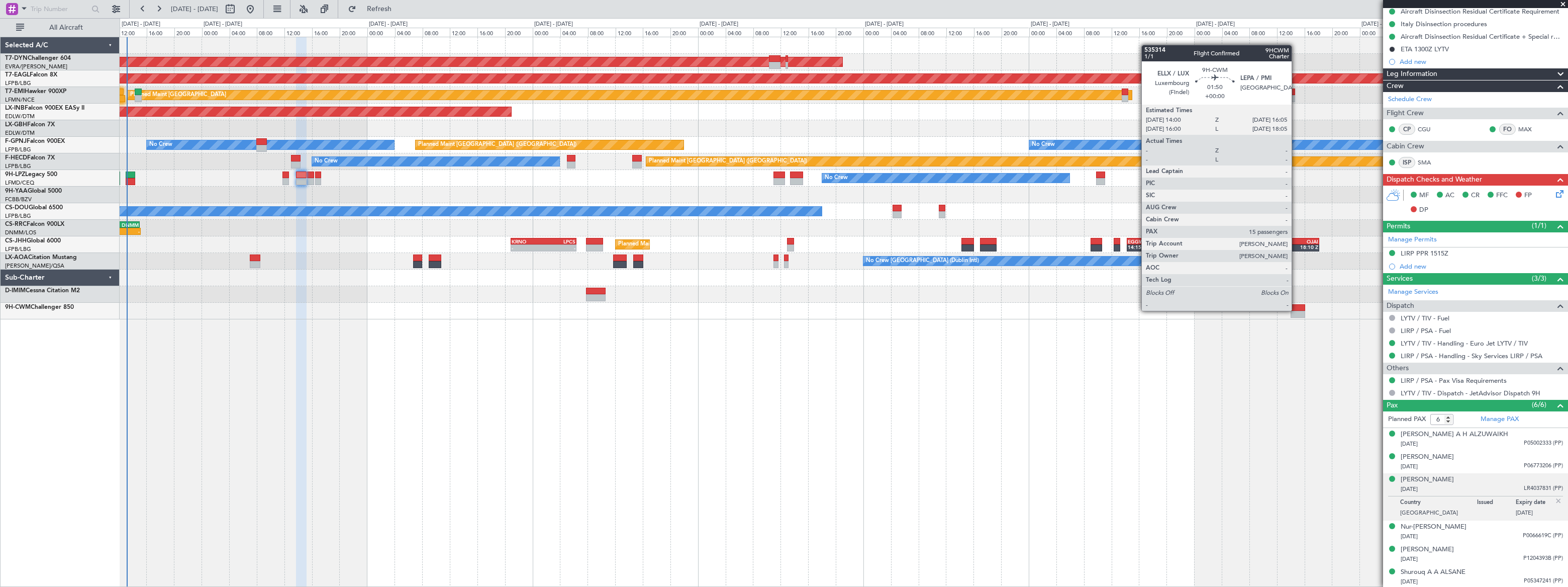
click at [1296, 310] on div at bounding box center [1298, 308] width 15 height 7
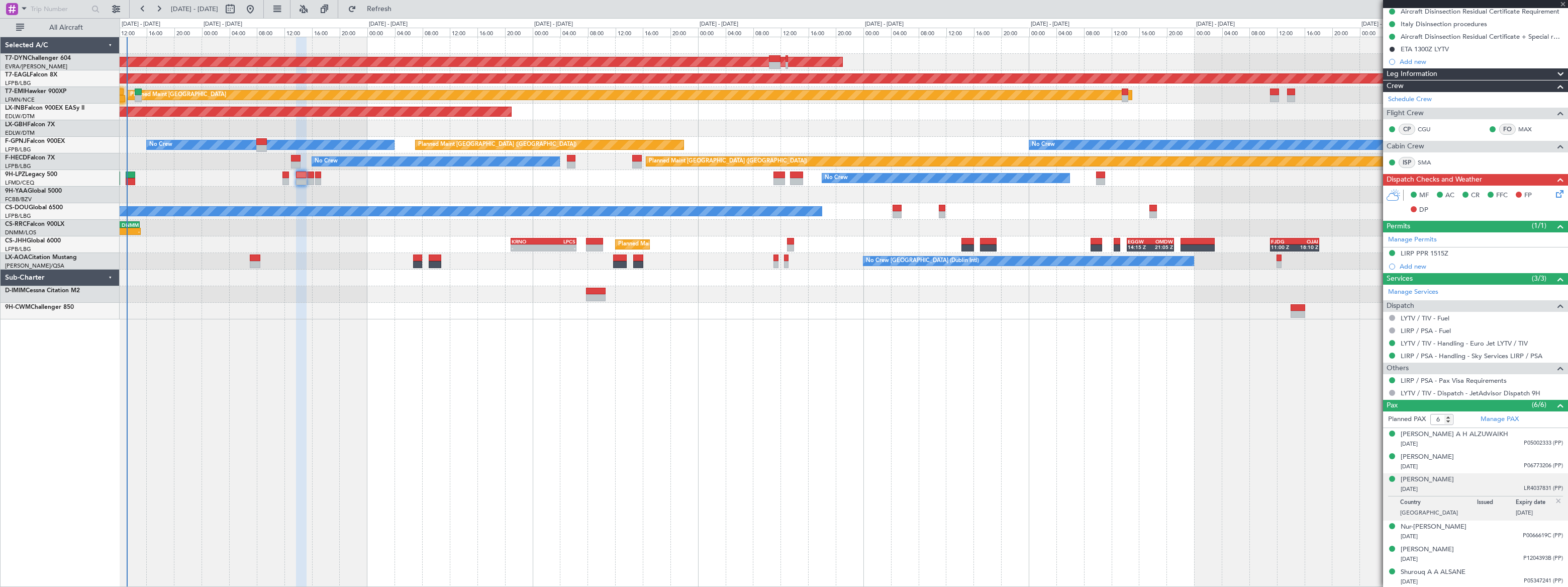
type input "15"
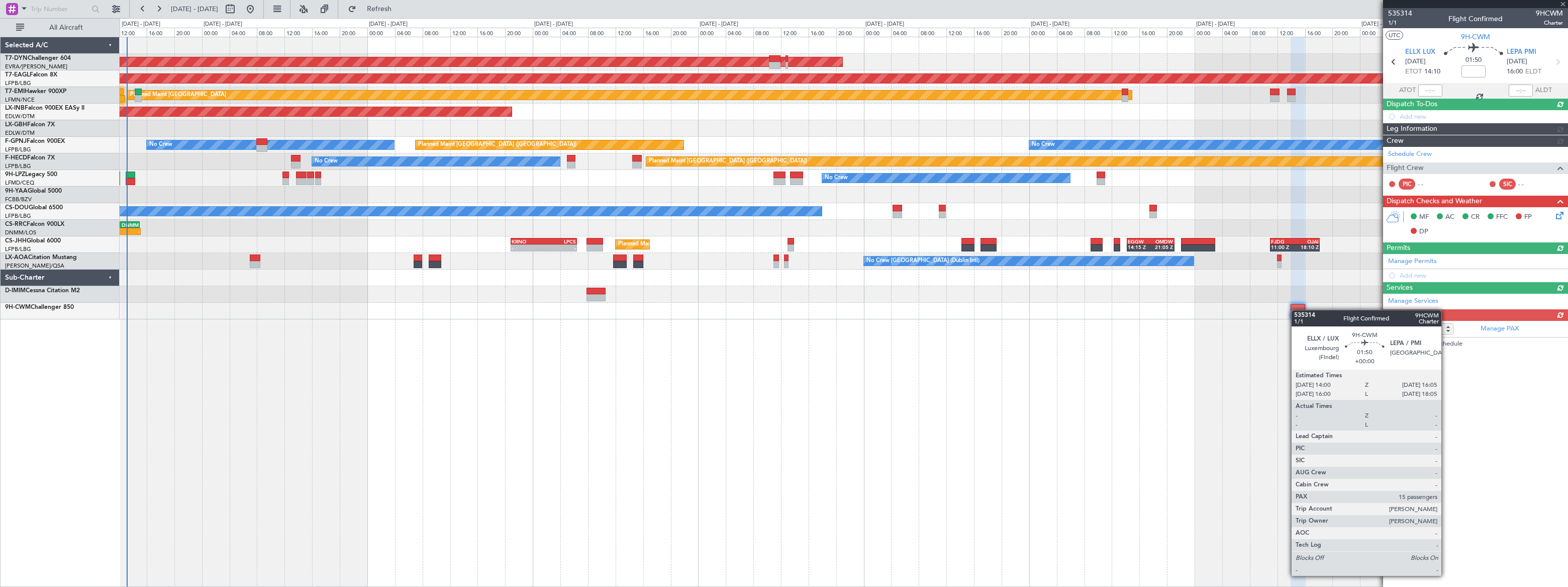
scroll to position [0, 0]
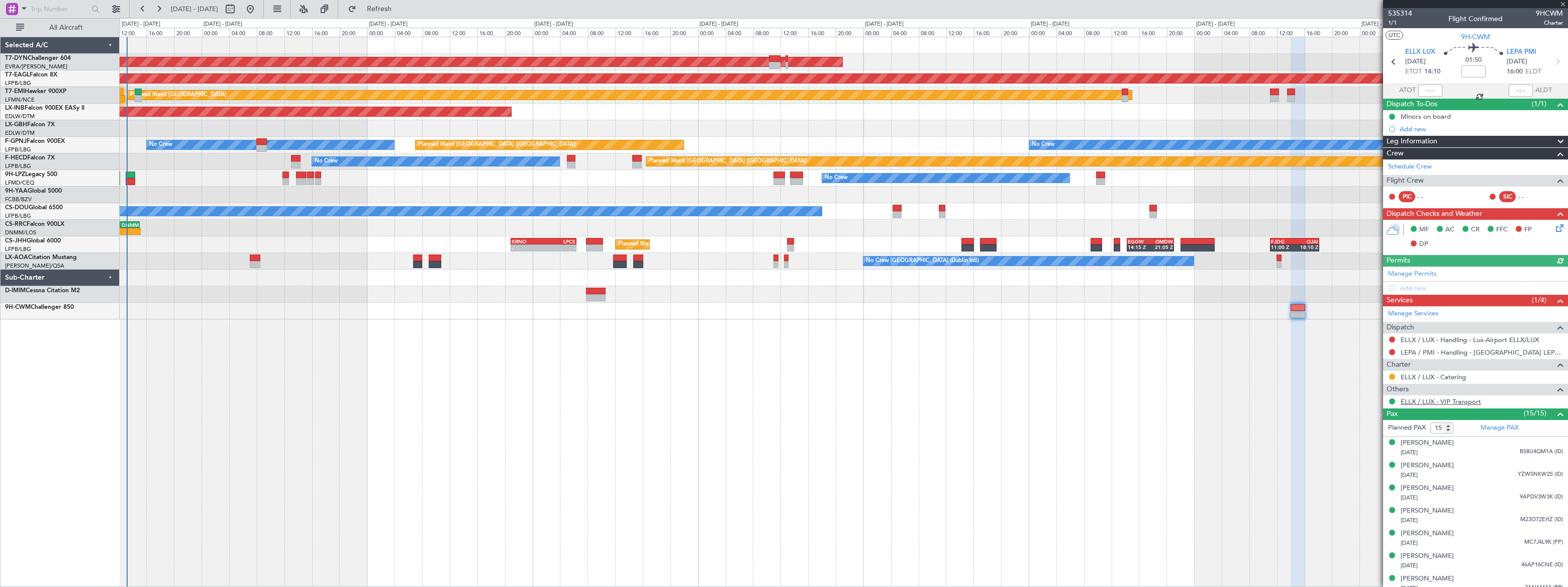
click at [1454, 400] on link "ELLX / LUX - VIP Transport" at bounding box center [1441, 401] width 80 height 9
